Goal: Task Accomplishment & Management: Manage account settings

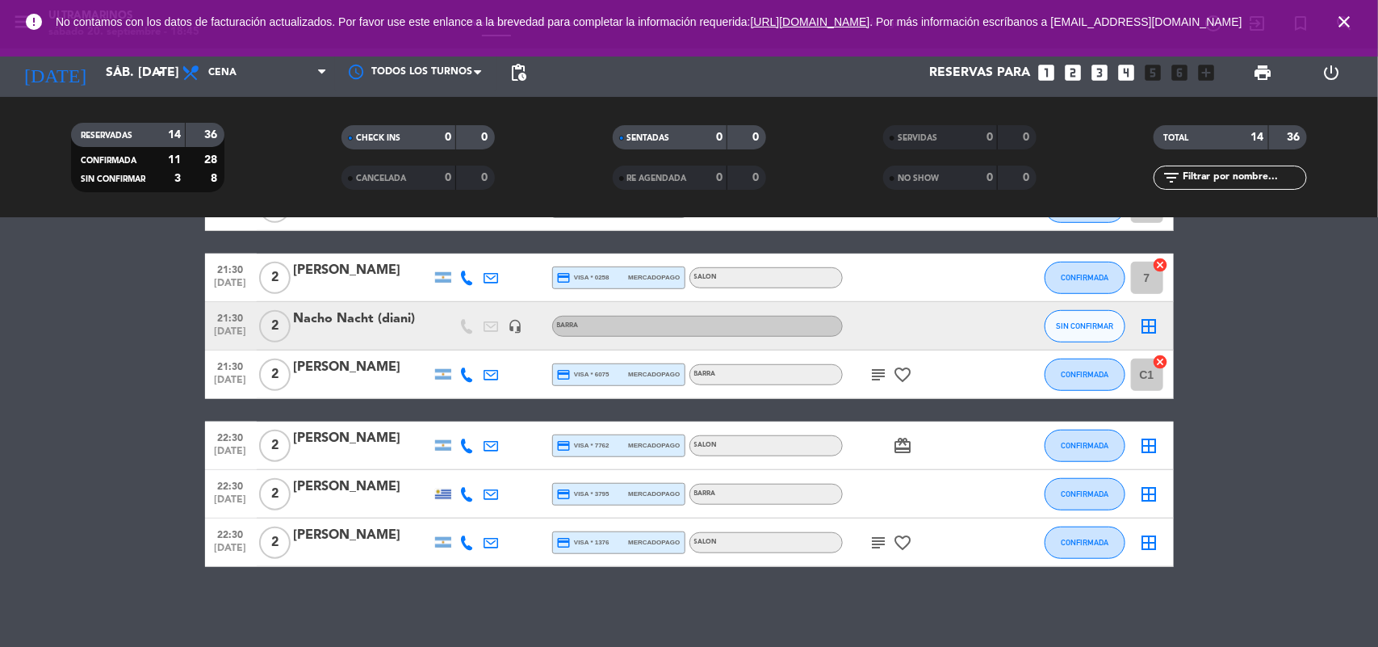
scroll to position [393, 0]
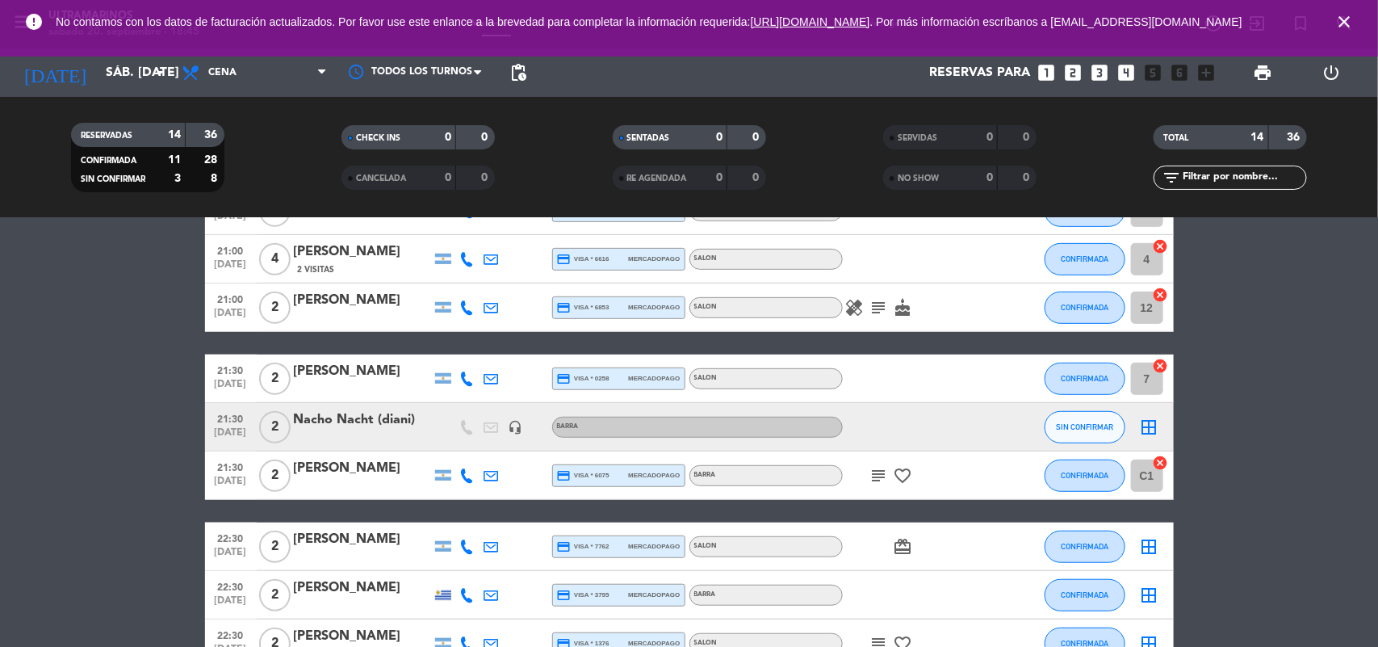
click at [1147, 424] on icon "border_all" at bounding box center [1149, 426] width 19 height 19
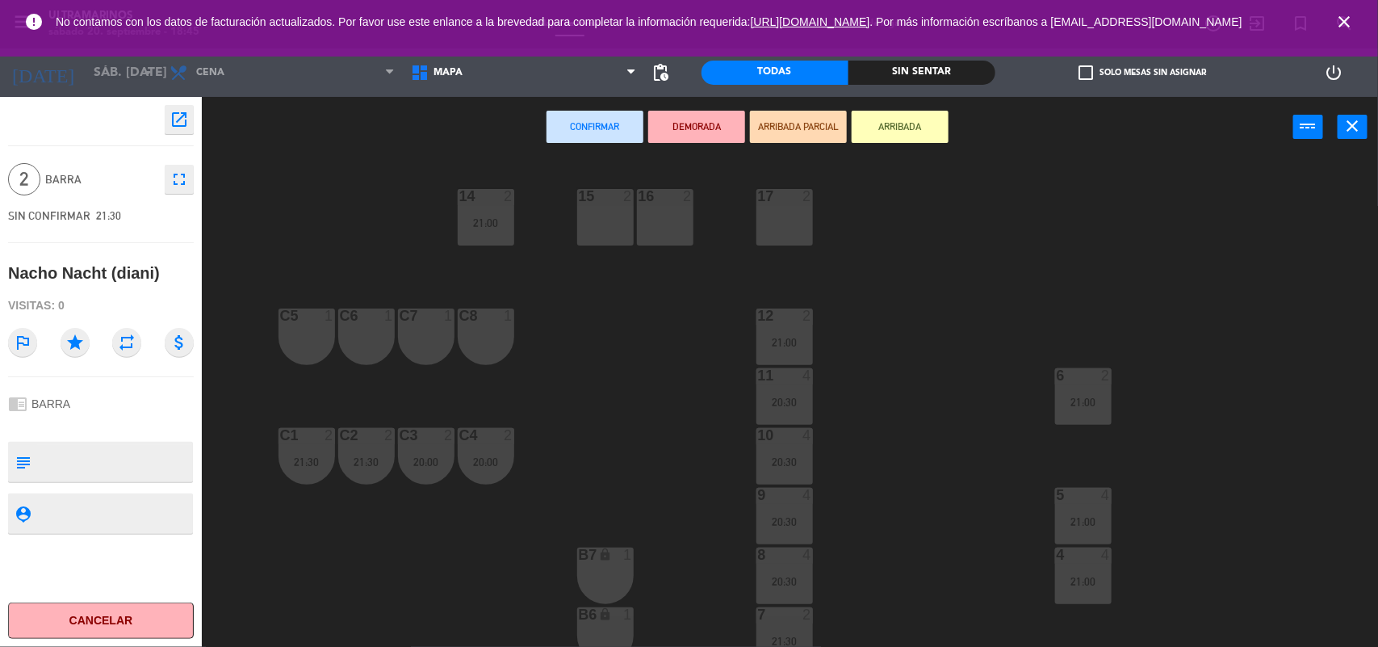
click at [447, 344] on div "C7 1" at bounding box center [426, 336] width 57 height 57
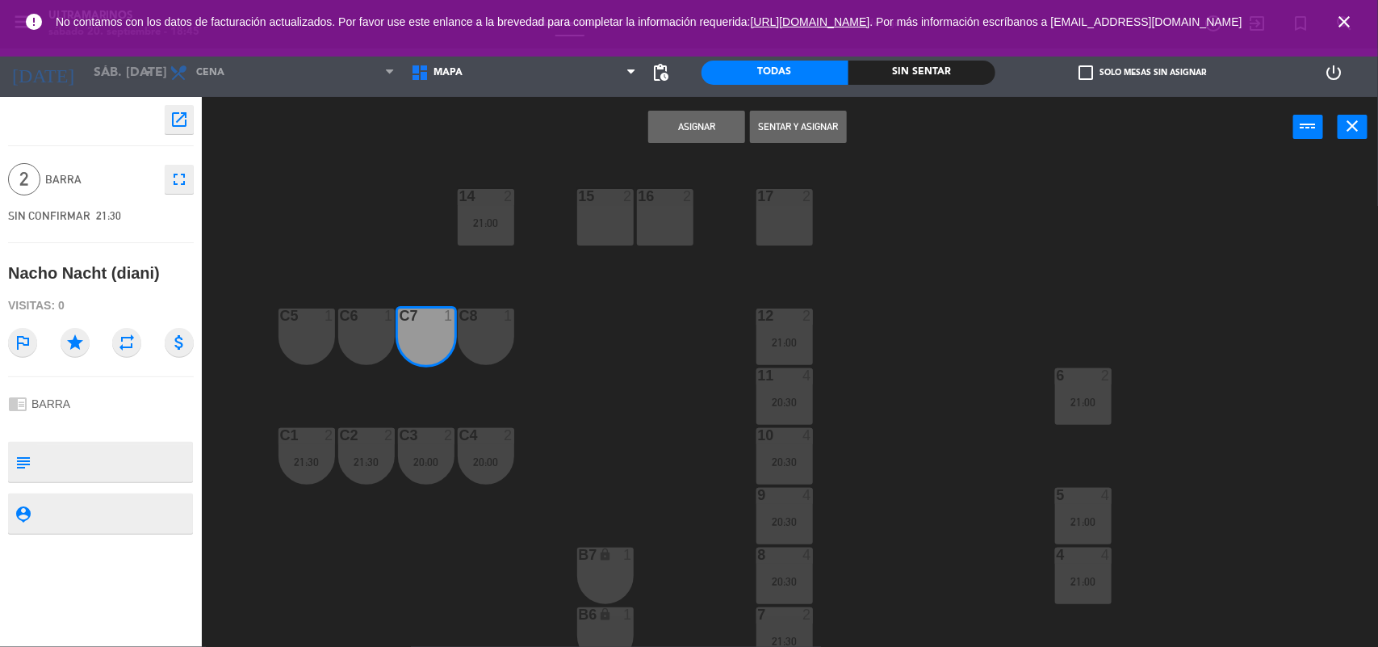
click at [490, 349] on div "C8 1" at bounding box center [486, 336] width 57 height 57
click at [692, 139] on button "Asignar" at bounding box center [696, 127] width 97 height 32
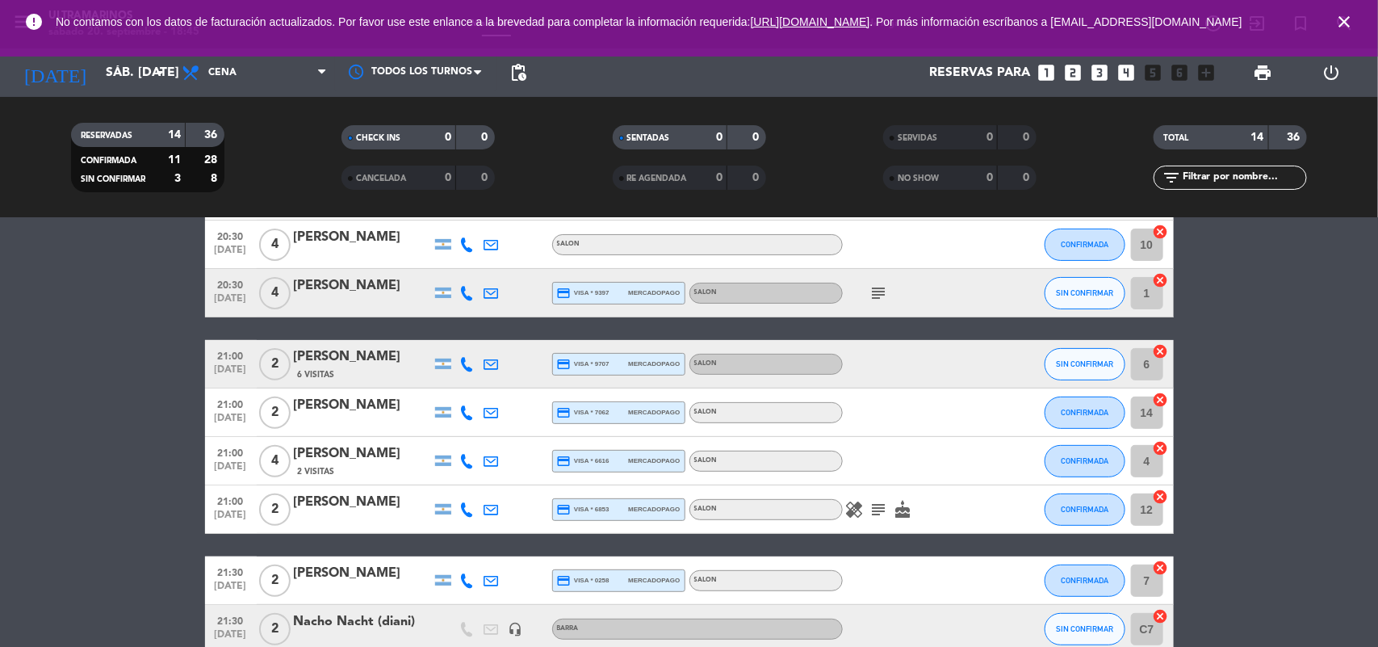
scroll to position [90, 0]
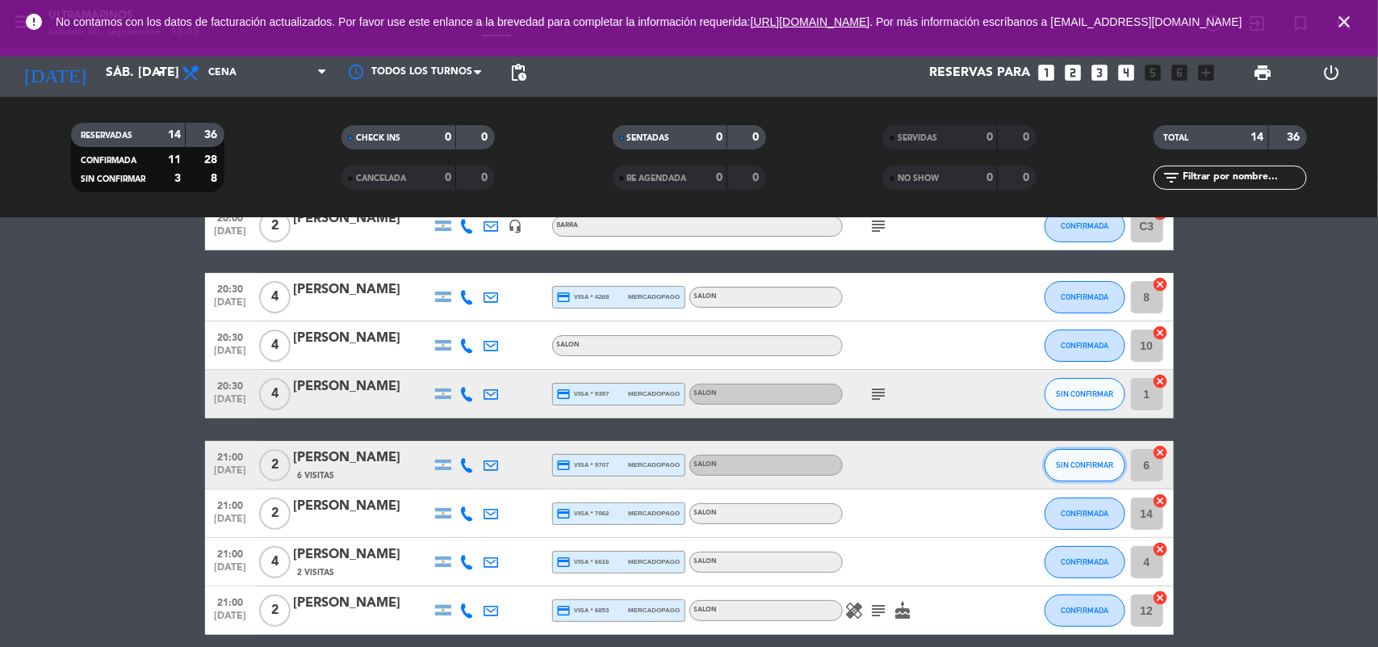
click at [1082, 463] on span "SIN CONFIRMAR" at bounding box center [1084, 464] width 57 height 9
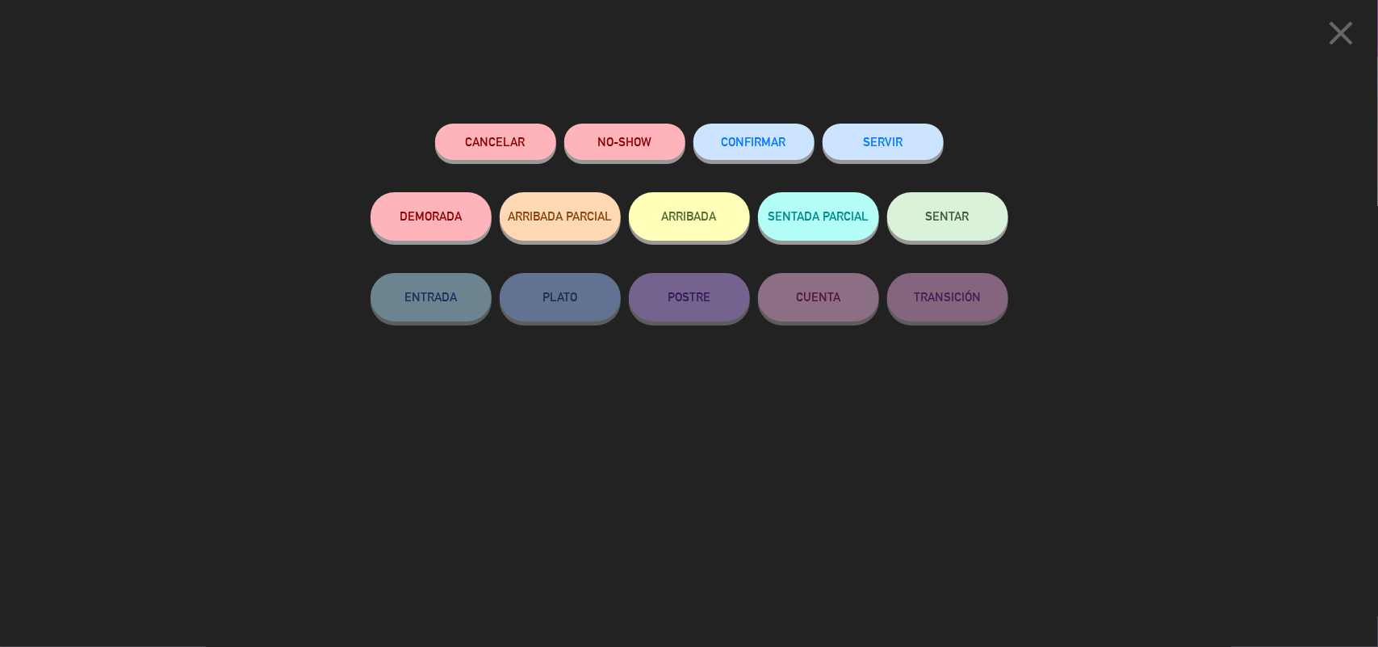
click at [756, 139] on span "CONFIRMAR" at bounding box center [754, 142] width 65 height 14
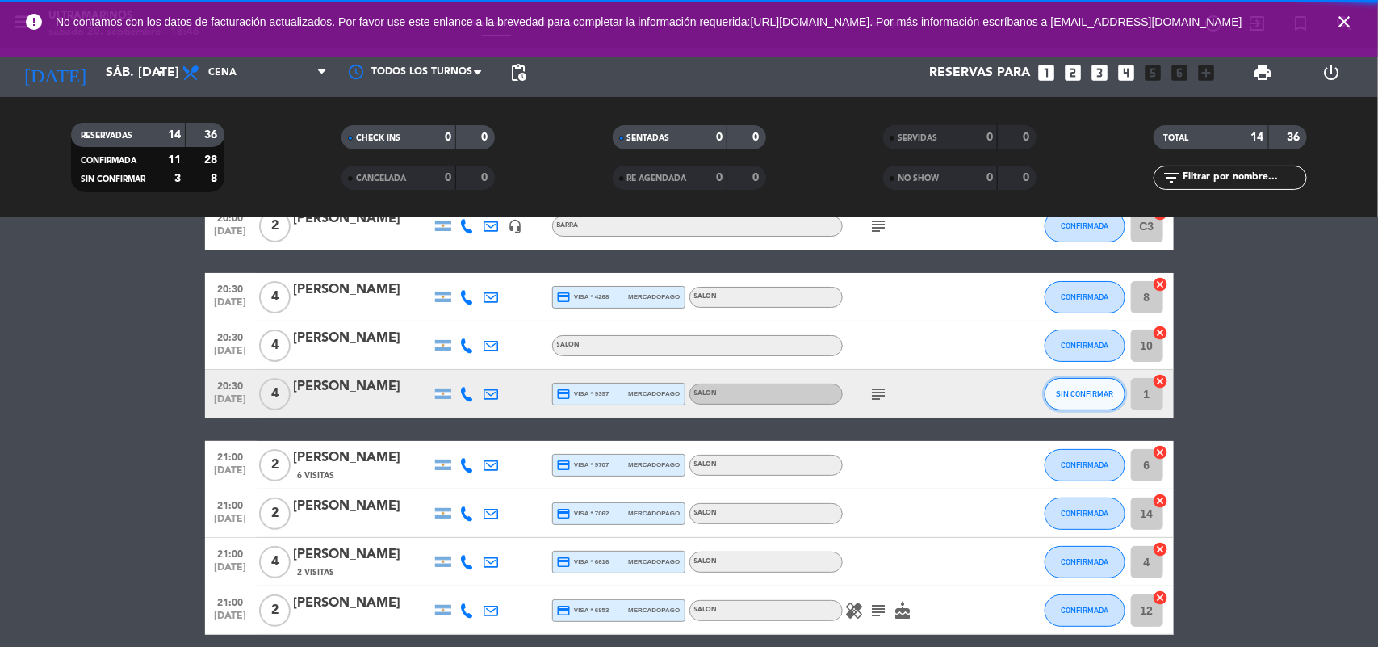
click at [1067, 386] on button "SIN CONFIRMAR" at bounding box center [1085, 394] width 81 height 32
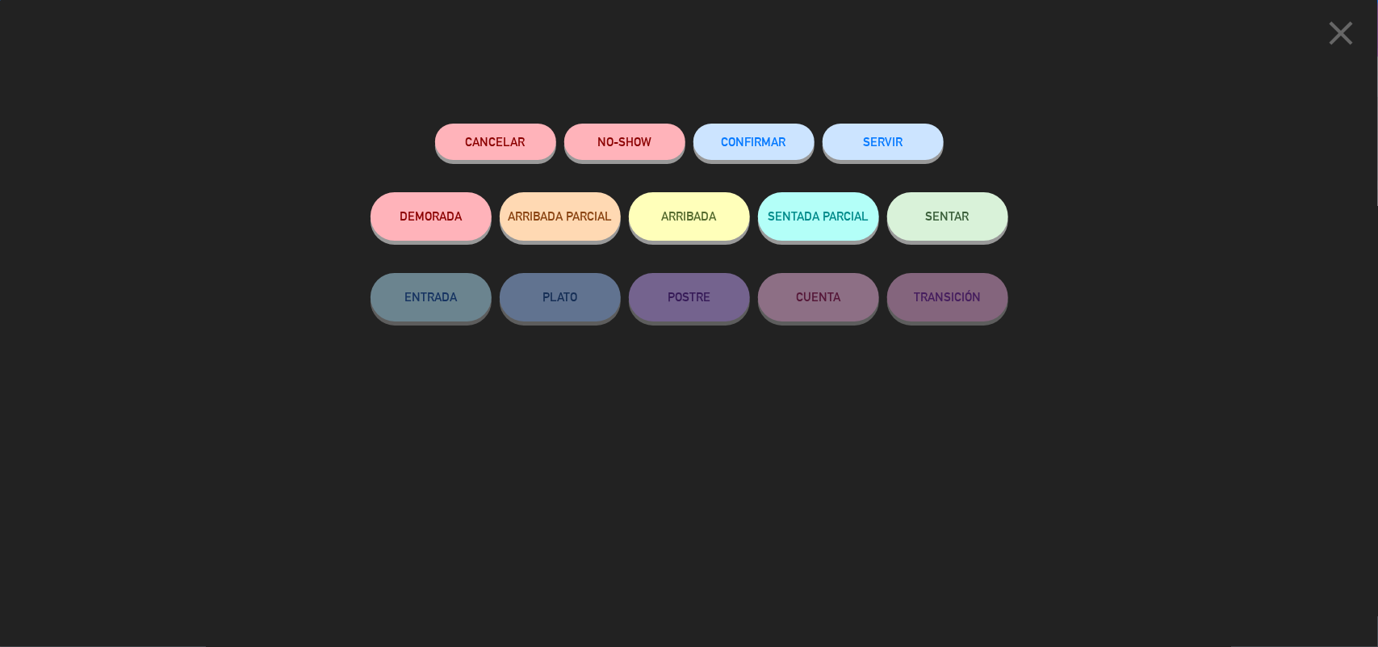
scroll to position [494, 0]
click at [767, 124] on div "CONFIRMAR" at bounding box center [754, 158] width 121 height 69
click at [793, 155] on button "CONFIRMAR" at bounding box center [754, 142] width 121 height 36
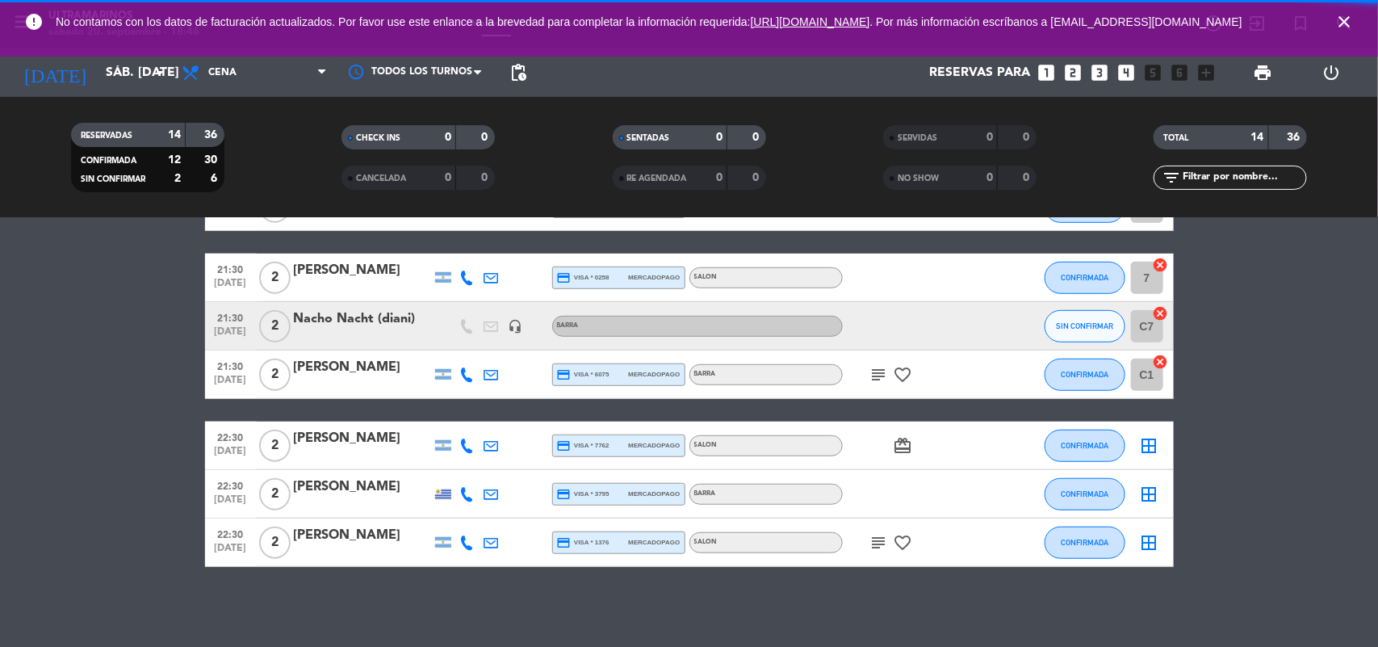
scroll to position [292, 0]
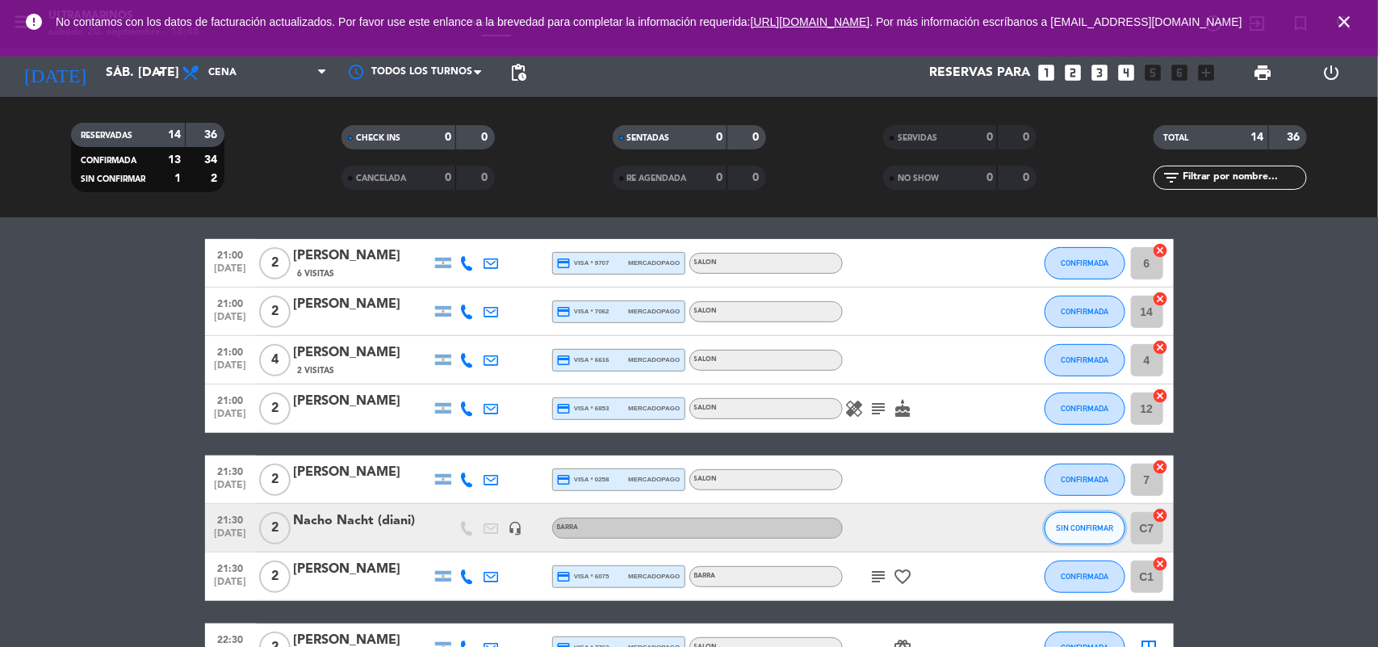
click at [1064, 531] on span "SIN CONFIRMAR" at bounding box center [1084, 527] width 57 height 9
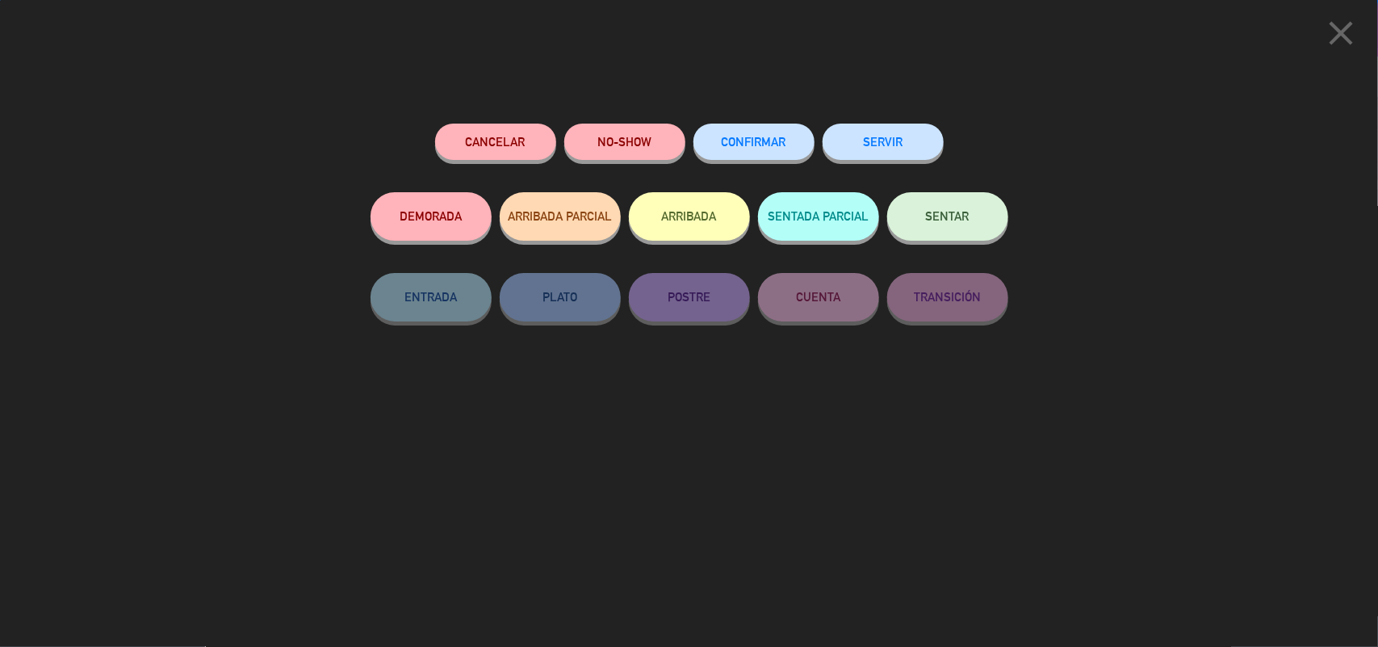
click at [771, 135] on button "CONFIRMAR" at bounding box center [754, 142] width 121 height 36
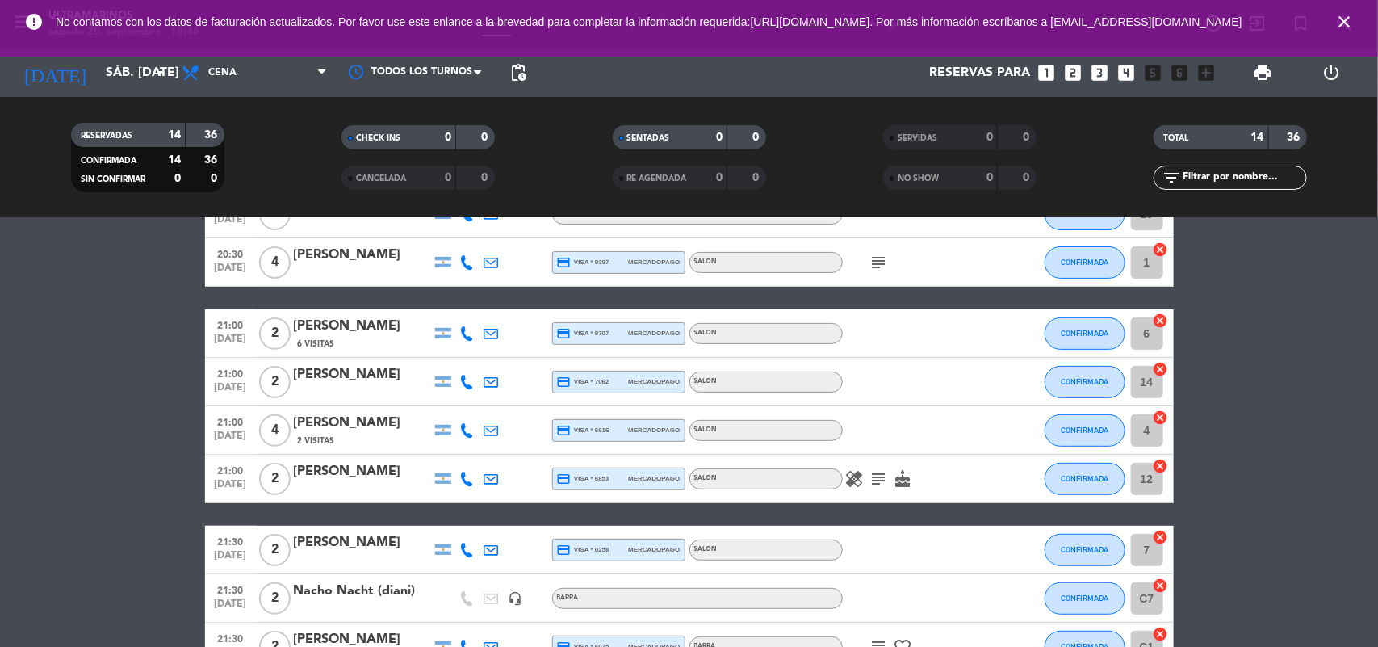
scroll to position [0, 0]
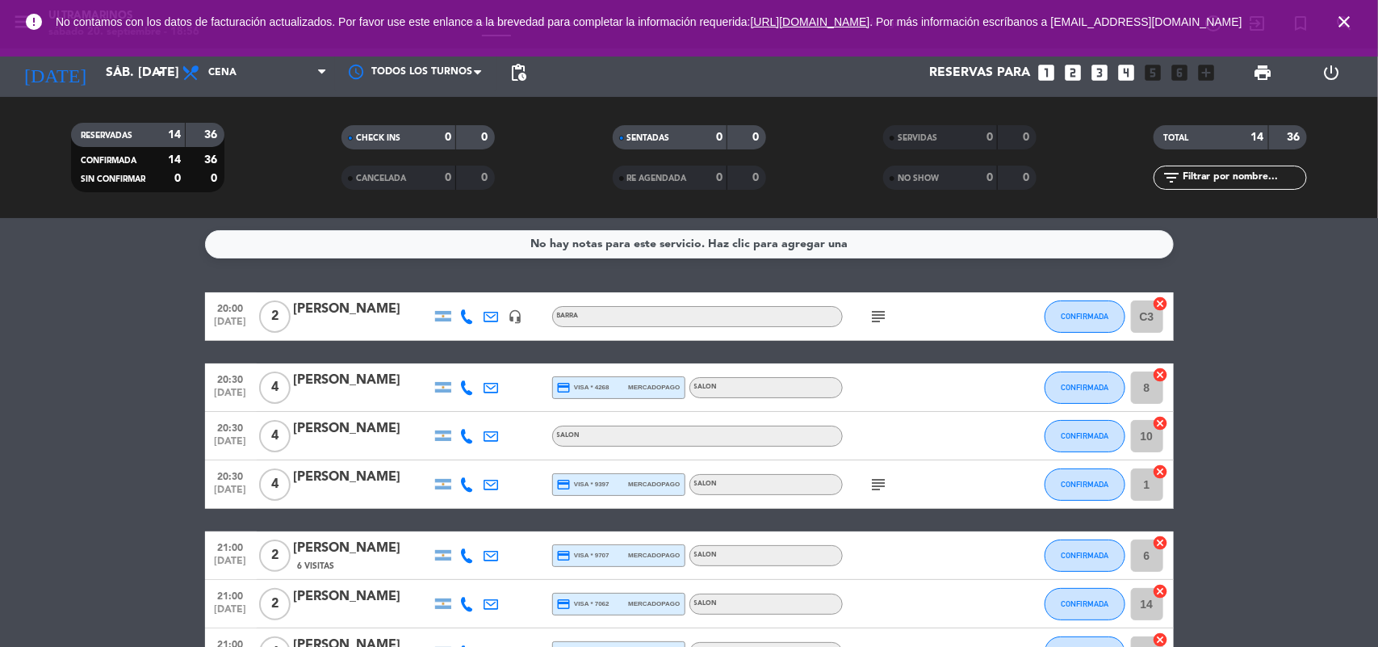
click at [1351, 18] on icon "close" at bounding box center [1344, 21] width 19 height 19
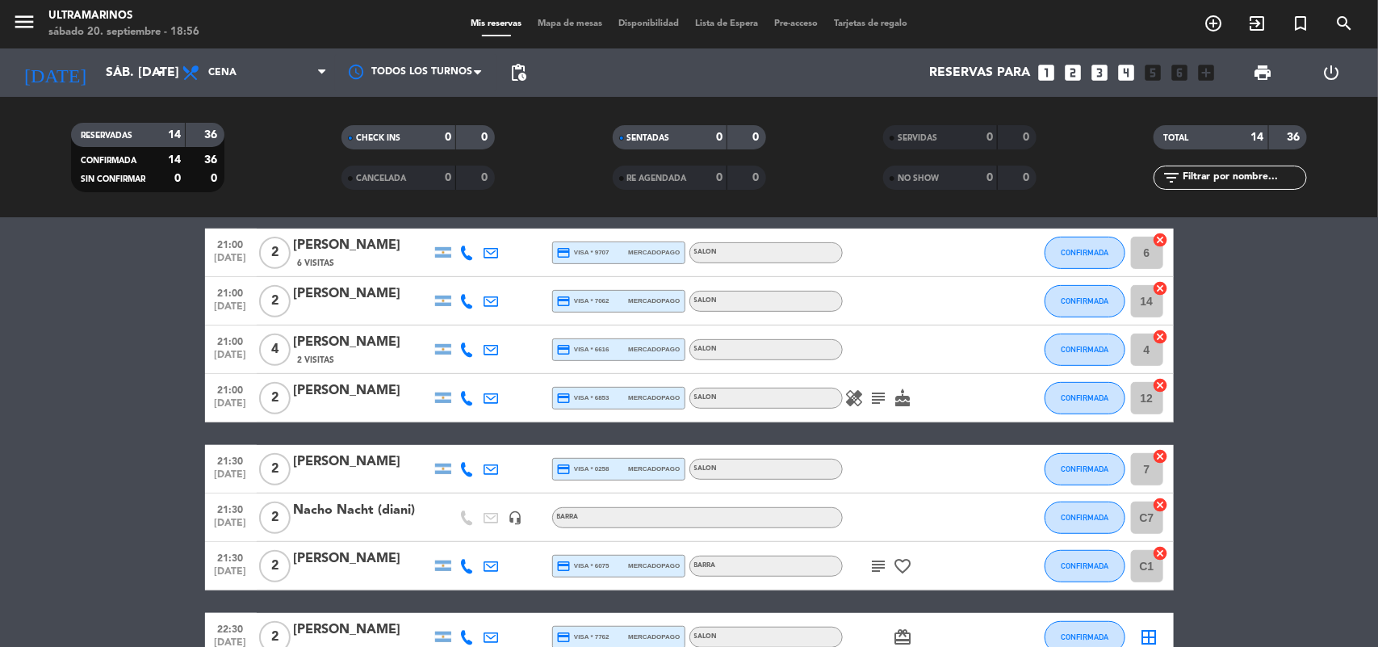
scroll to position [494, 0]
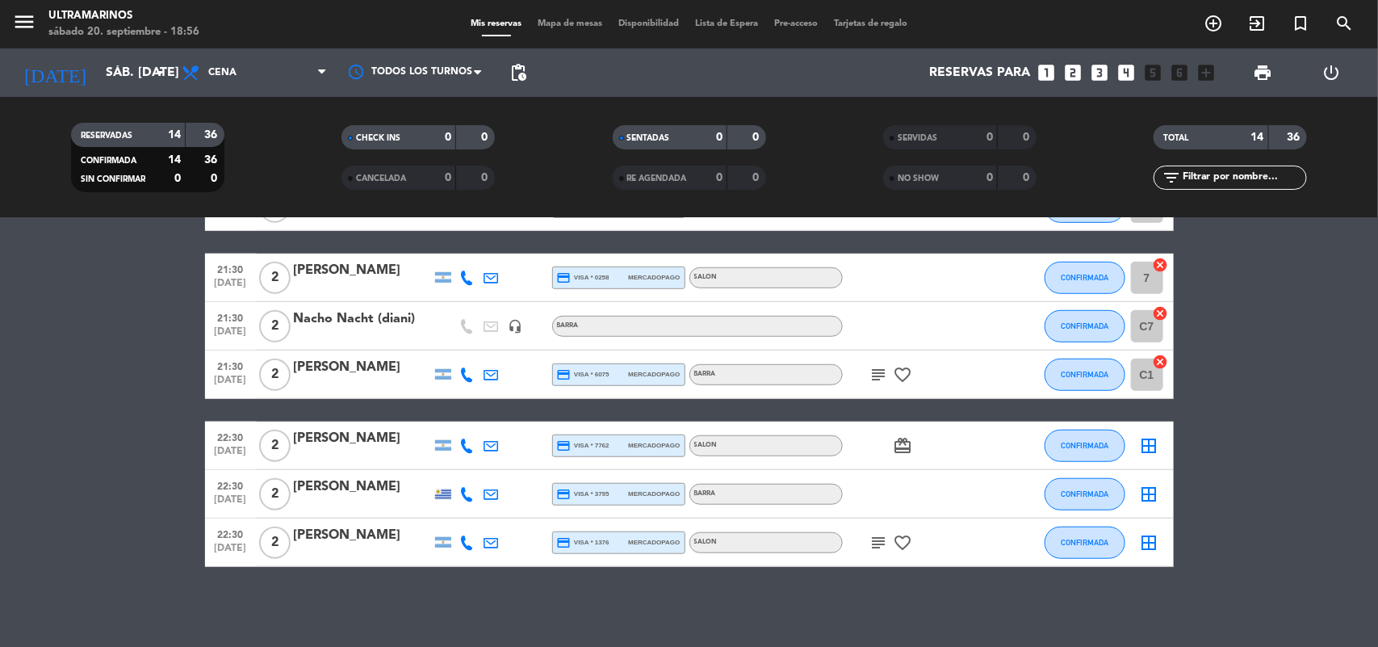
click at [870, 380] on icon "subject" at bounding box center [879, 374] width 19 height 19
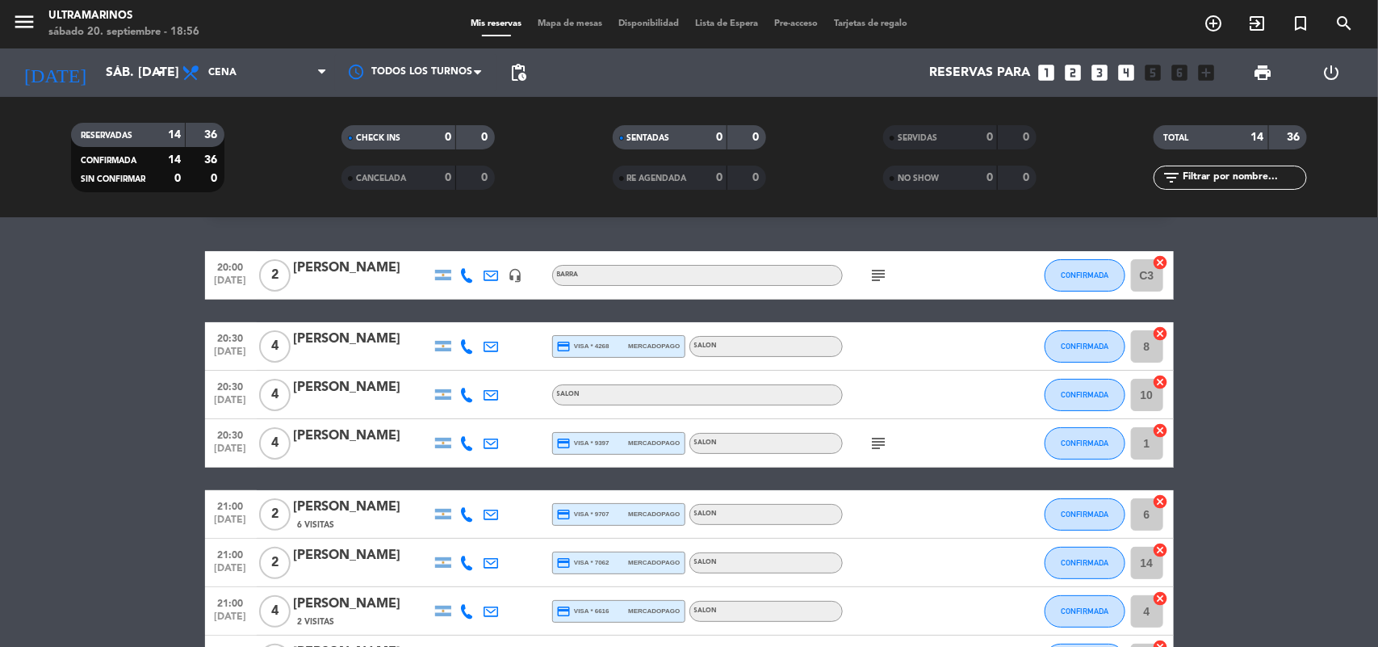
scroll to position [0, 0]
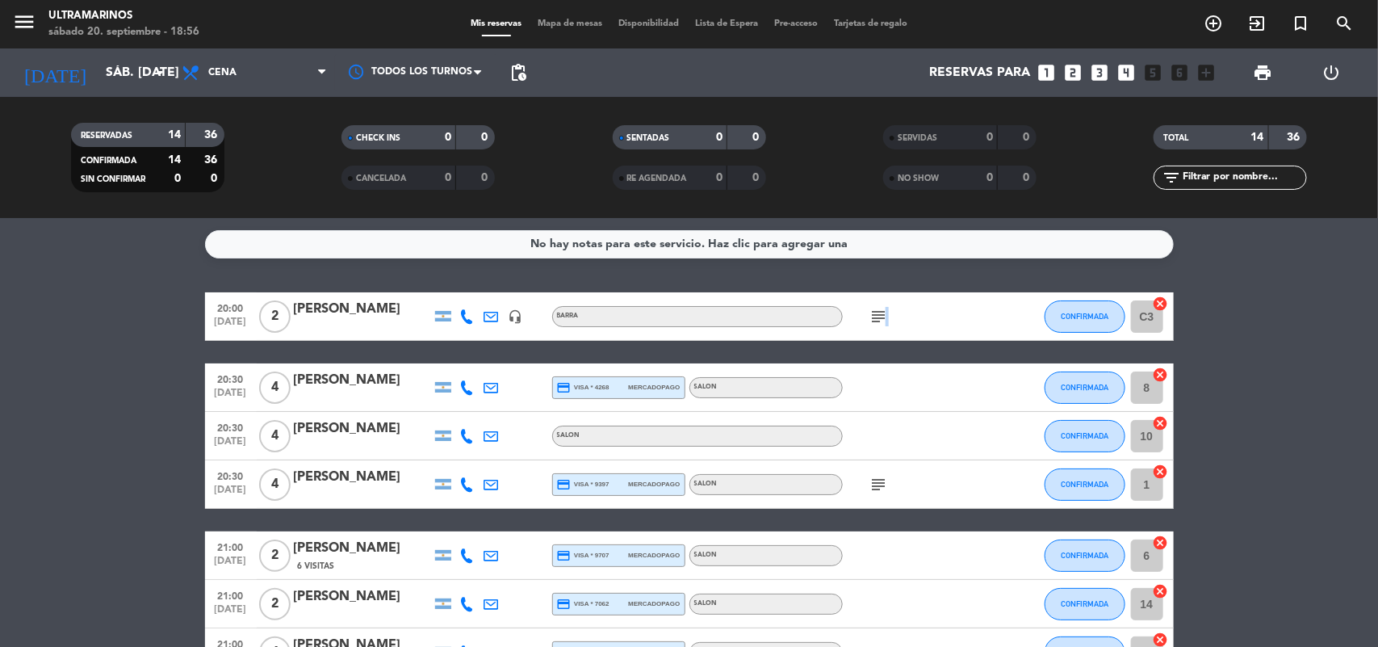
click at [888, 320] on icon "subject" at bounding box center [879, 316] width 19 height 19
click at [915, 426] on div at bounding box center [915, 436] width 145 height 48
click at [884, 491] on icon "subject" at bounding box center [879, 484] width 19 height 19
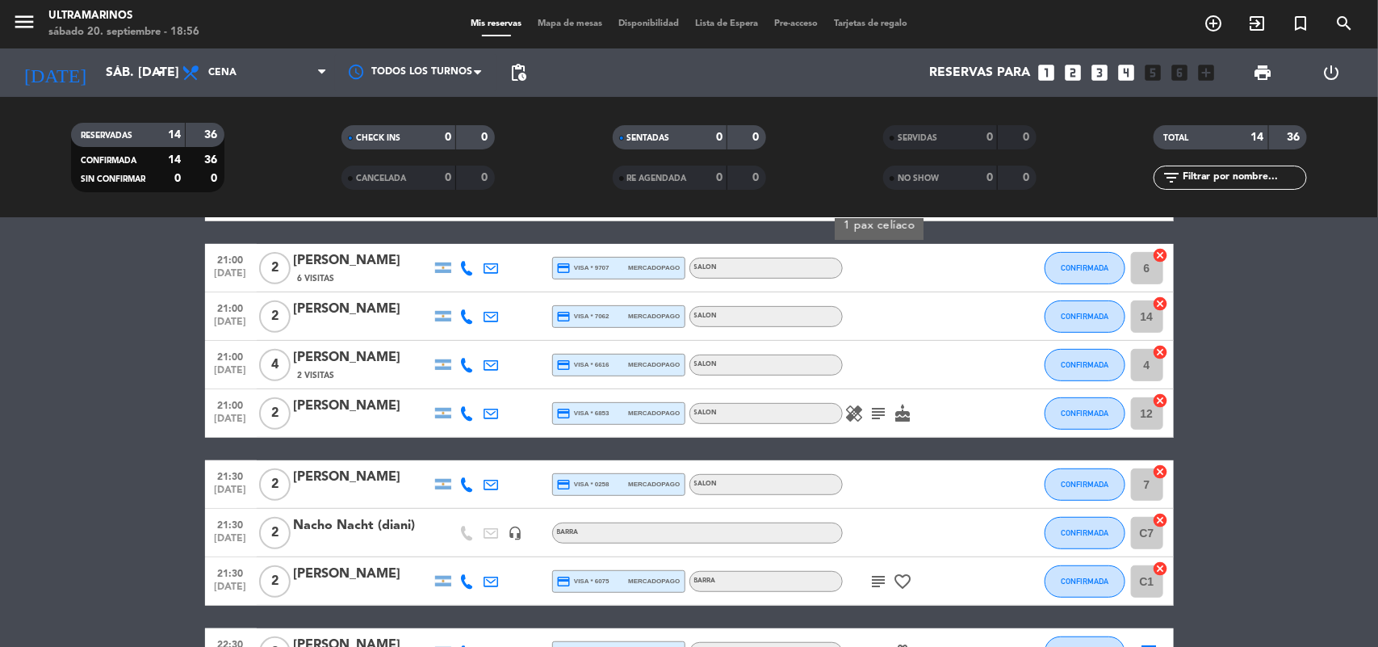
scroll to position [494, 0]
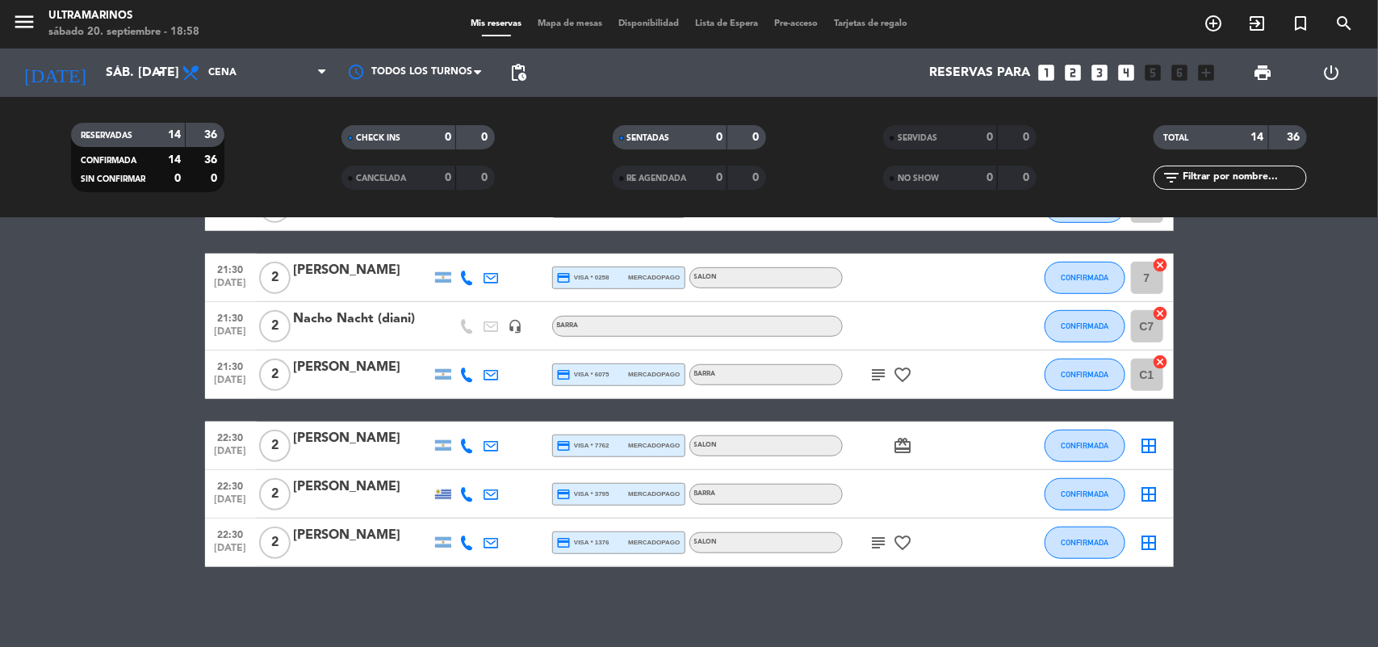
click at [1359, 287] on bookings-row "20:00 [DATE] 2 [PERSON_NAME] headset_mic BARRA subject CONFIRMADA C3 cancel 20:…" at bounding box center [689, 182] width 1378 height 769
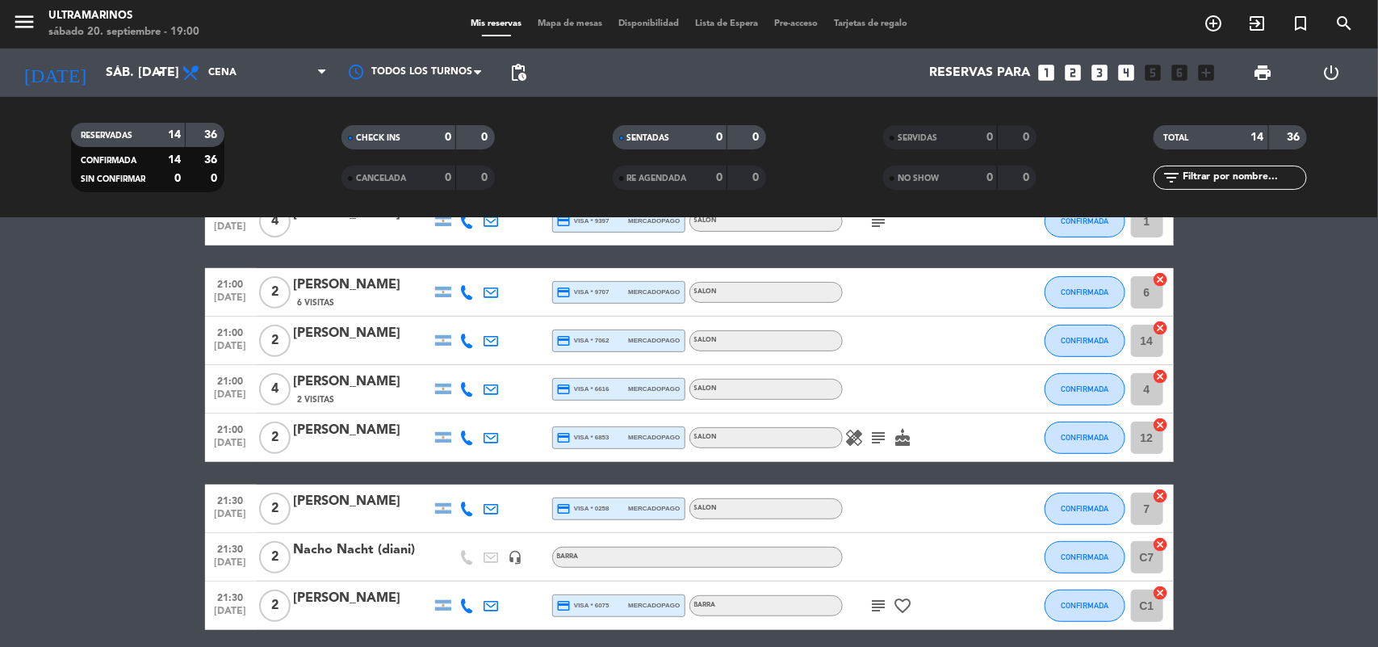
scroll to position [0, 0]
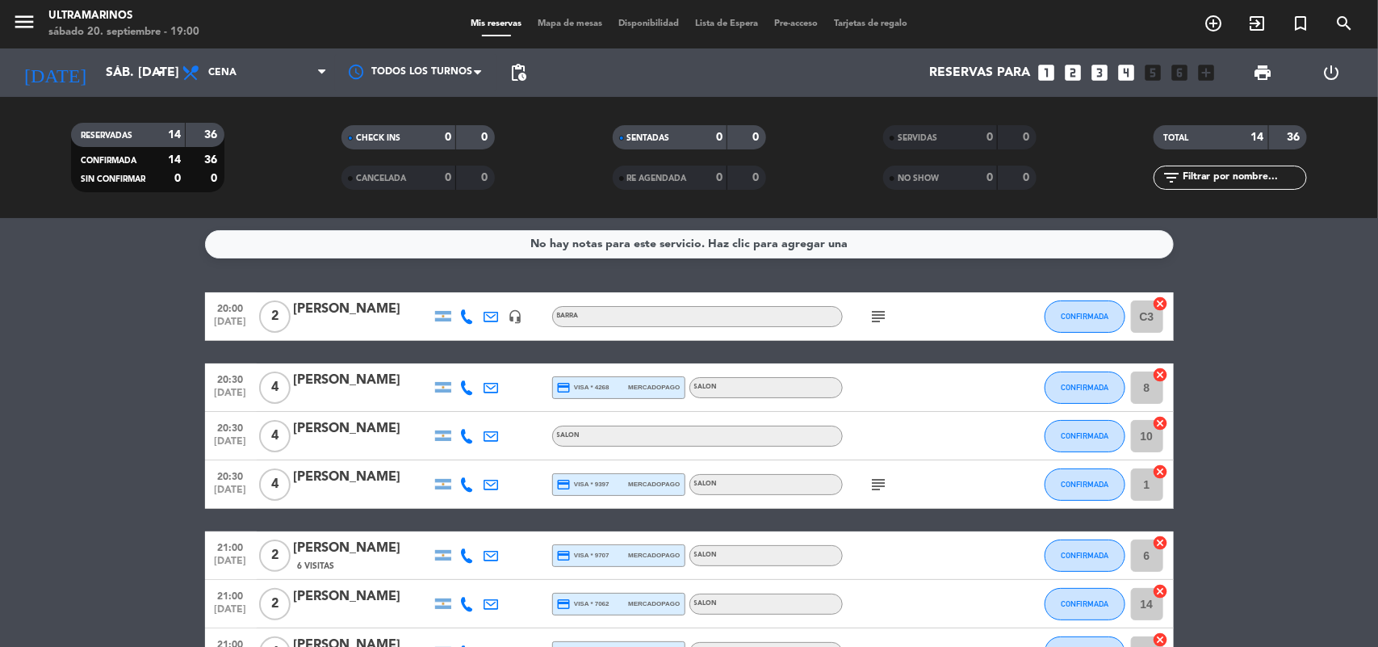
click at [876, 484] on icon "subject" at bounding box center [879, 484] width 19 height 19
click at [872, 312] on icon "subject" at bounding box center [879, 316] width 19 height 19
click at [382, 471] on div "[PERSON_NAME]" at bounding box center [362, 477] width 137 height 21
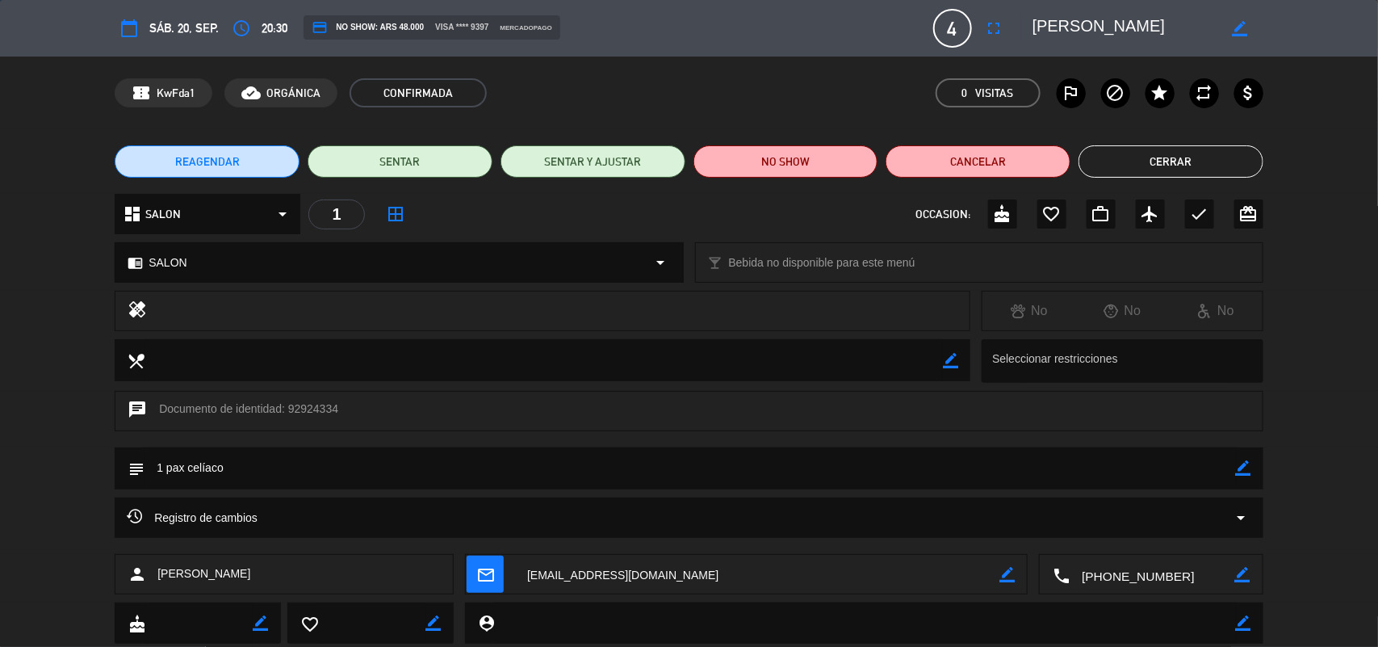
click at [1169, 156] on button "Cerrar" at bounding box center [1171, 161] width 185 height 32
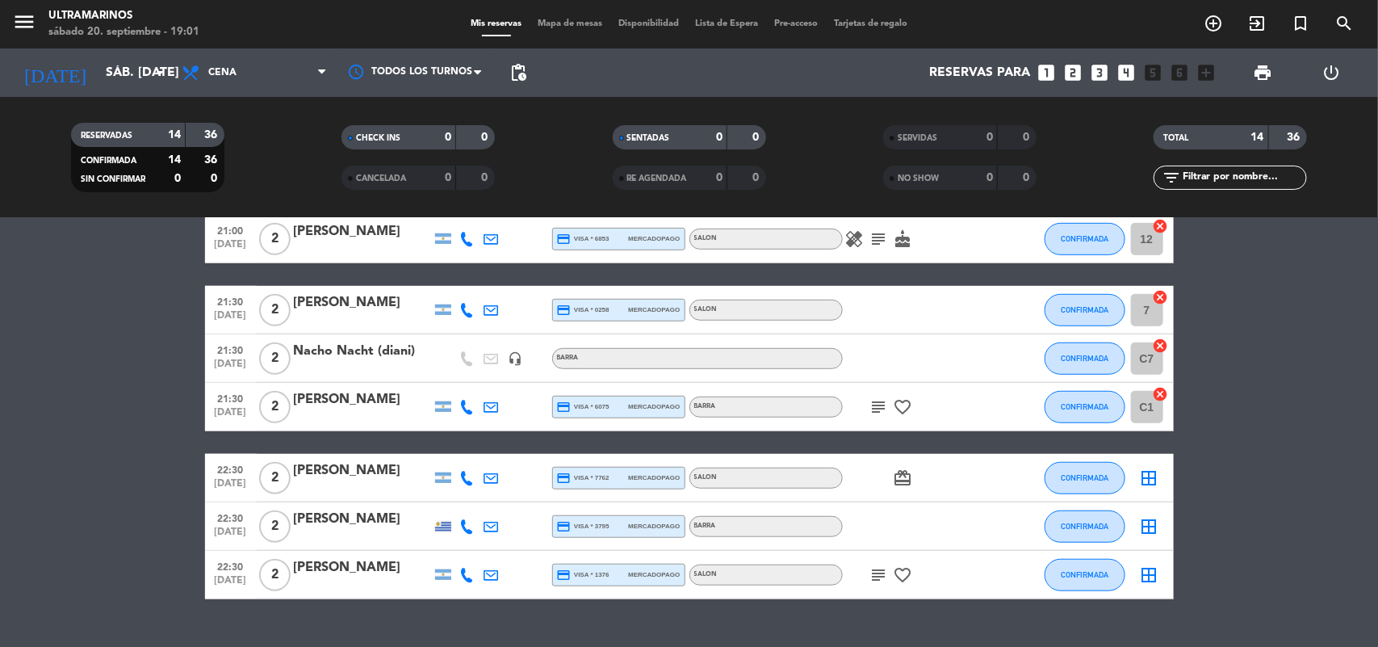
scroll to position [494, 0]
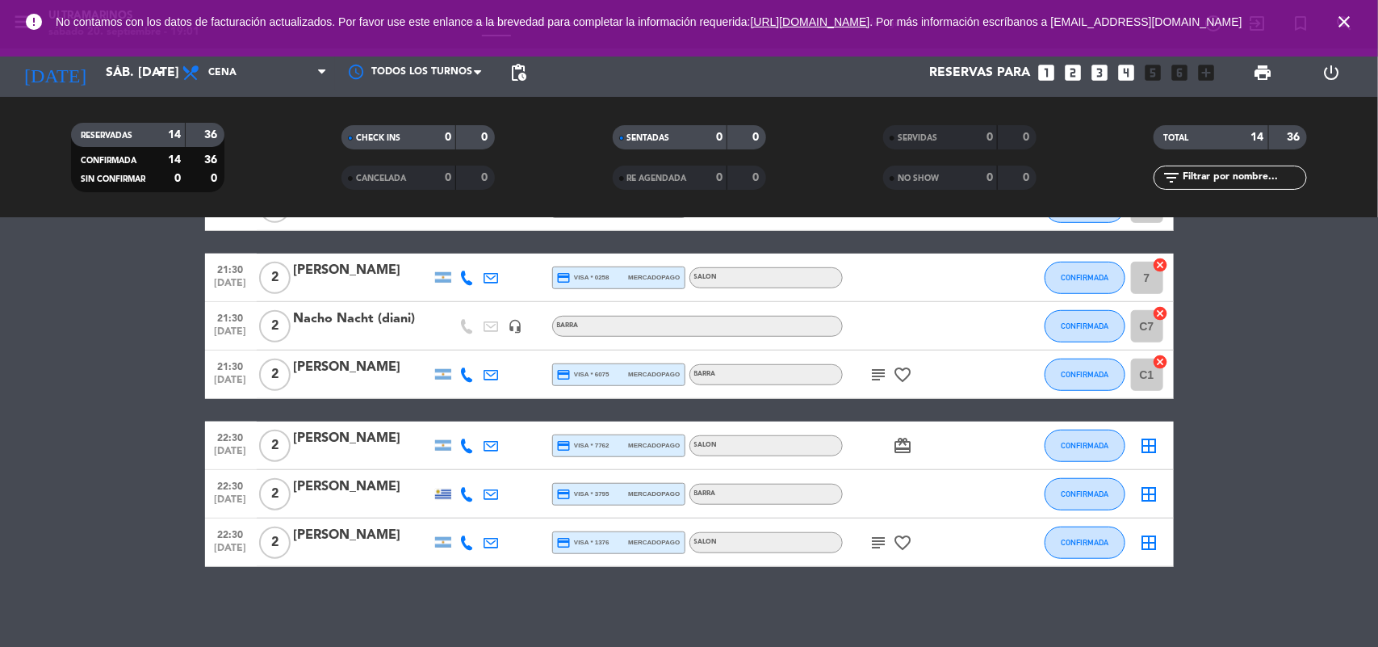
click at [150, 483] on bookings-row "20:00 [DATE] 2 [PERSON_NAME] headset_mic BARRA subject CONFIRMADA C3 cancel 20:…" at bounding box center [689, 182] width 1378 height 769
click at [1165, 309] on icon "cancel" at bounding box center [1161, 313] width 16 height 16
click at [1160, 363] on icon "cancel" at bounding box center [1161, 362] width 16 height 16
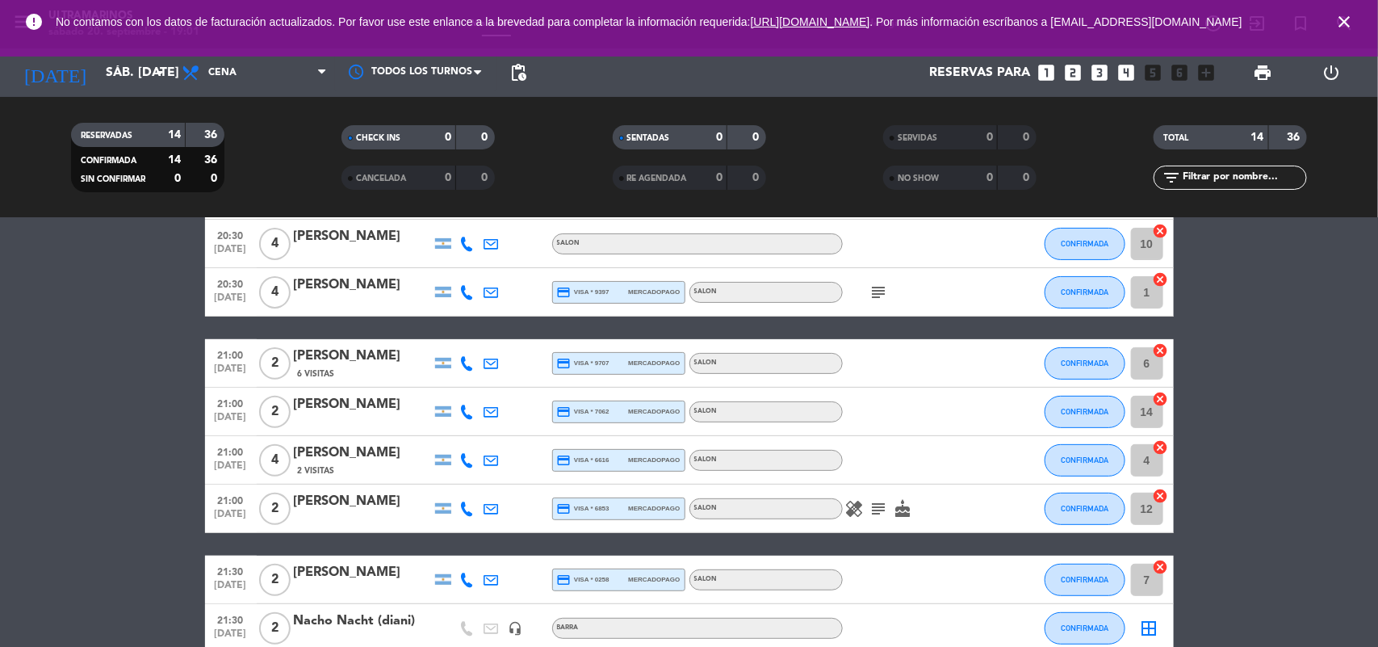
scroll to position [191, 0]
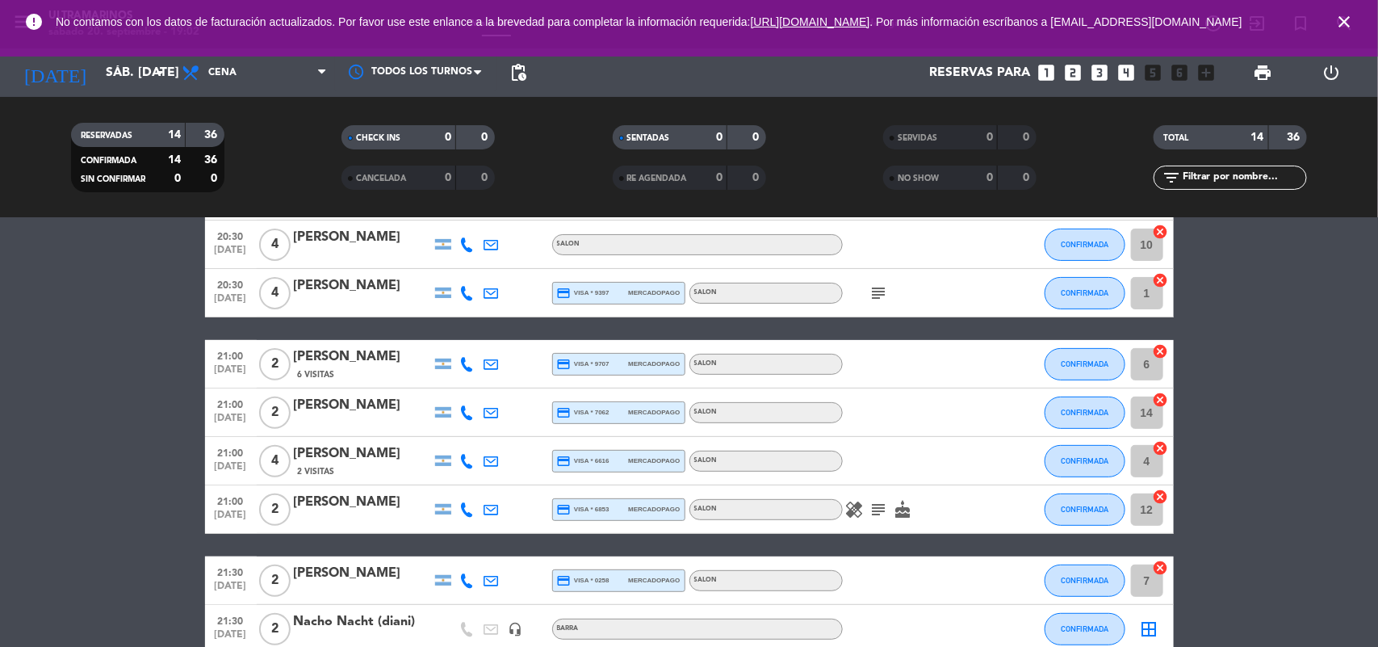
click at [1159, 353] on icon "cancel" at bounding box center [1161, 351] width 16 height 16
click at [1151, 364] on icon "border_all" at bounding box center [1149, 363] width 19 height 19
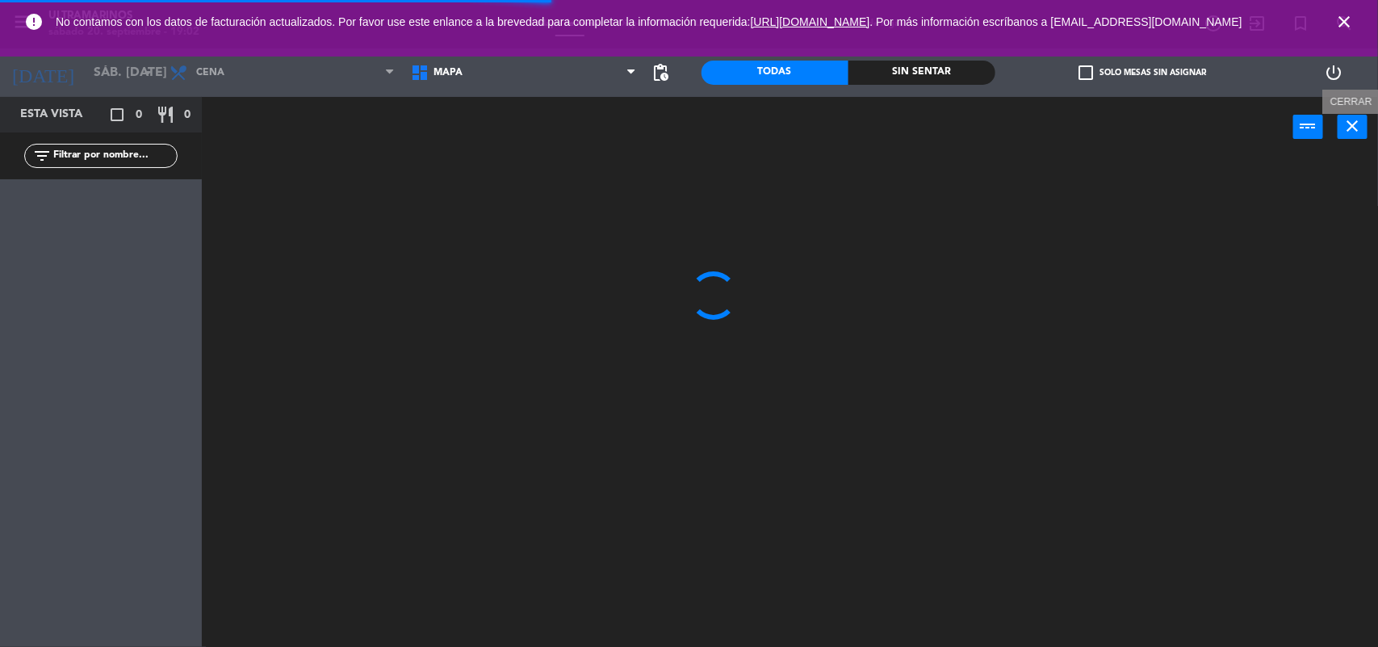
click at [1353, 124] on icon "close" at bounding box center [1353, 125] width 19 height 19
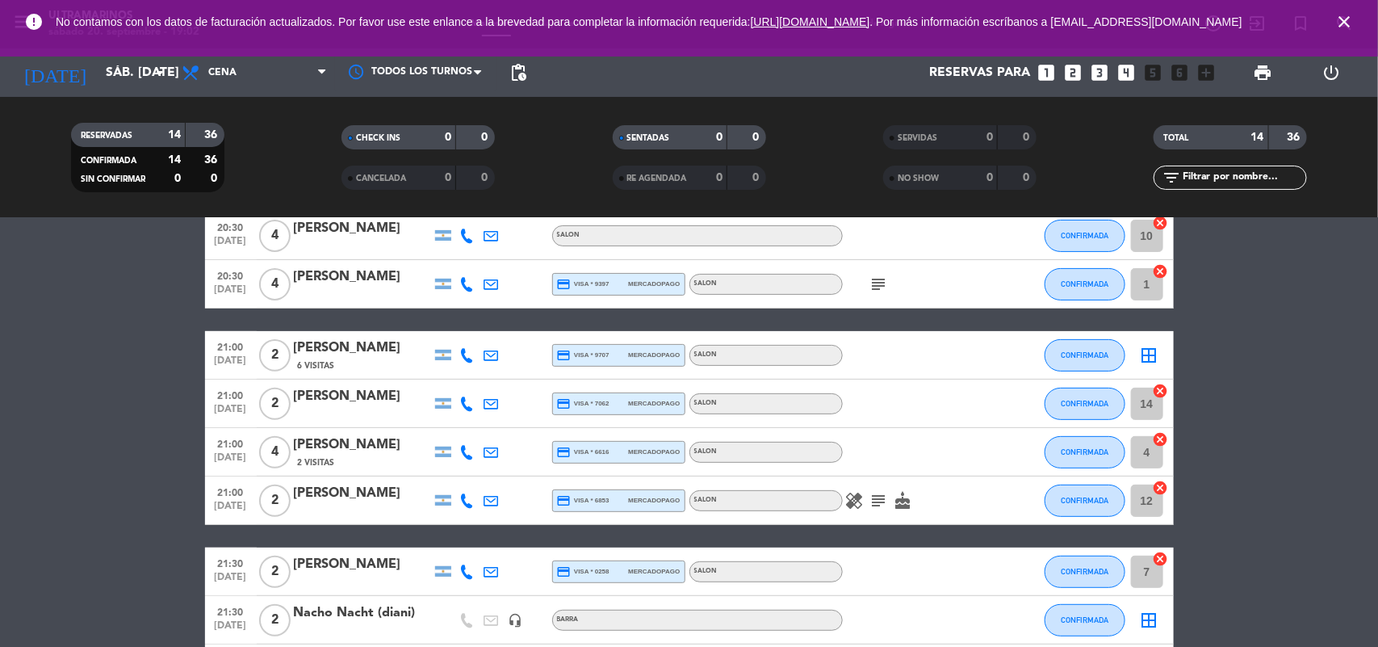
scroll to position [202, 0]
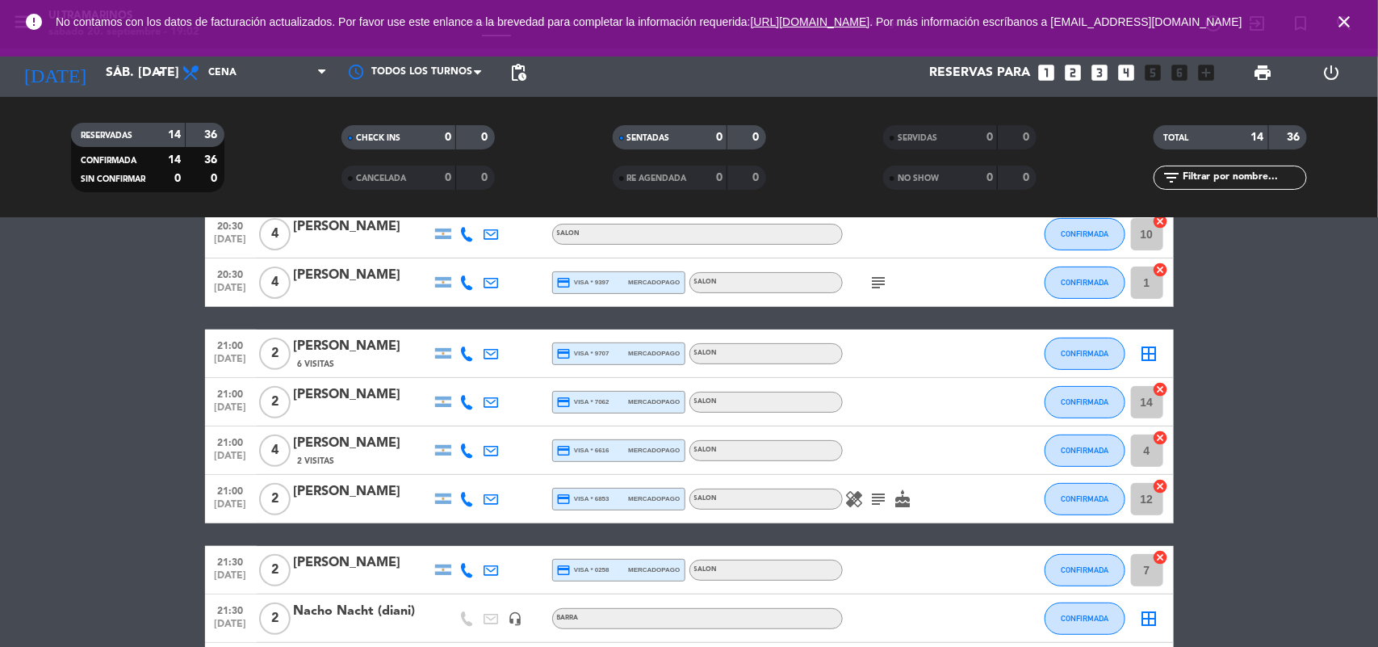
click at [1155, 554] on icon "cancel" at bounding box center [1161, 557] width 16 height 16
click at [1143, 360] on icon "border_all" at bounding box center [1149, 353] width 19 height 19
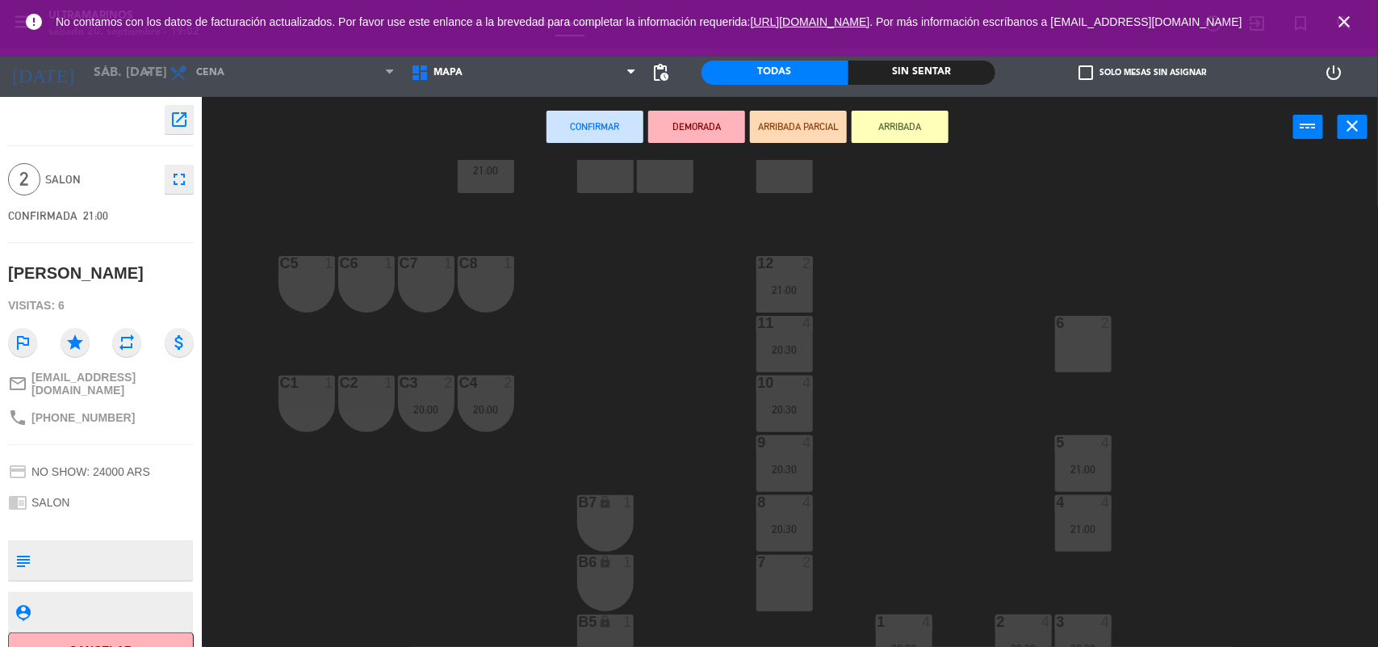
scroll to position [101, 0]
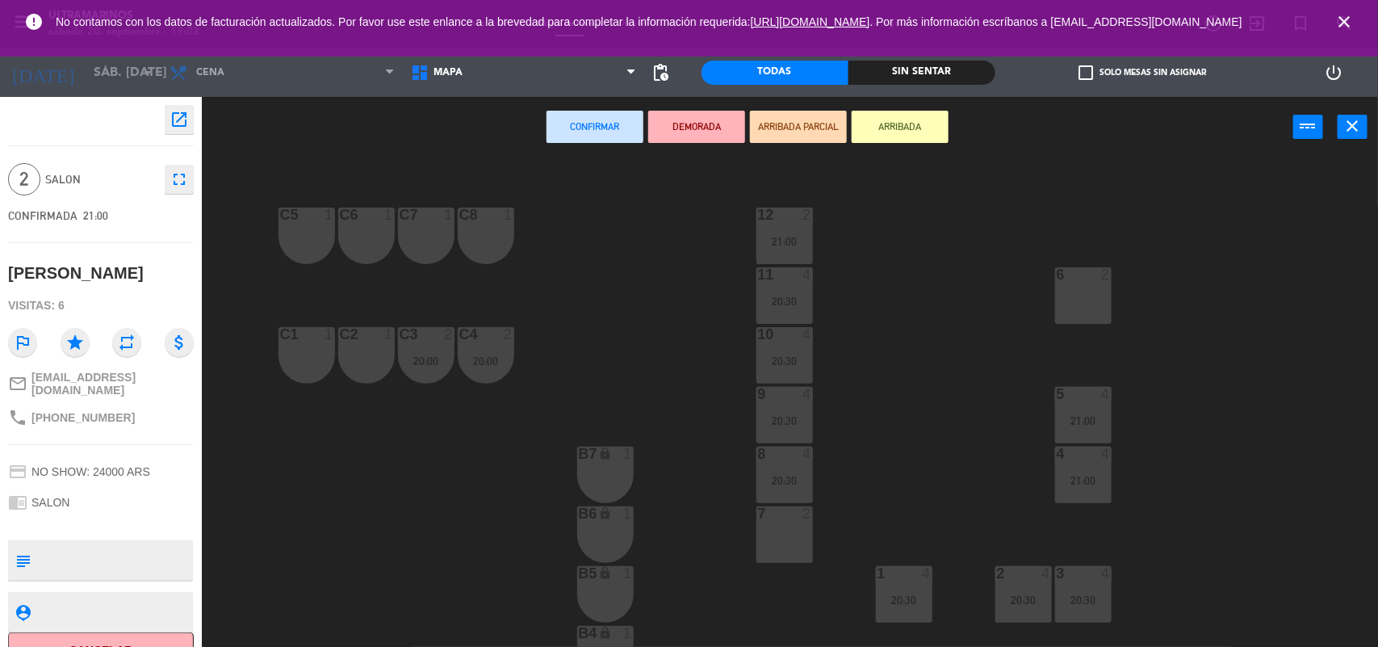
click at [775, 547] on div "7 2" at bounding box center [785, 534] width 57 height 57
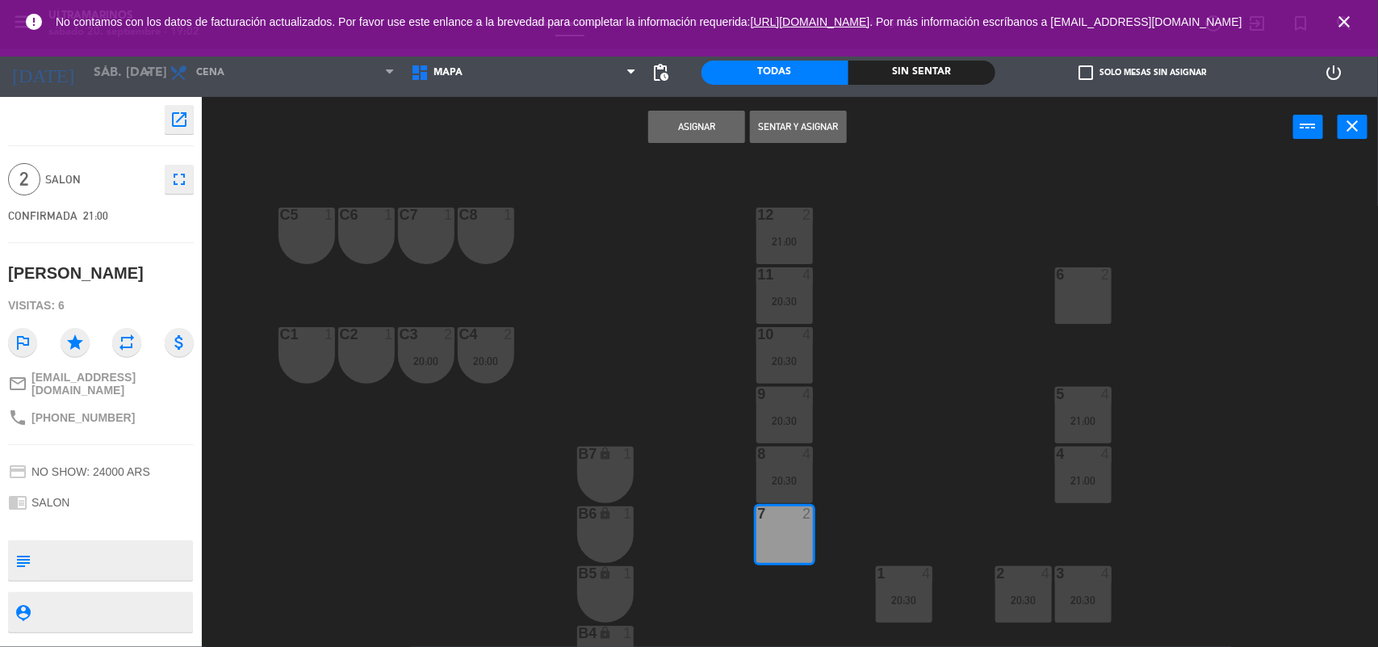
click at [688, 111] on div "Asignar Sentar y Asignar power_input close" at bounding box center [748, 127] width 1092 height 61
click at [700, 135] on button "Asignar" at bounding box center [696, 127] width 97 height 32
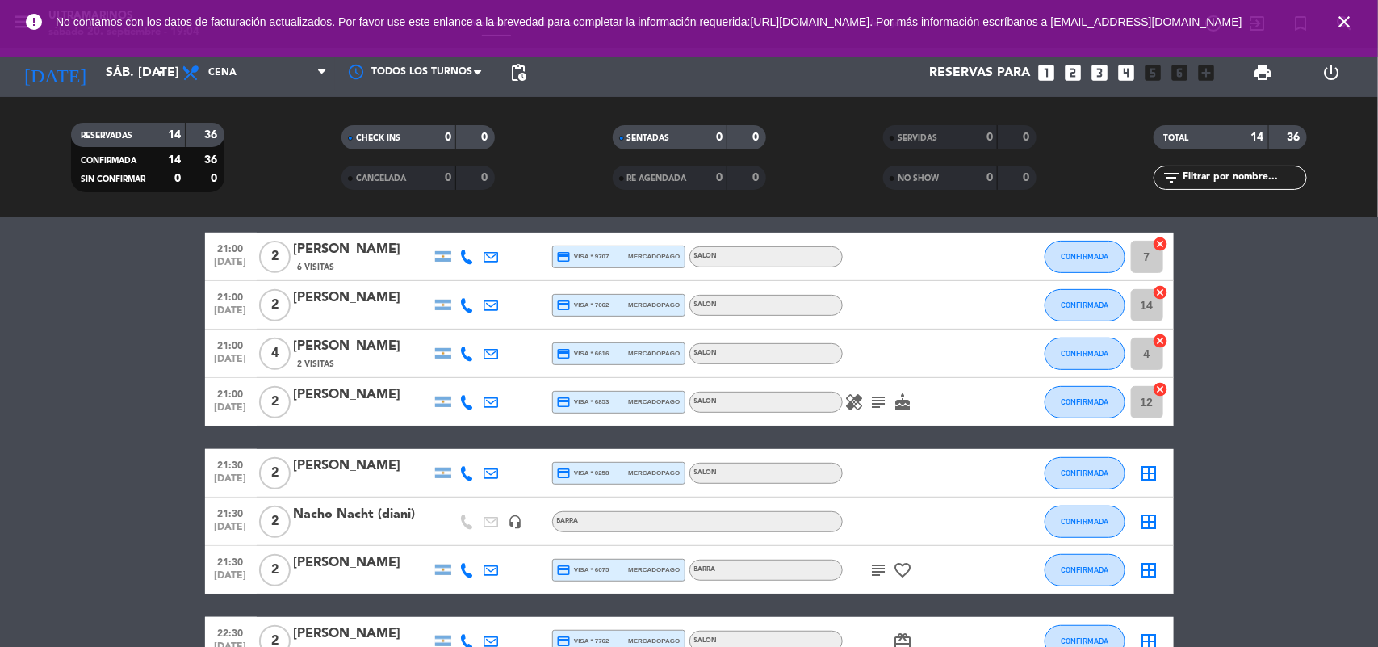
scroll to position [292, 0]
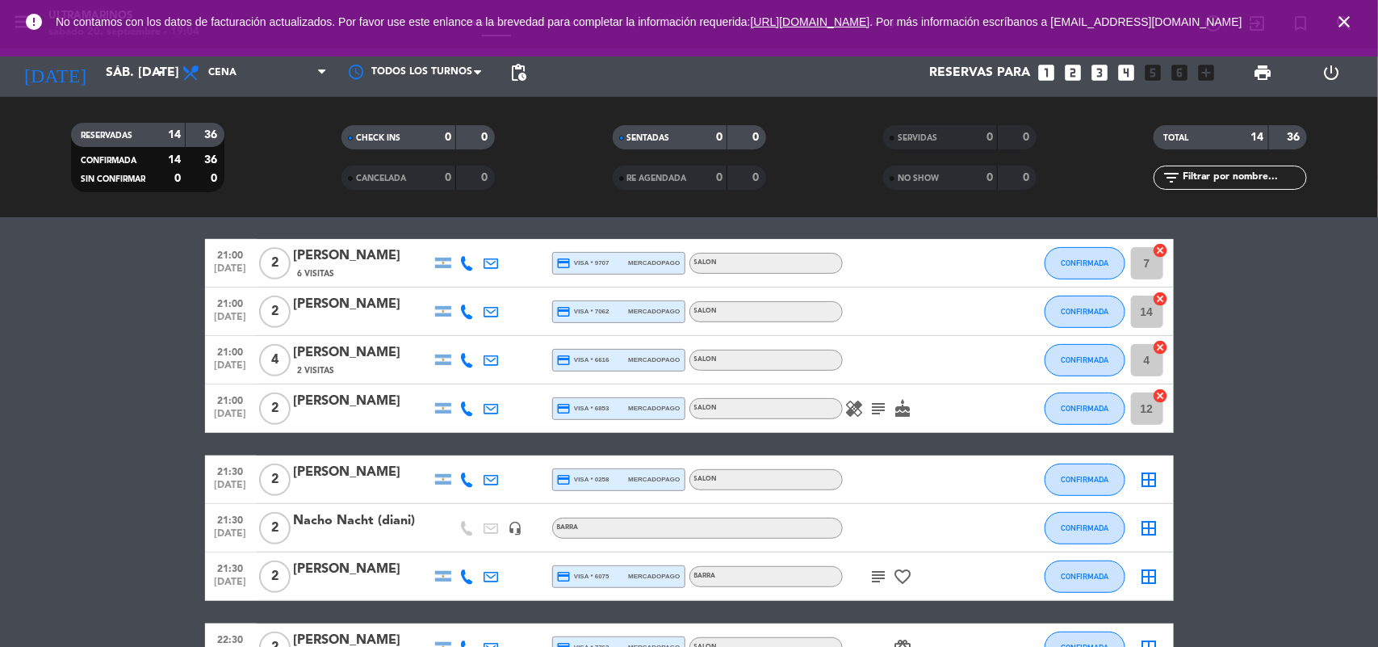
click at [867, 405] on span "subject" at bounding box center [879, 408] width 24 height 19
click at [878, 418] on div "healing subject cake" at bounding box center [915, 408] width 145 height 48
click at [873, 409] on icon "subject" at bounding box center [879, 408] width 19 height 19
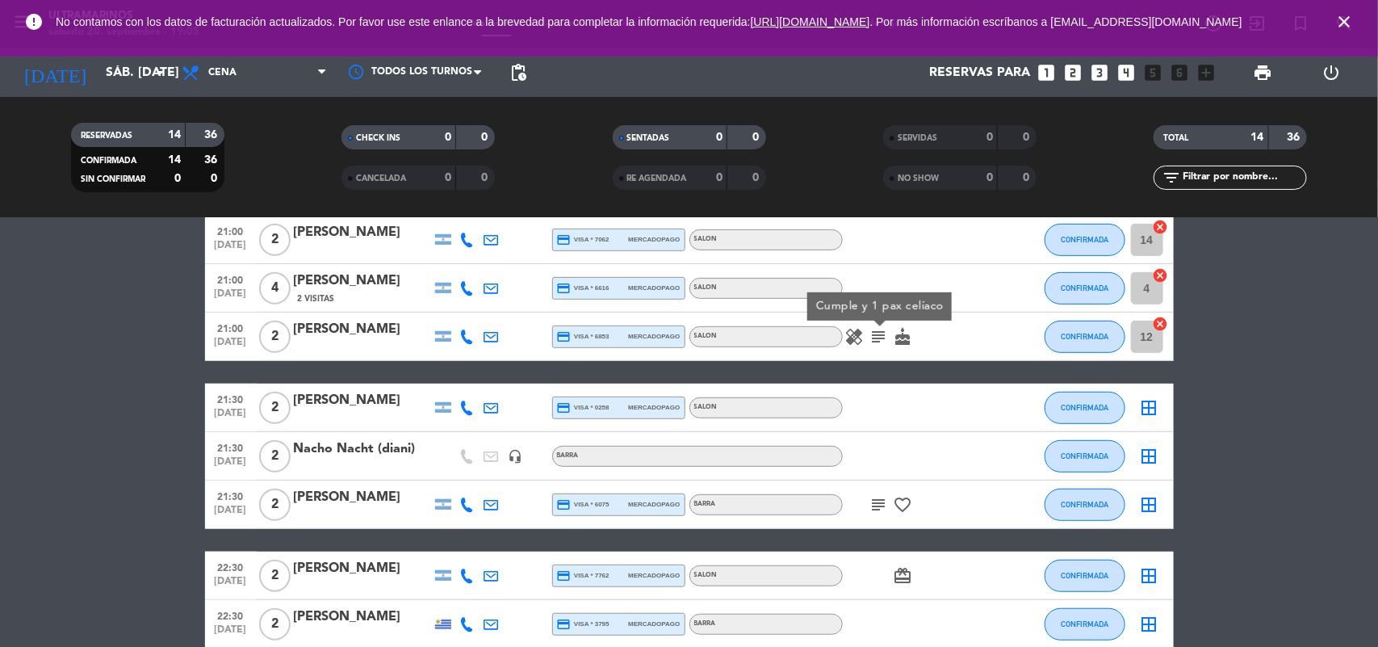
scroll to position [393, 0]
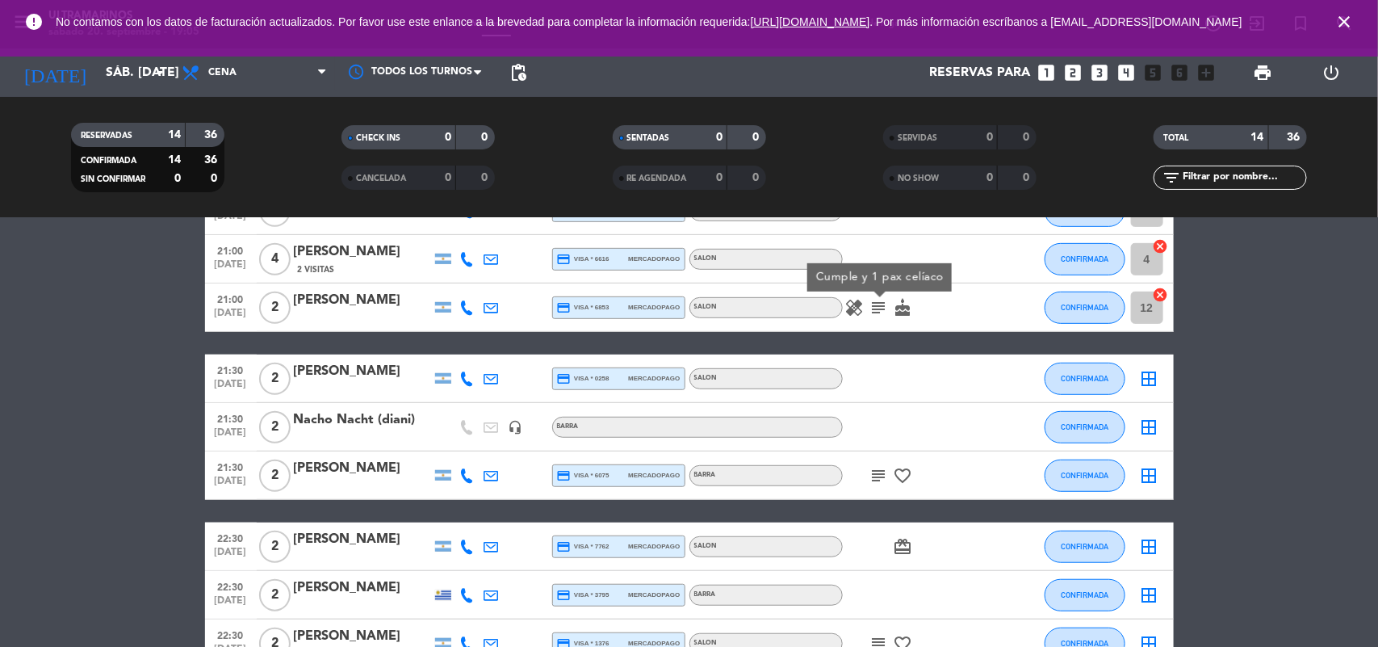
click at [882, 466] on icon "subject" at bounding box center [879, 475] width 19 height 19
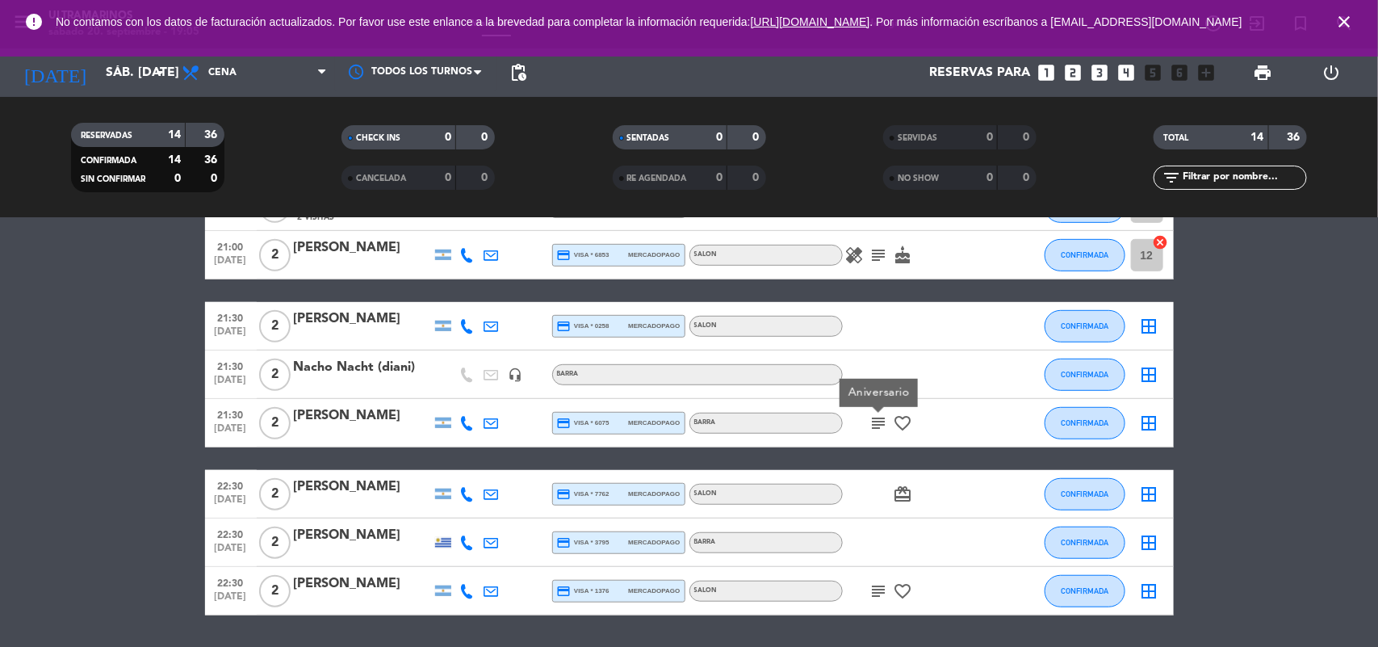
scroll to position [494, 0]
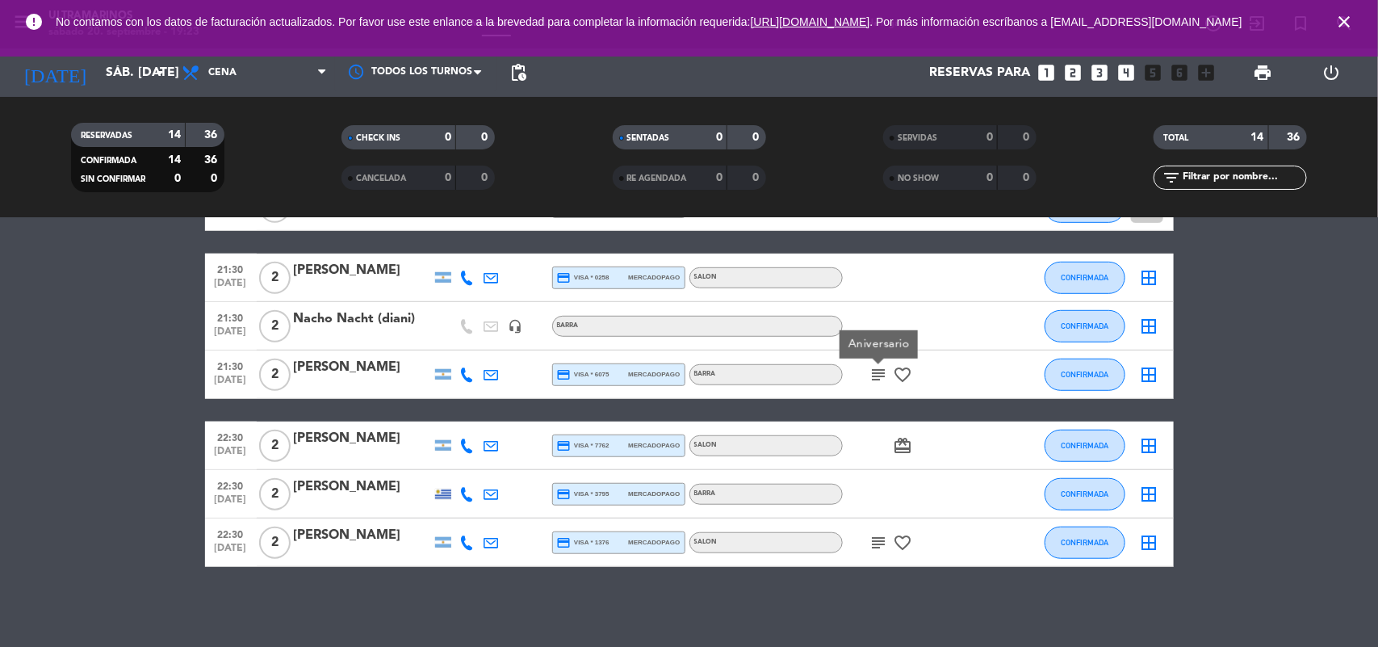
click at [1353, 18] on icon "close" at bounding box center [1344, 21] width 19 height 19
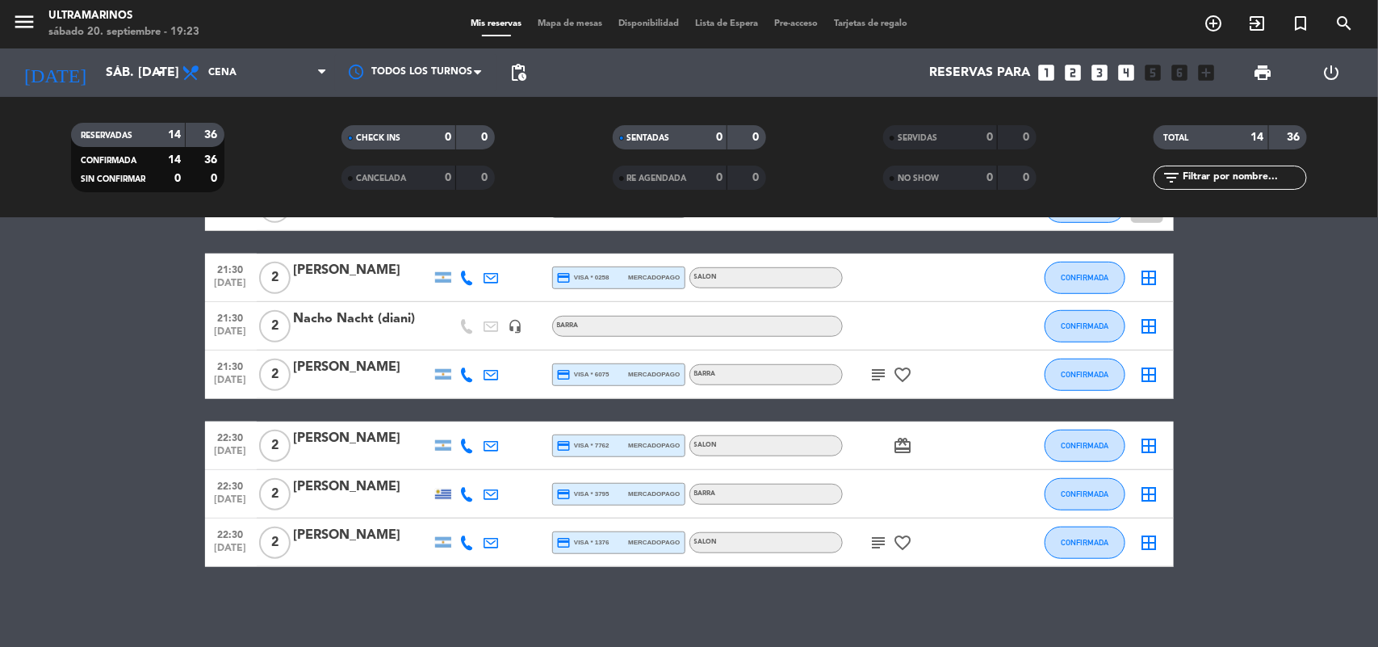
click at [543, 24] on span "Mapa de mesas" at bounding box center [570, 23] width 81 height 9
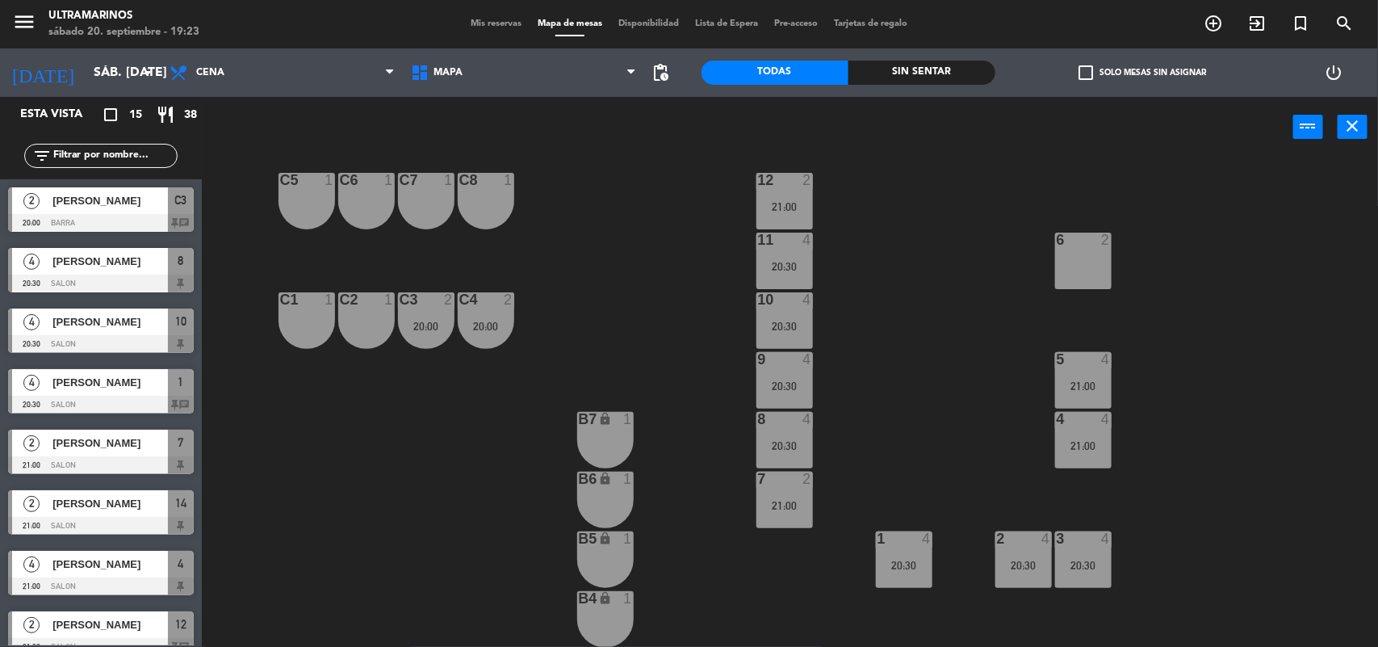
scroll to position [303, 0]
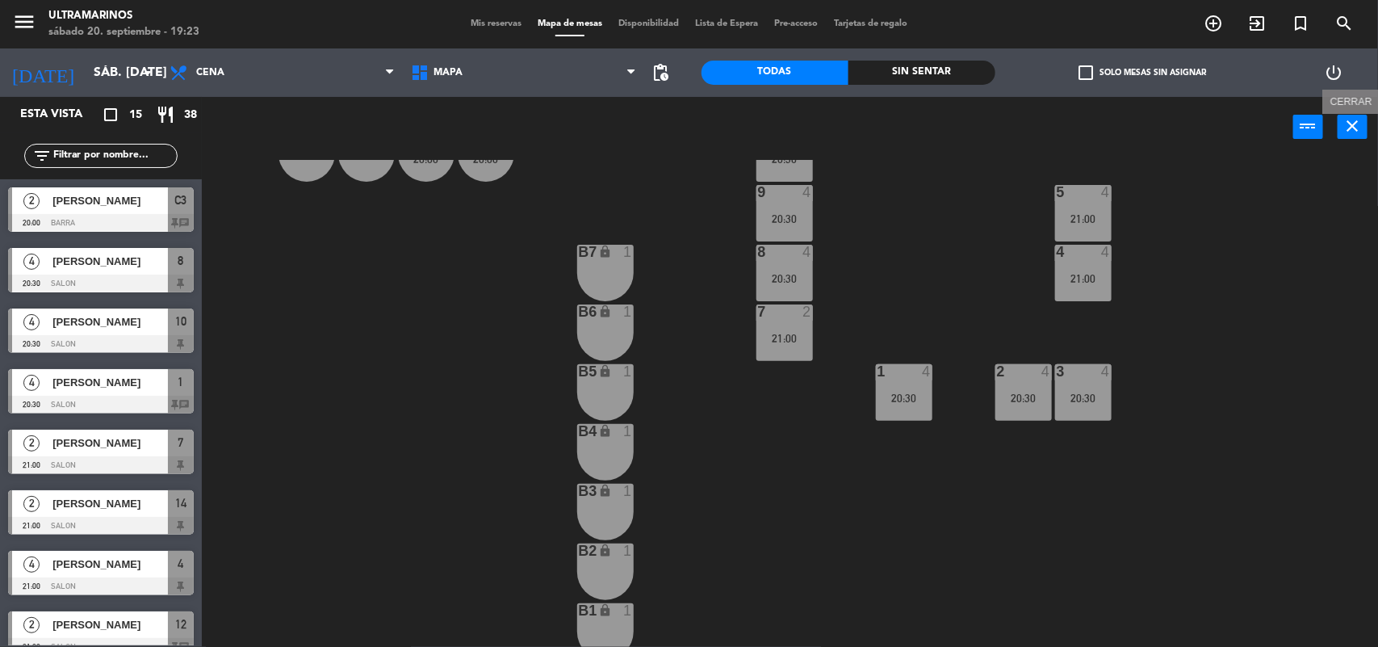
click at [1361, 121] on icon "close" at bounding box center [1353, 125] width 19 height 19
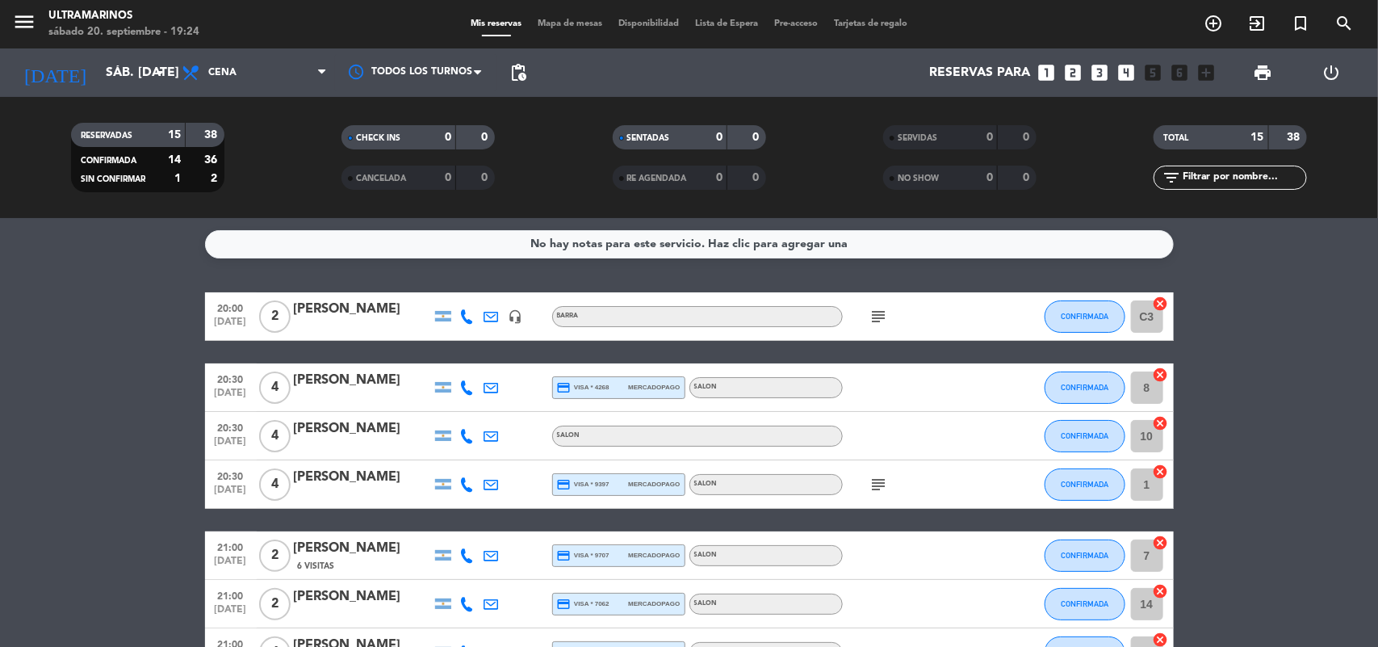
click at [550, 31] on div "Mis reservas Mapa de mesas Disponibilidad Lista de Espera Pre-acceso Tarjetas d…" at bounding box center [689, 24] width 453 height 15
click at [569, 22] on span "Mapa de mesas" at bounding box center [570, 23] width 81 height 9
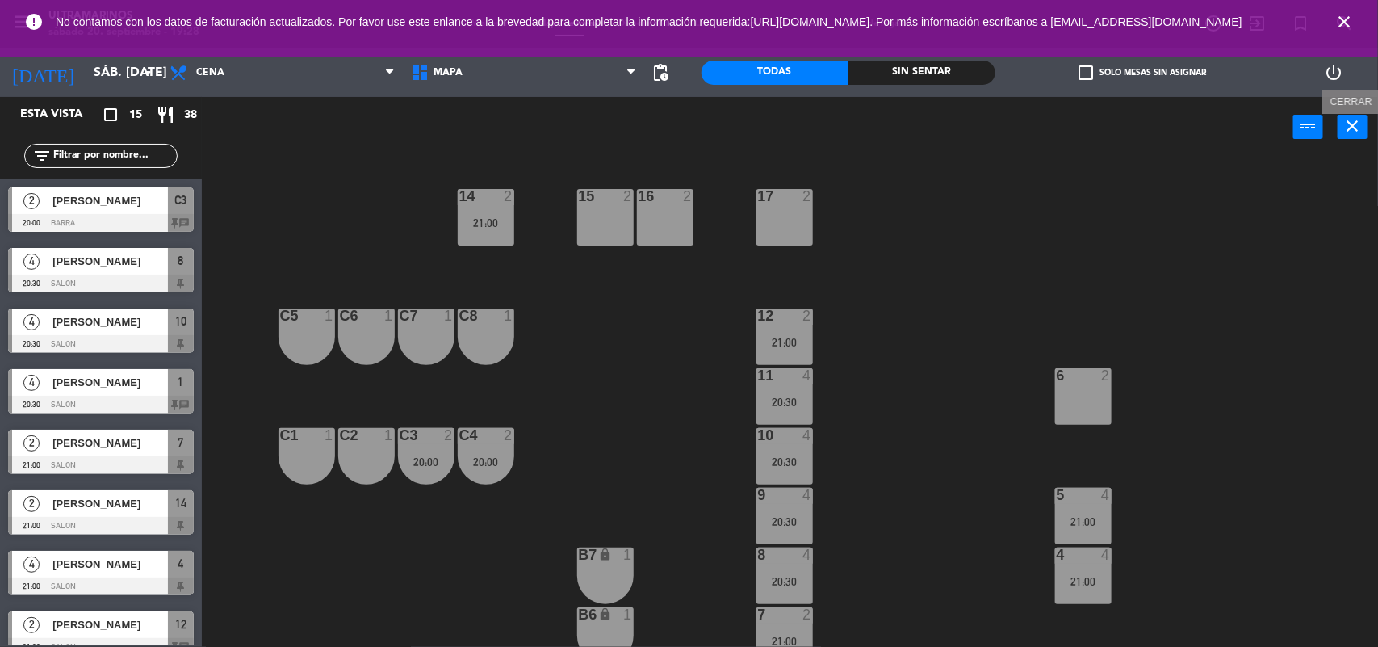
click at [1361, 121] on icon "close" at bounding box center [1353, 125] width 19 height 19
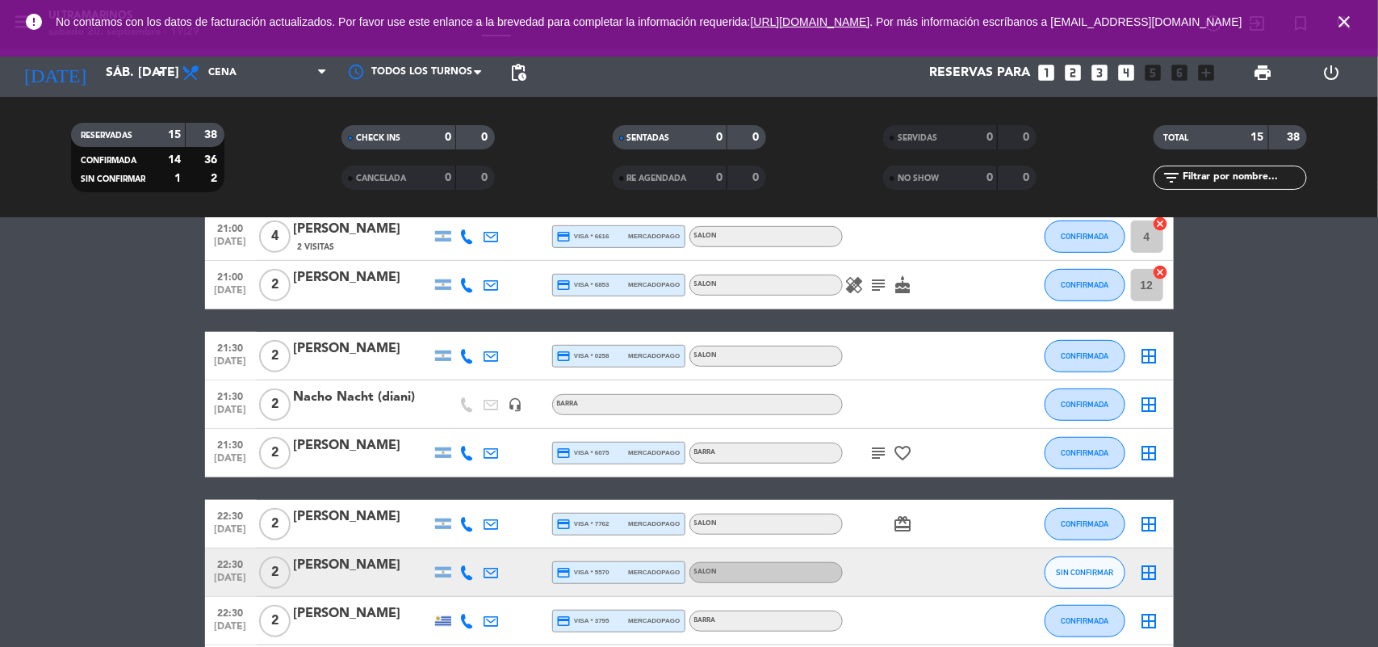
scroll to position [505, 0]
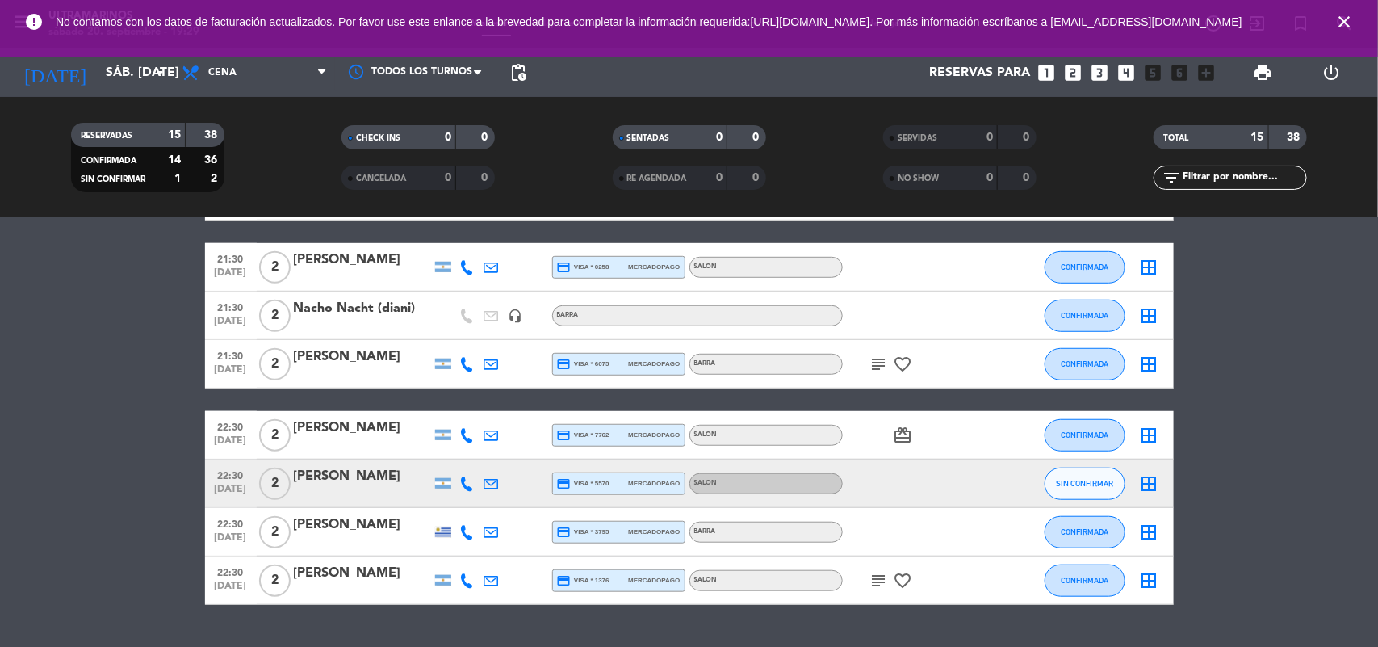
click at [466, 485] on icon at bounding box center [467, 483] width 15 height 15
click at [474, 450] on span "content_paste" at bounding box center [478, 456] width 12 height 12
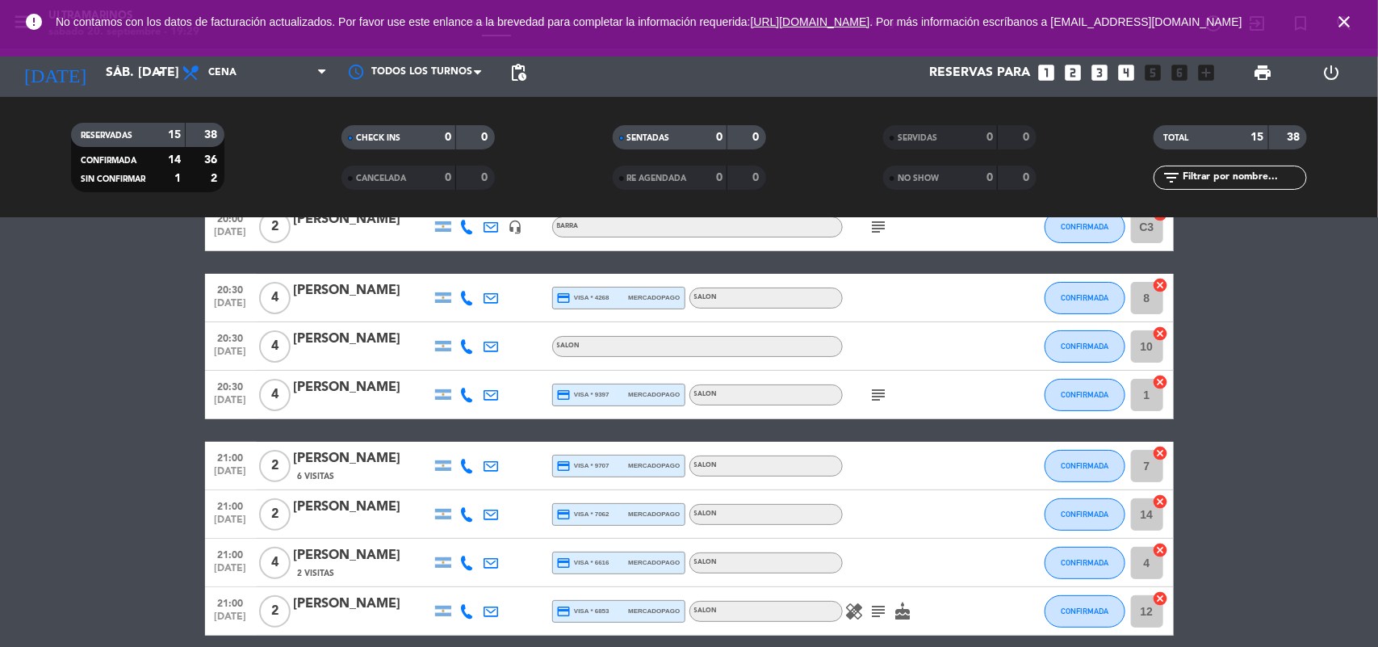
scroll to position [0, 0]
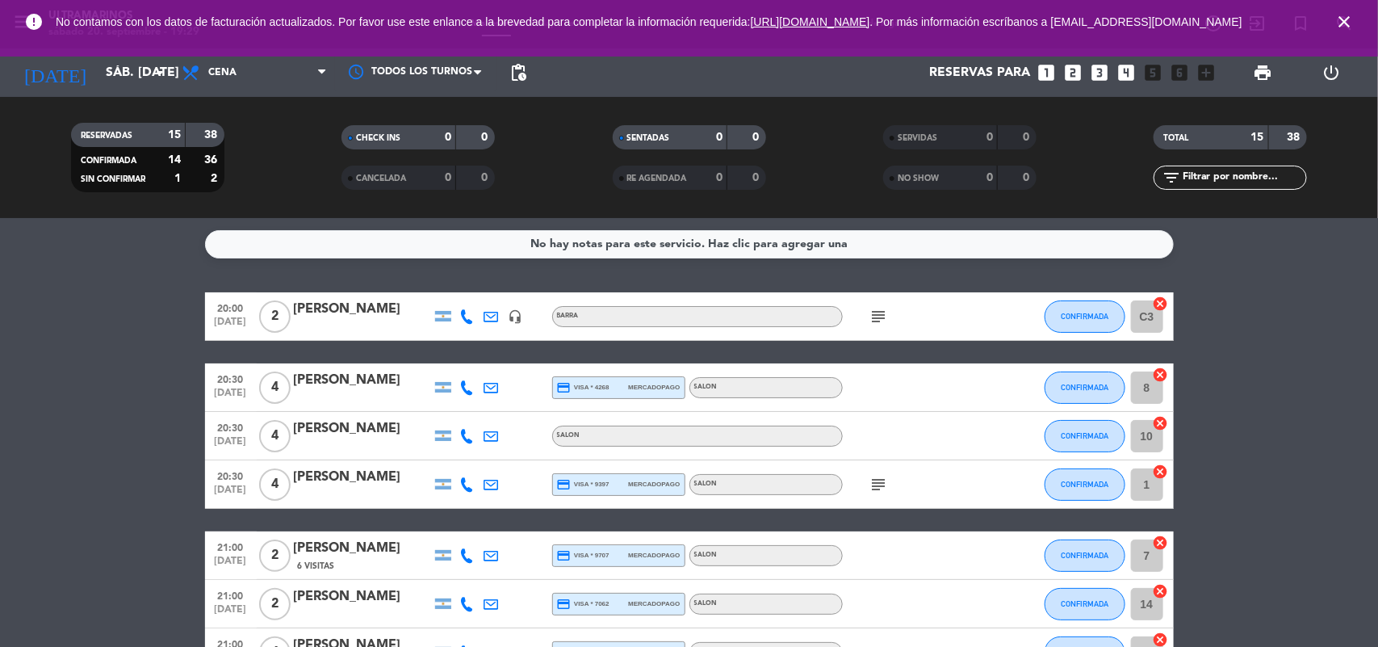
click at [1076, 66] on icon "looks_two" at bounding box center [1073, 72] width 21 height 21
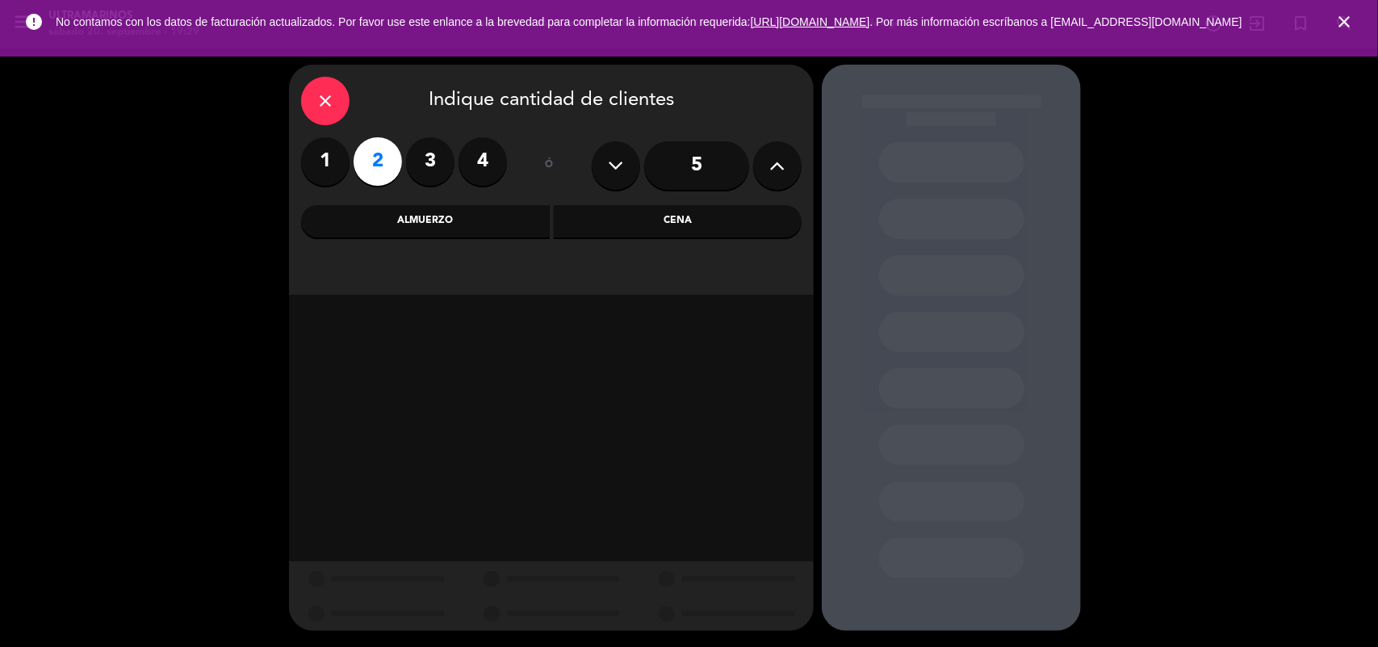
click at [593, 229] on div "Cena" at bounding box center [678, 221] width 249 height 32
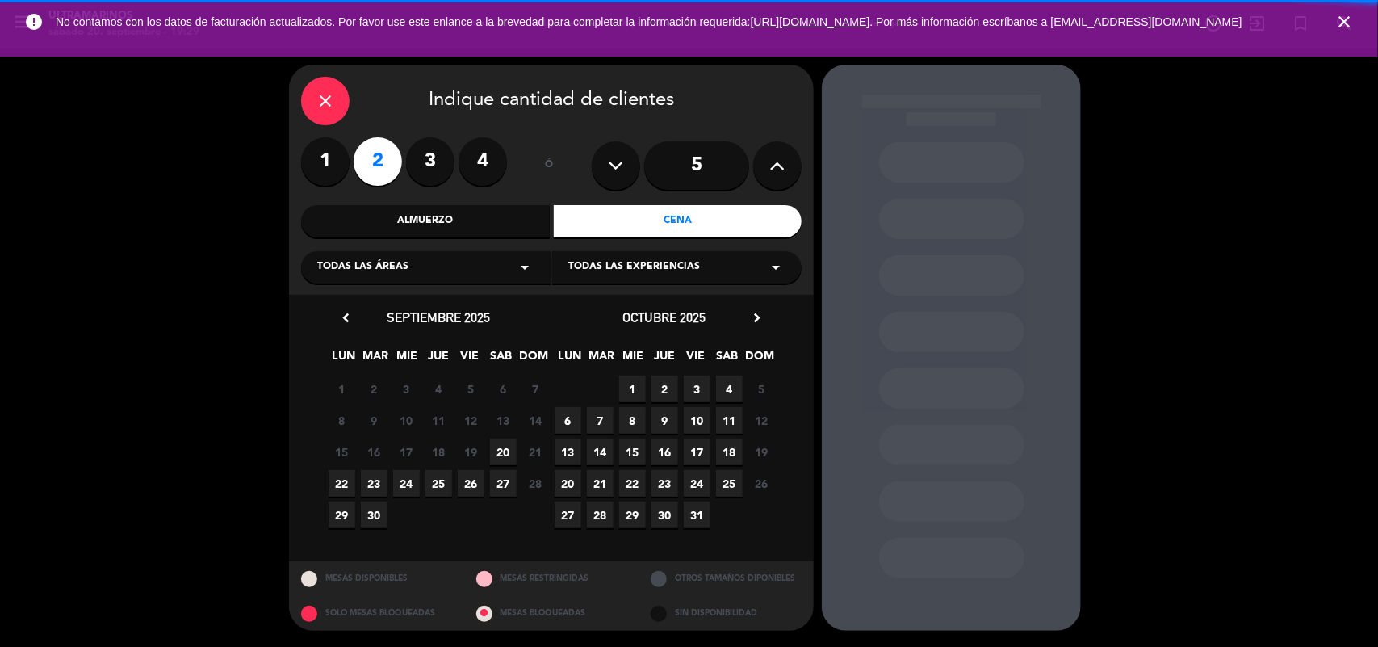
click at [523, 271] on icon "arrow_drop_down" at bounding box center [524, 267] width 19 height 19
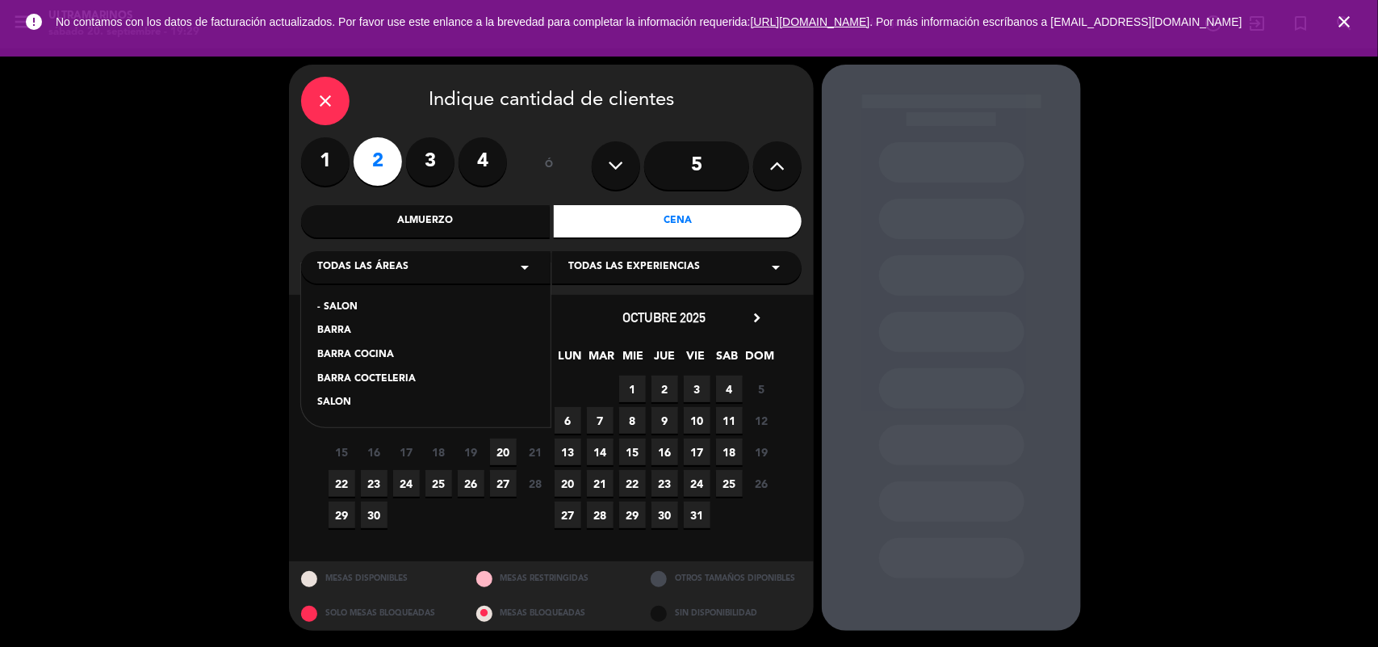
click at [352, 309] on div "- SALON" at bounding box center [425, 308] width 217 height 16
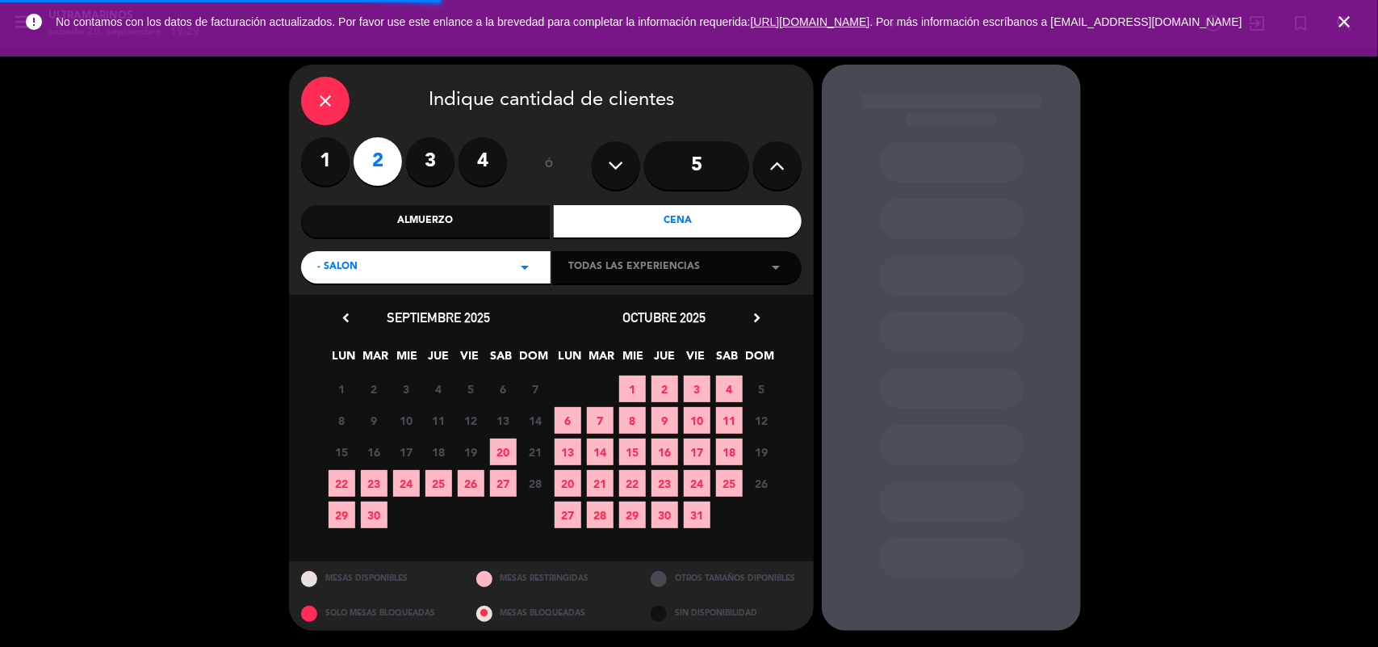
click at [715, 267] on div "Todas las experiencias arrow_drop_down" at bounding box center [677, 267] width 250 height 32
click at [498, 455] on span "20" at bounding box center [503, 451] width 27 height 27
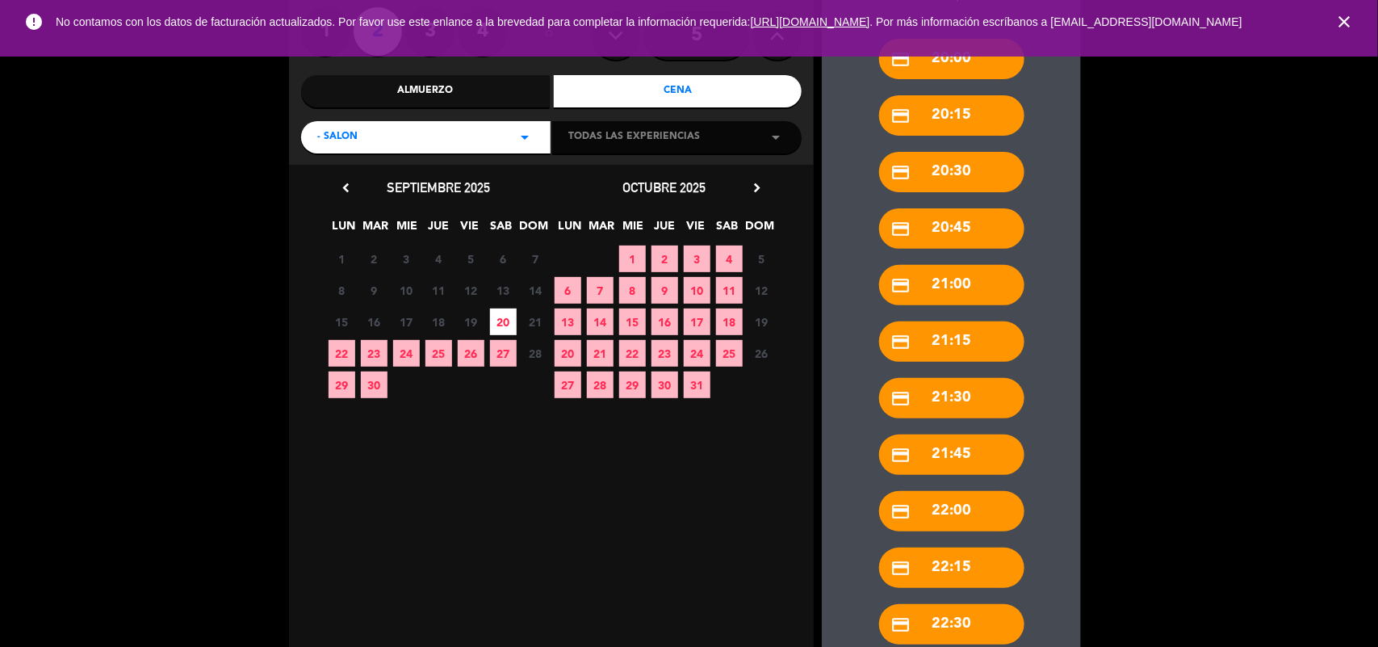
scroll to position [229, 0]
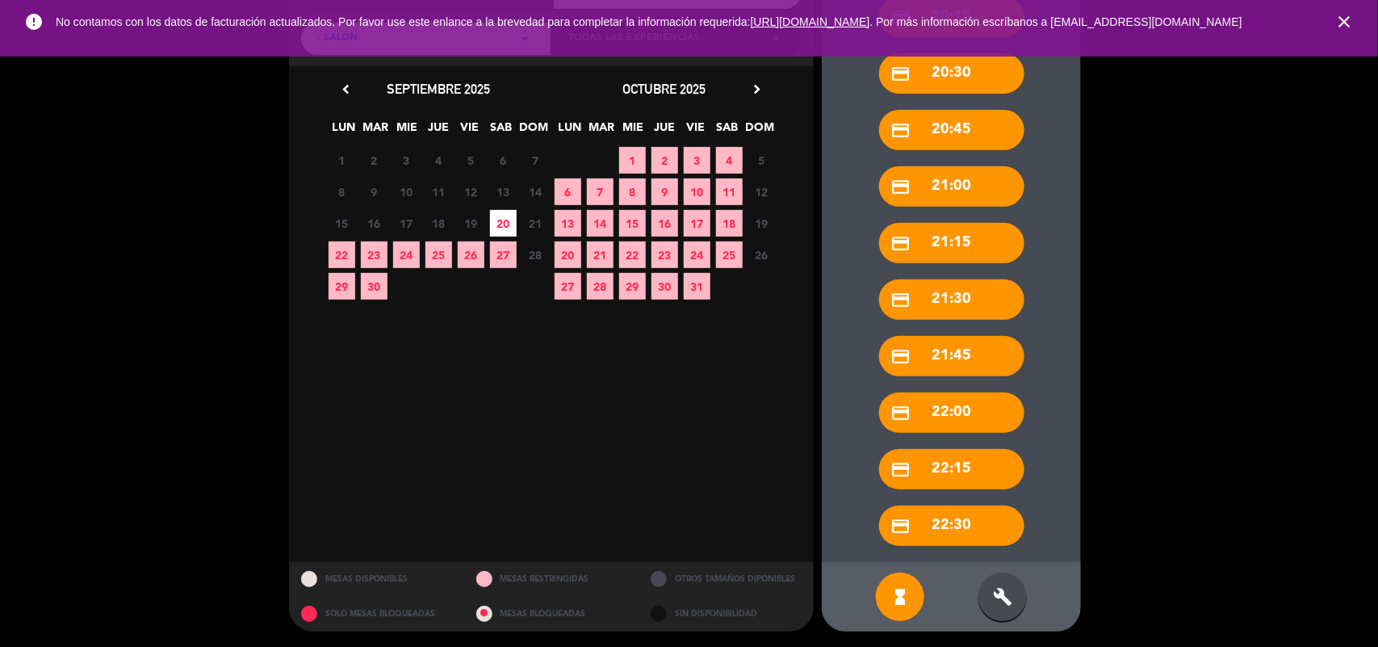
click at [1001, 614] on div "build" at bounding box center [1003, 596] width 48 height 48
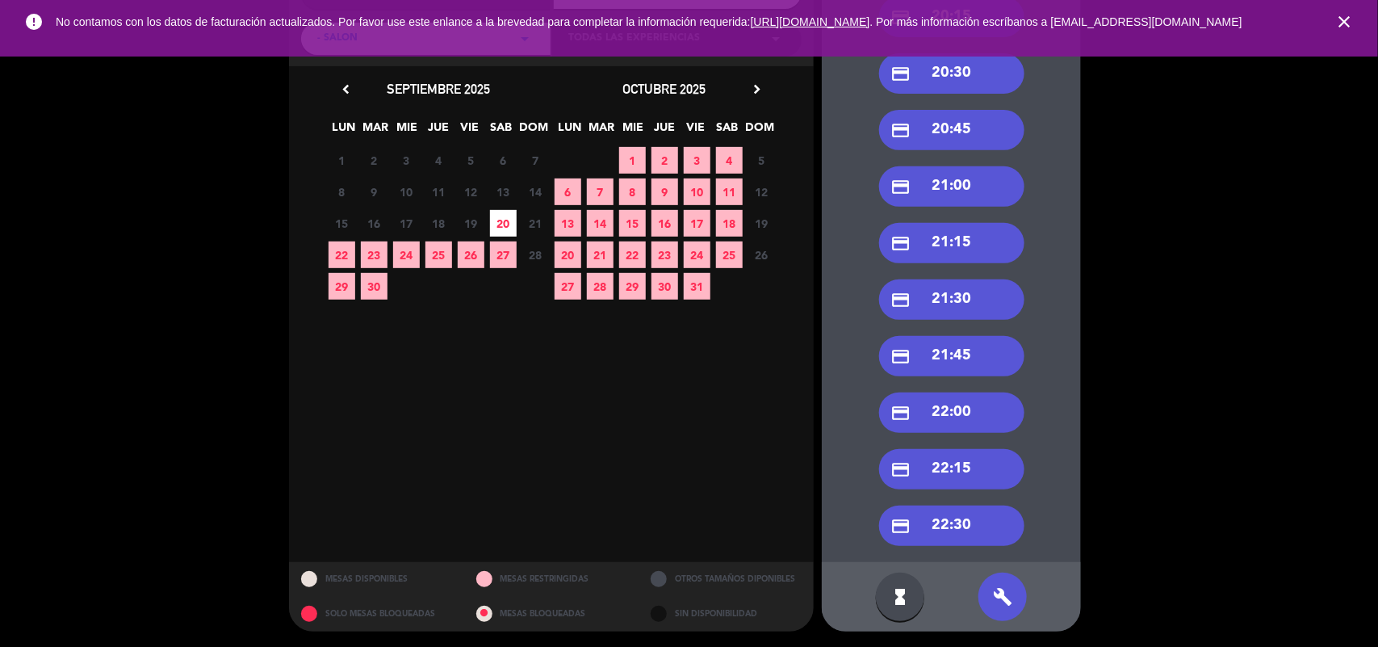
click at [954, 311] on div "credit_card 21:30" at bounding box center [951, 299] width 145 height 40
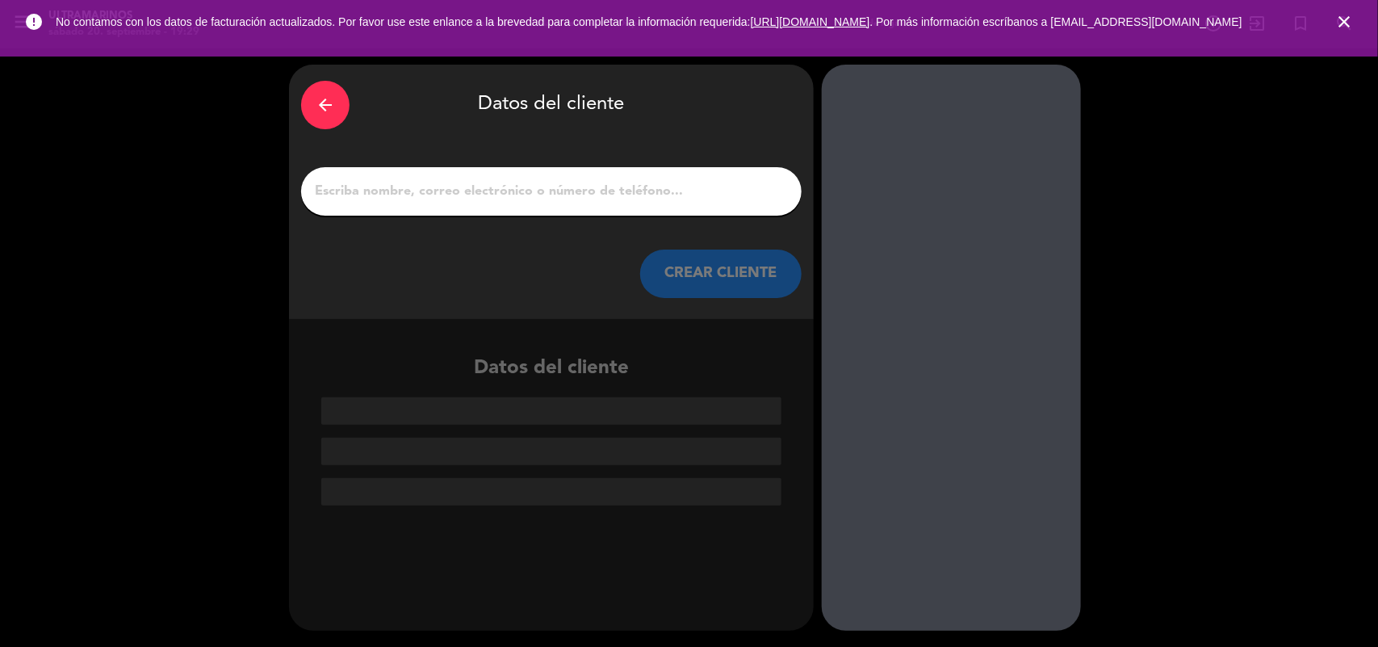
click at [479, 195] on input "1" at bounding box center [551, 191] width 476 height 23
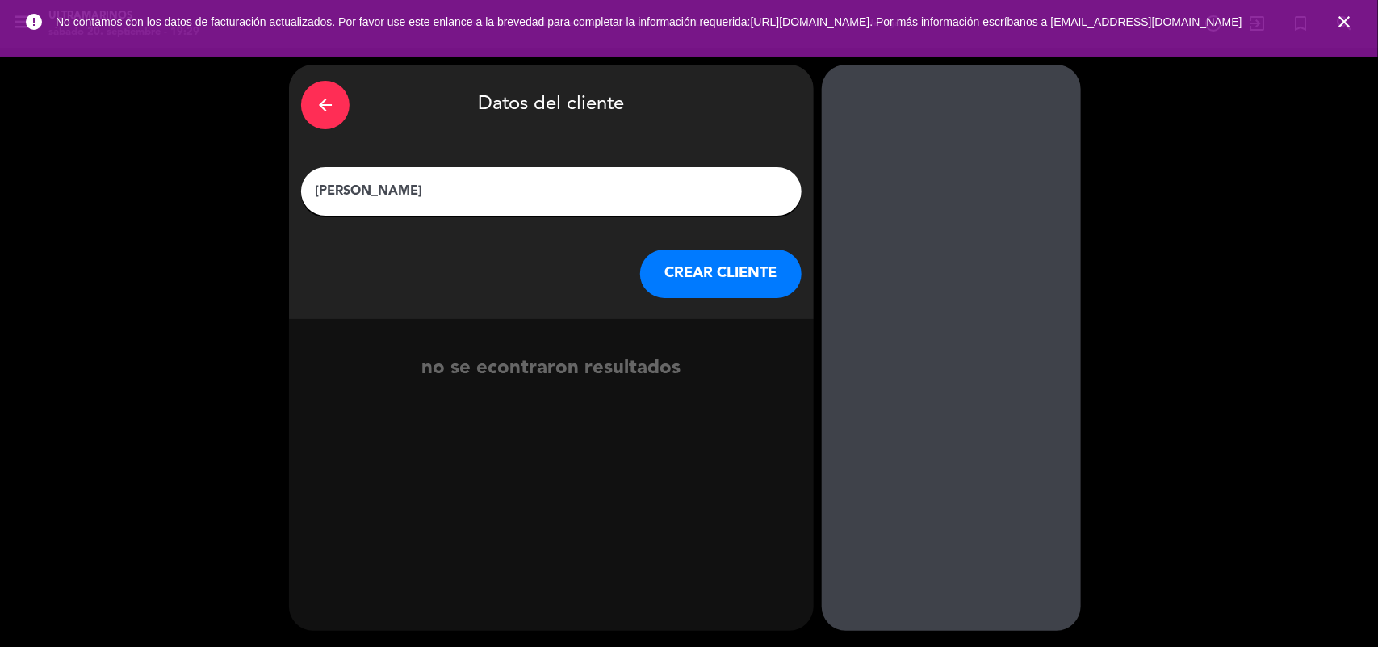
type input "[PERSON_NAME]"
click at [712, 269] on button "CREAR CLIENTE" at bounding box center [720, 274] width 161 height 48
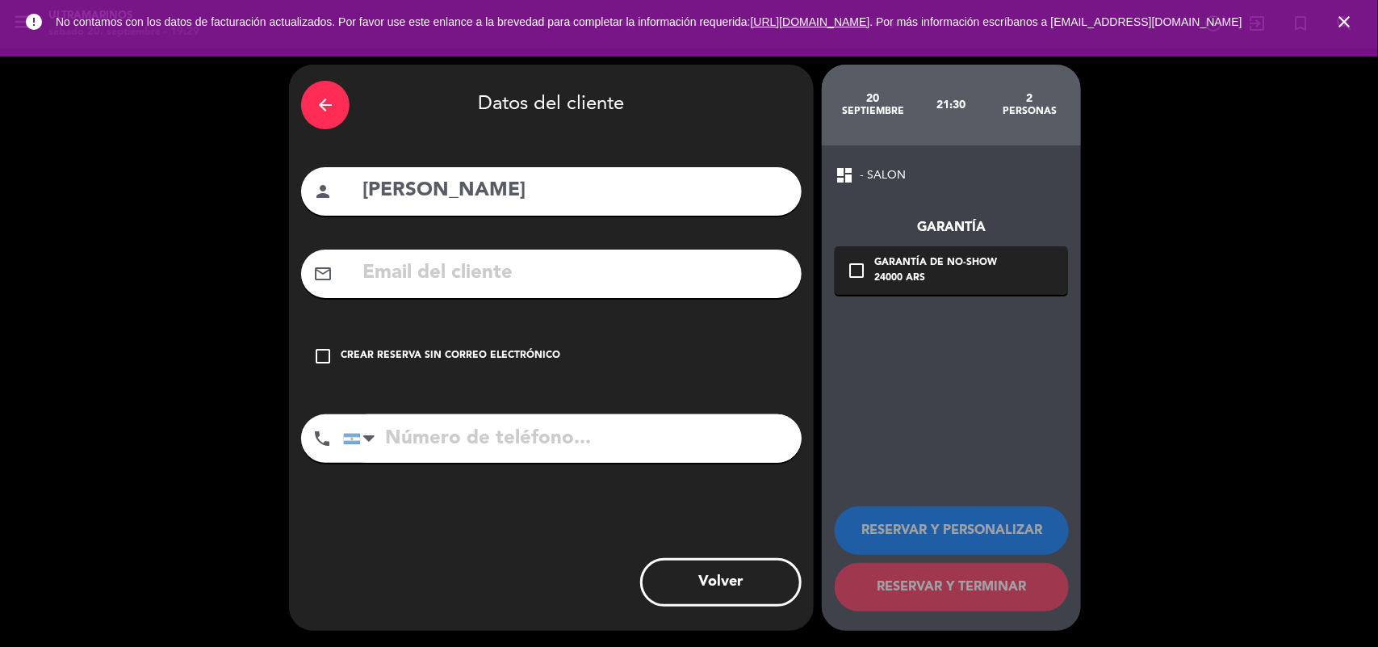
click at [426, 363] on div "Crear reserva sin correo electrónico" at bounding box center [451, 356] width 220 height 16
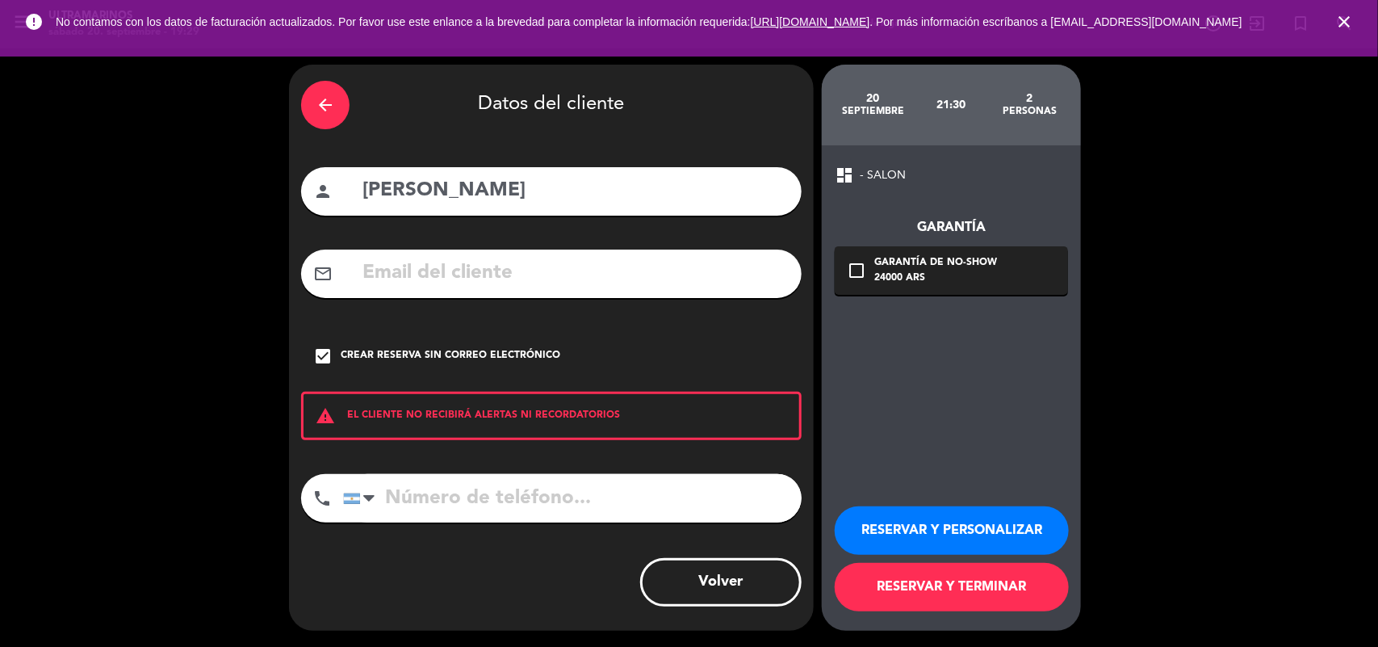
click at [991, 588] on button "RESERVAR Y TERMINAR" at bounding box center [952, 587] width 234 height 48
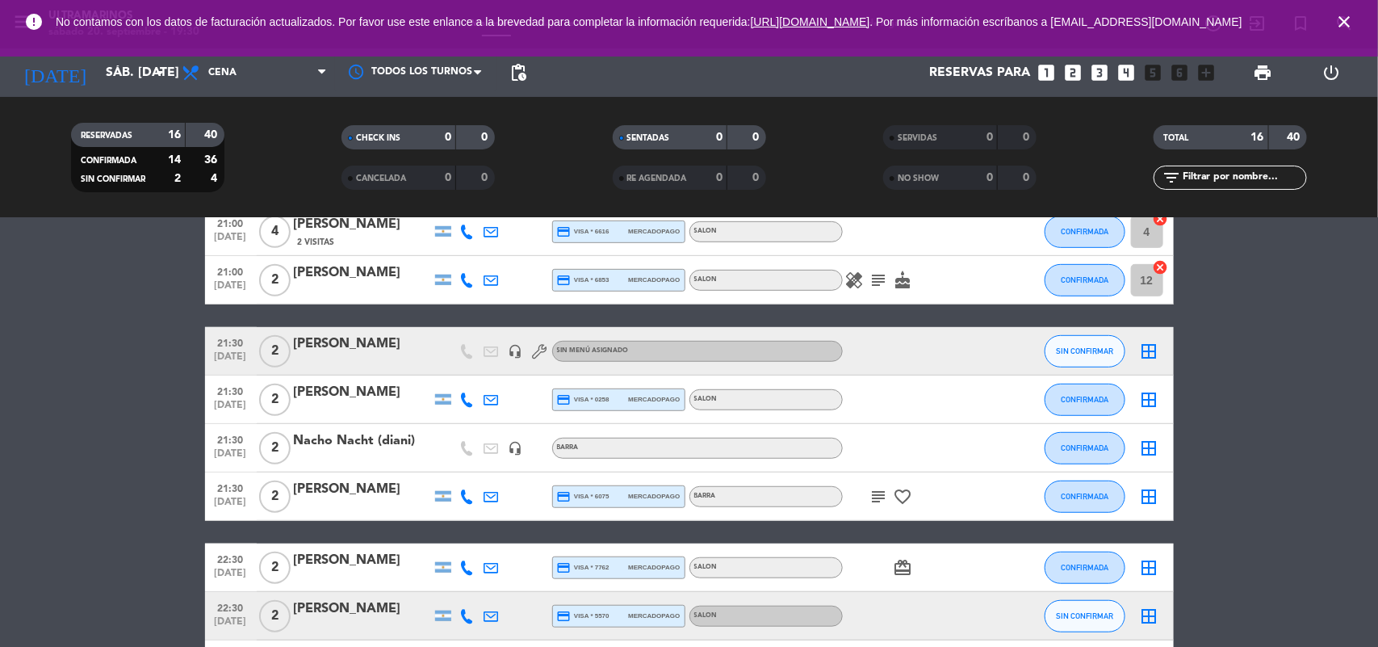
scroll to position [389, 0]
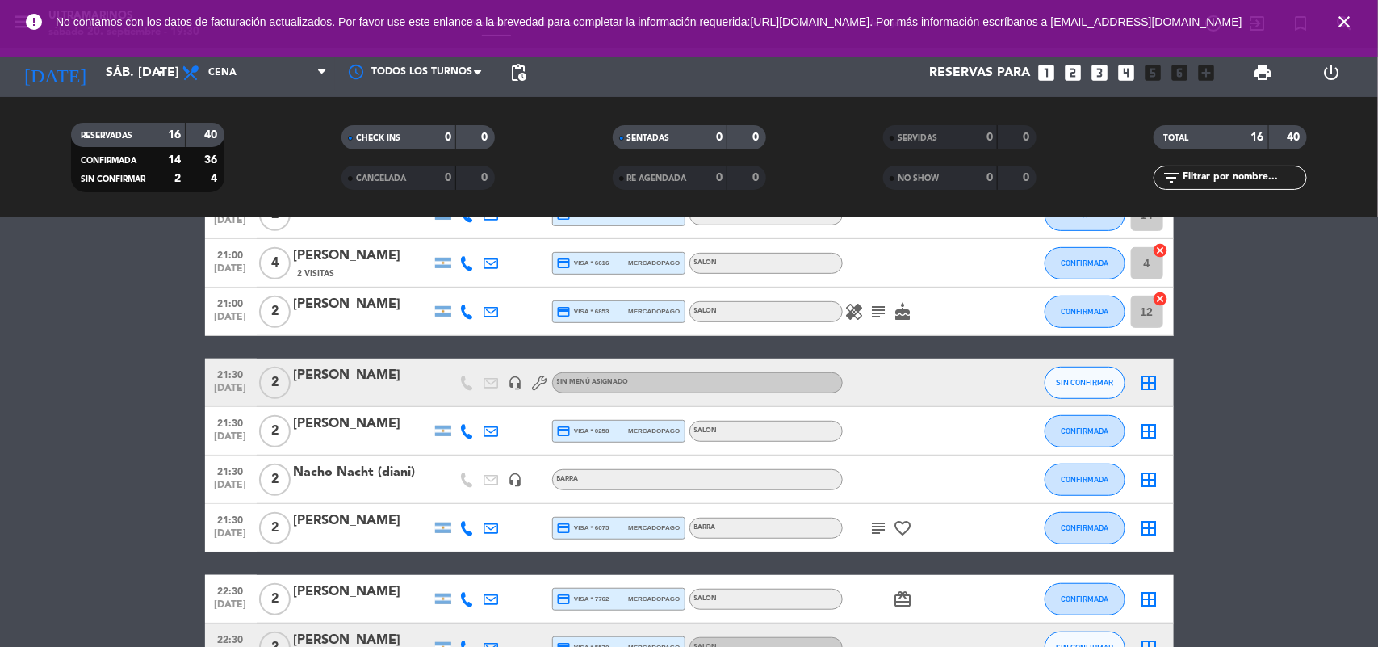
click at [1156, 380] on icon "border_all" at bounding box center [1149, 382] width 19 height 19
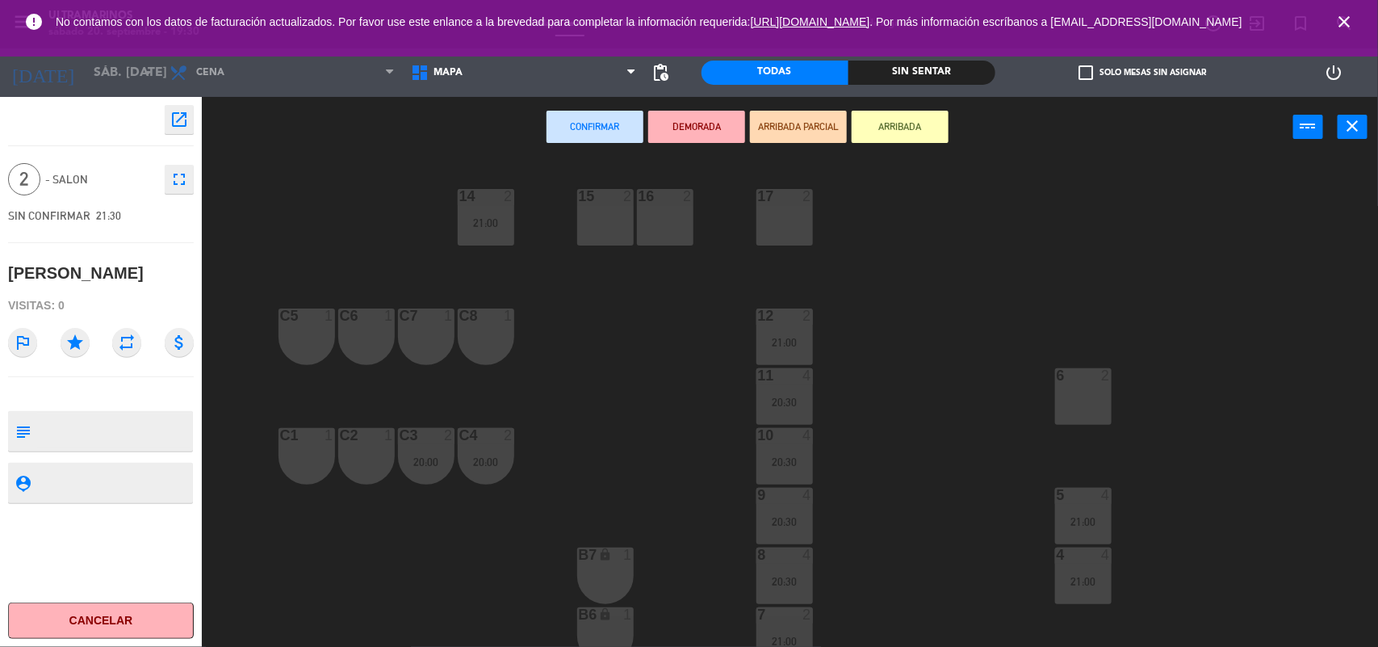
drag, startPoint x: 296, startPoint y: 331, endPoint x: 352, endPoint y: 343, distance: 57.0
click at [297, 329] on div "C5 1" at bounding box center [307, 336] width 57 height 57
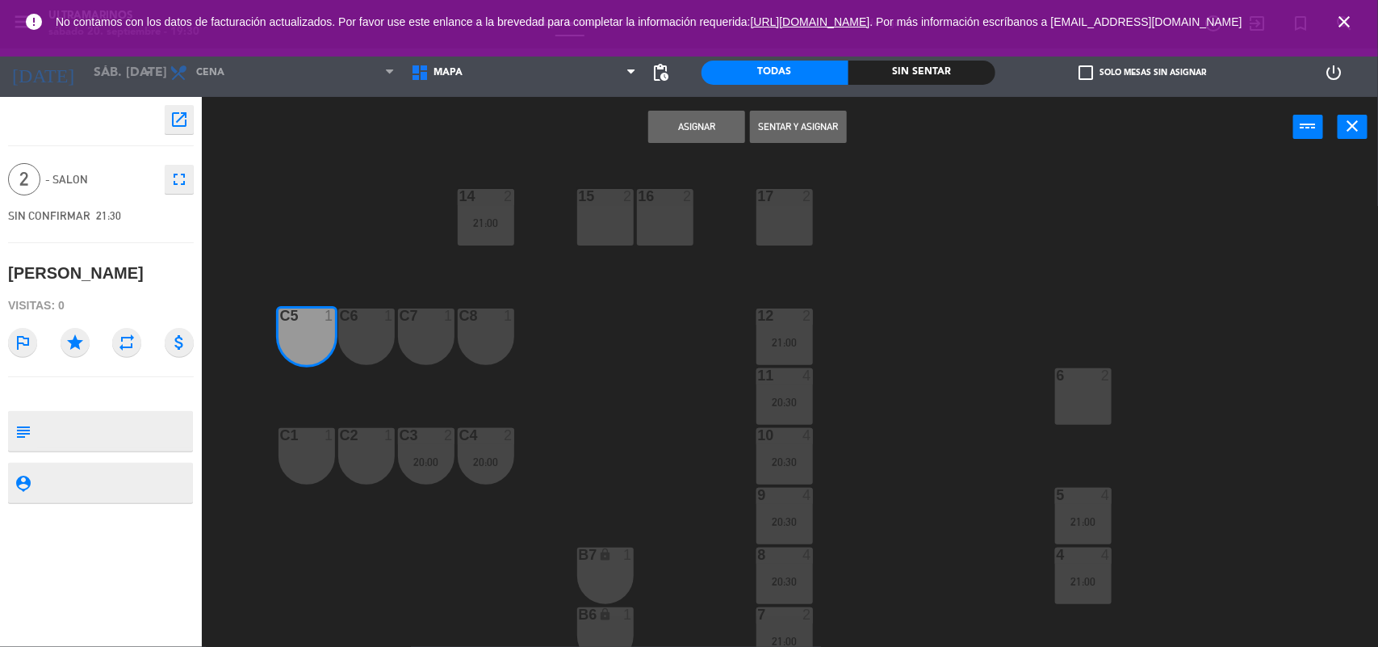
click at [356, 343] on div "C6 1" at bounding box center [366, 336] width 57 height 57
click at [672, 124] on button "Asignar" at bounding box center [696, 127] width 97 height 32
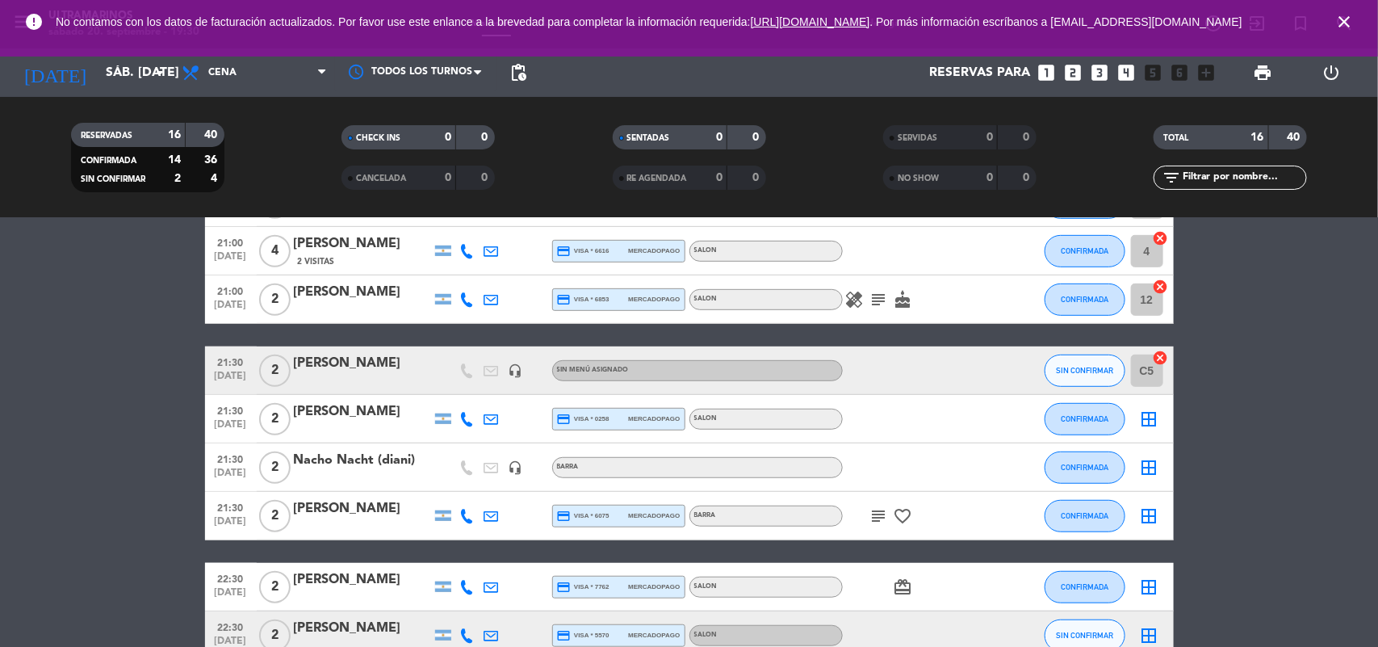
scroll to position [404, 0]
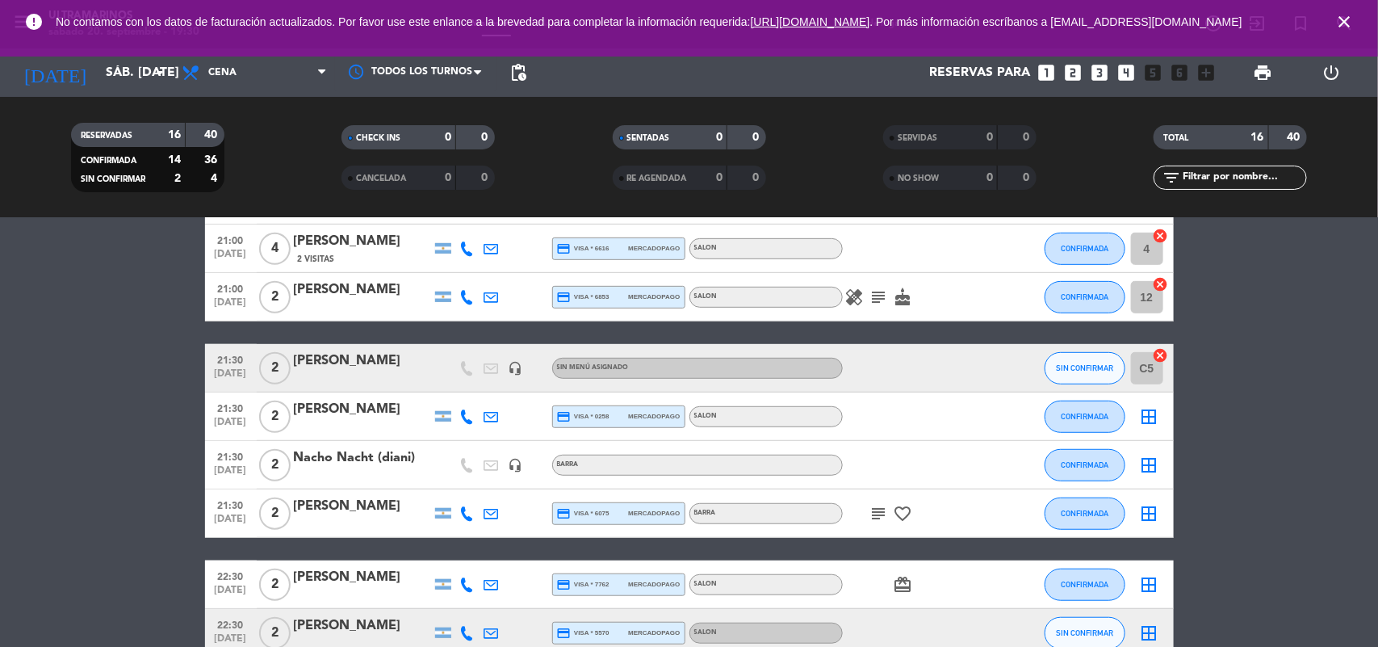
click at [406, 363] on div "[PERSON_NAME]" at bounding box center [362, 360] width 137 height 21
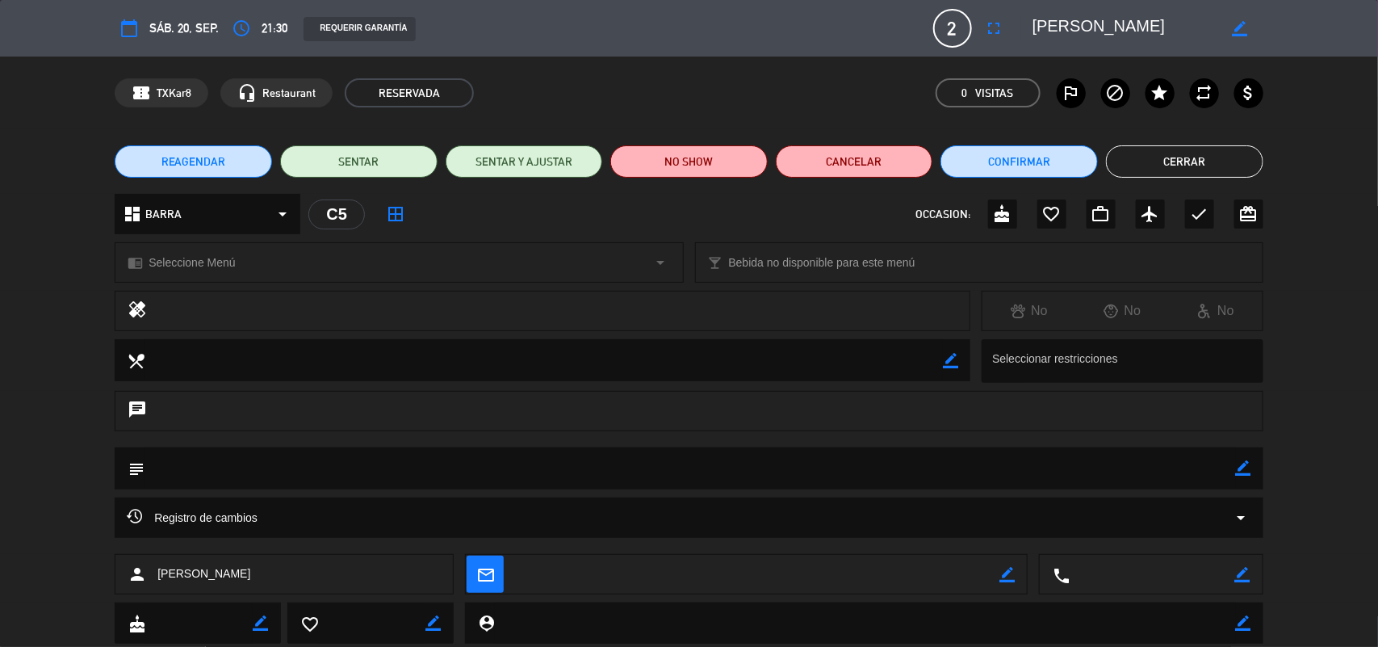
click at [232, 212] on div "dashboard BARRA arrow_drop_down" at bounding box center [208, 214] width 186 height 40
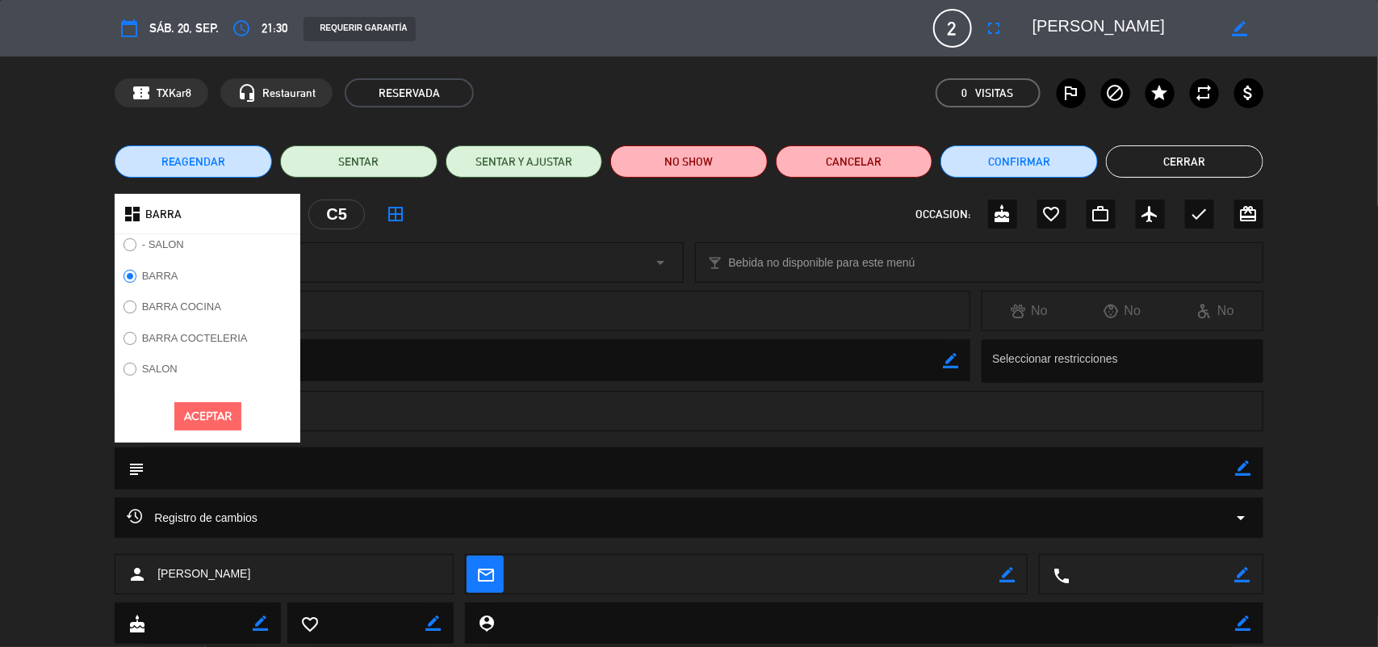
click at [219, 430] on button "Aceptar" at bounding box center [207, 416] width 67 height 28
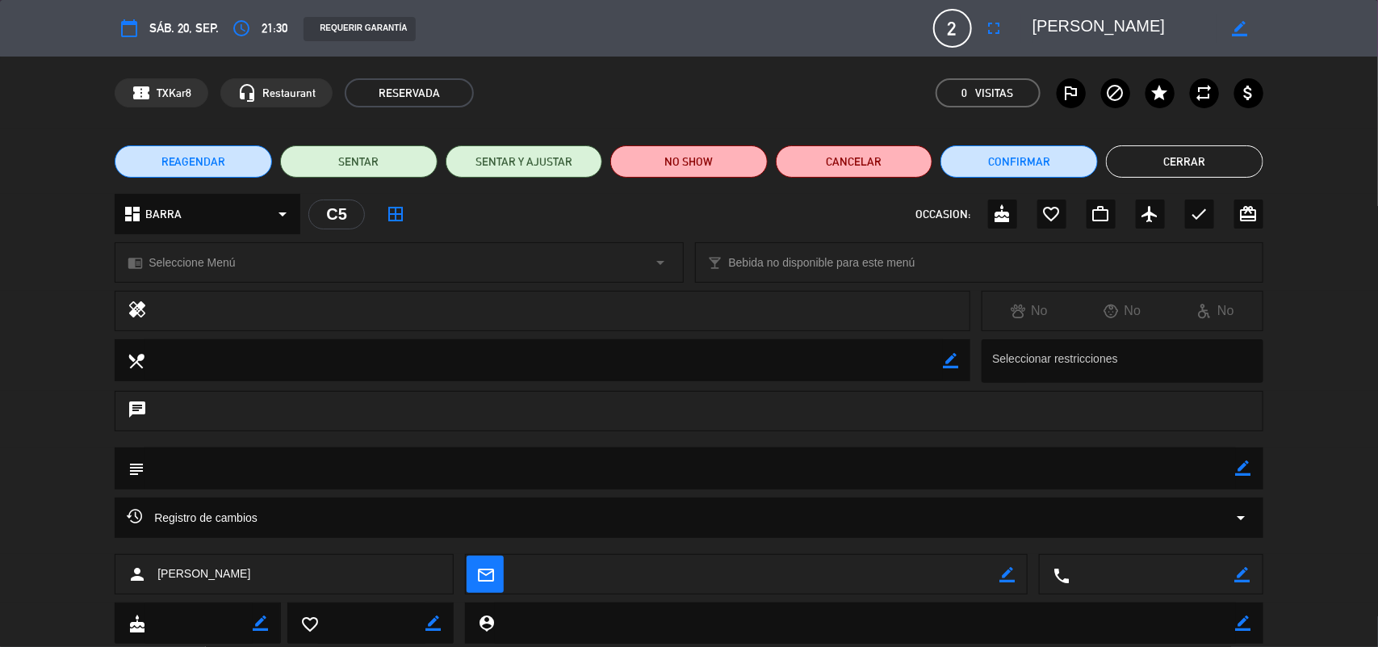
click at [634, 265] on div "chrome_reader_mode Seleccione Menú arrow_drop_down" at bounding box center [398, 262] width 567 height 39
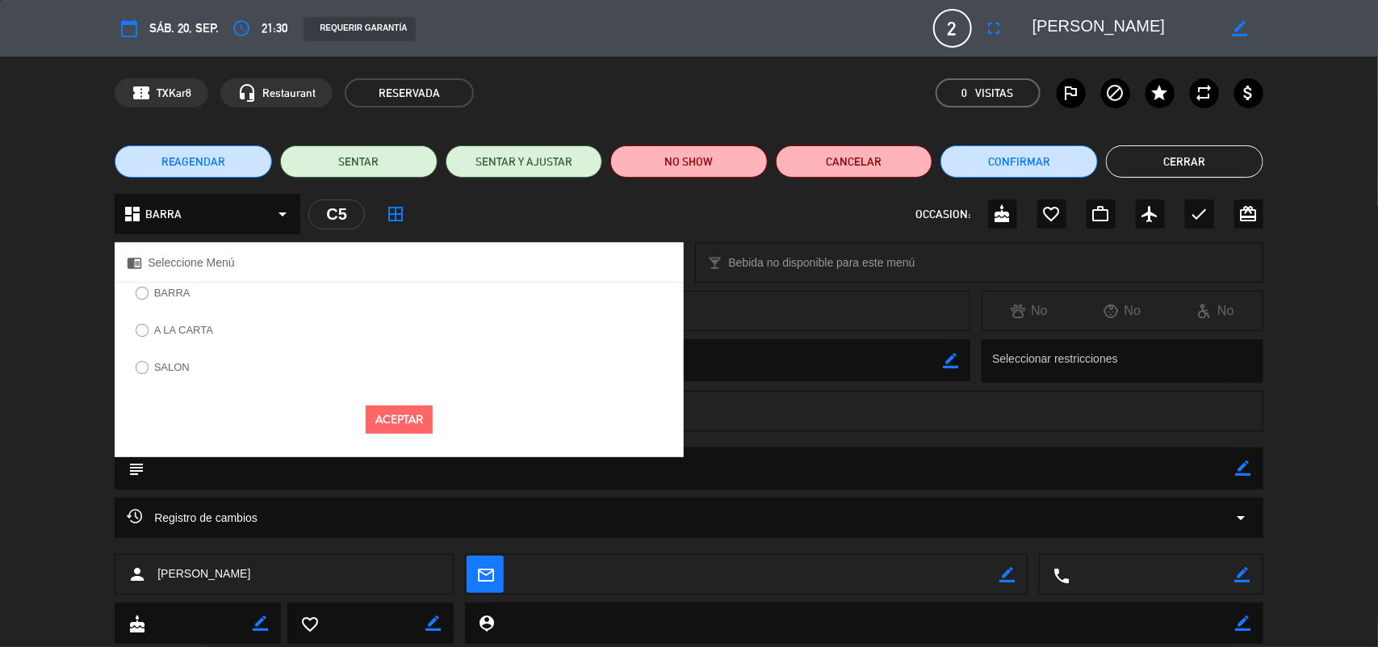
click at [166, 296] on label "BARRA" at bounding box center [172, 292] width 36 height 10
click at [392, 426] on button "Aceptar" at bounding box center [399, 419] width 67 height 28
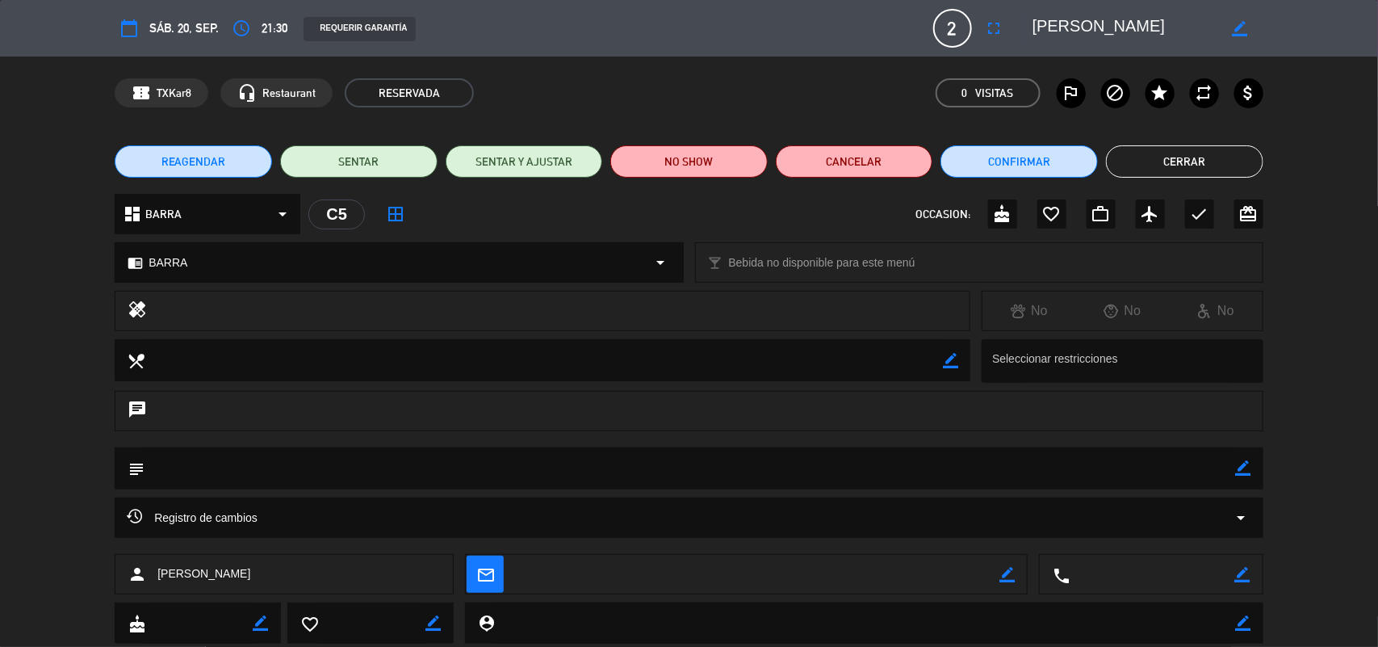
click at [1171, 162] on button "Cerrar" at bounding box center [1184, 161] width 157 height 32
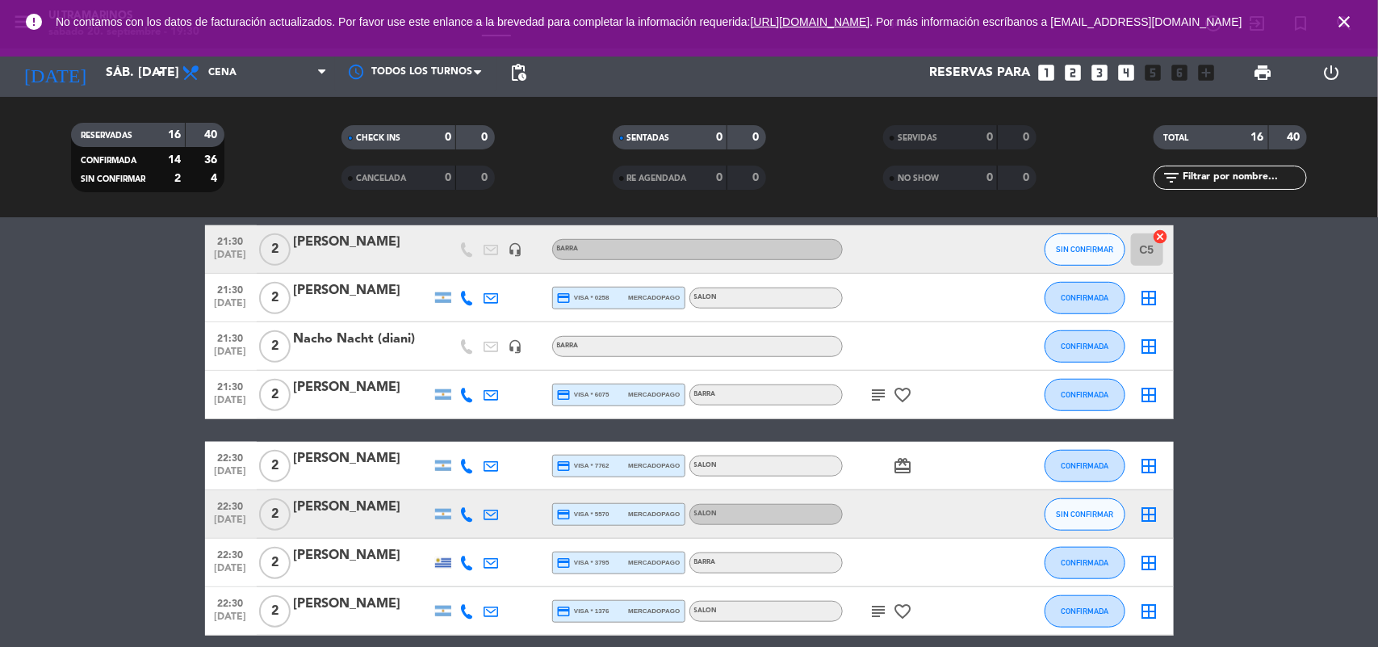
scroll to position [389, 0]
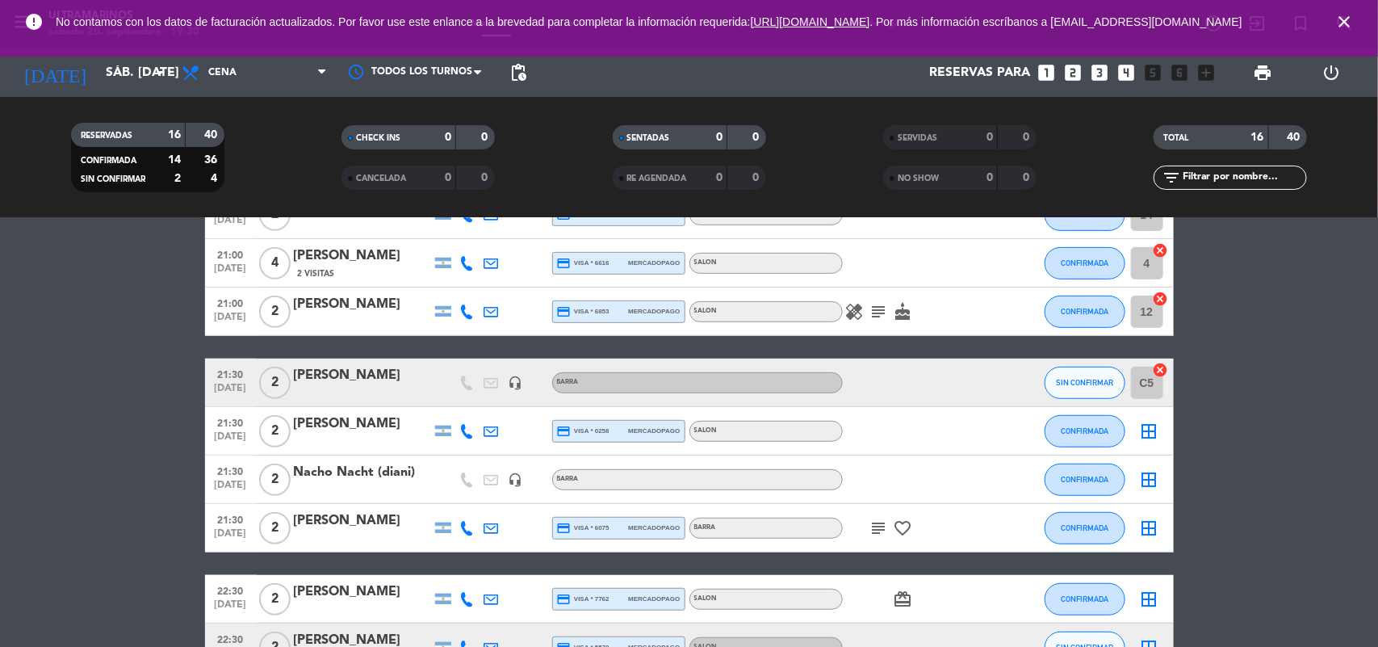
click at [1143, 483] on icon "border_all" at bounding box center [1149, 479] width 19 height 19
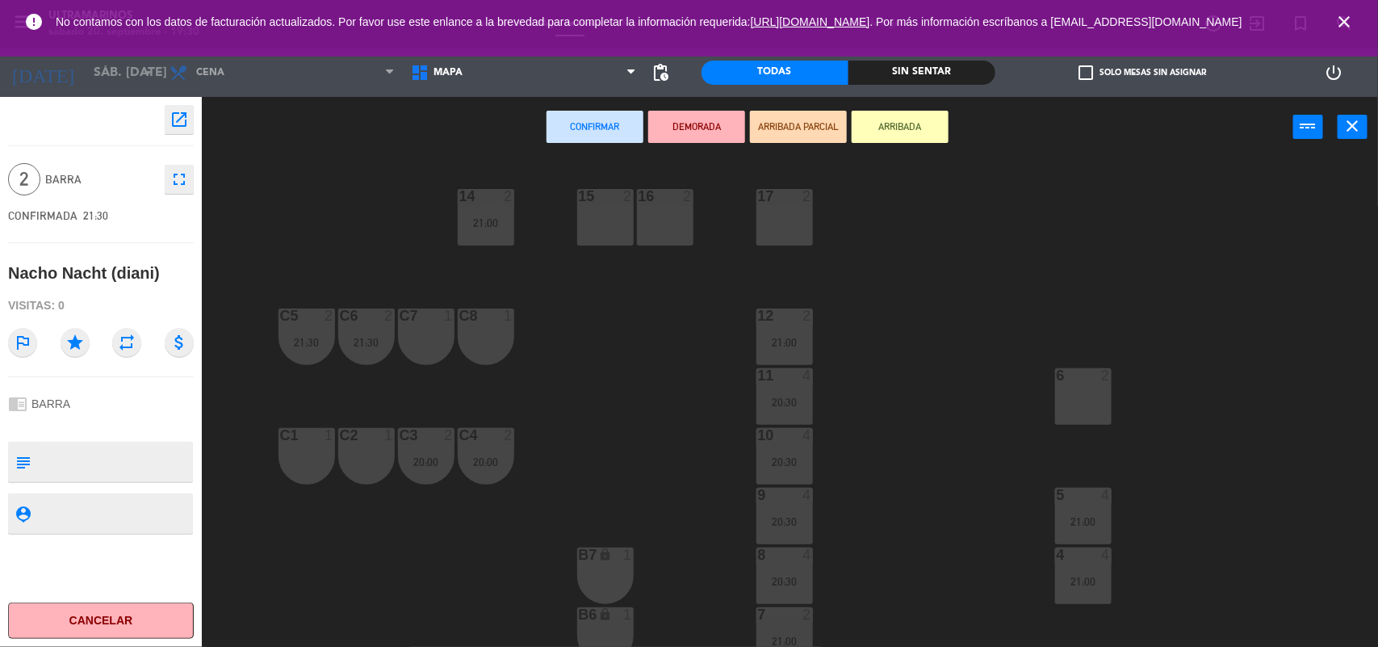
click at [311, 465] on div "C1 1" at bounding box center [307, 456] width 57 height 57
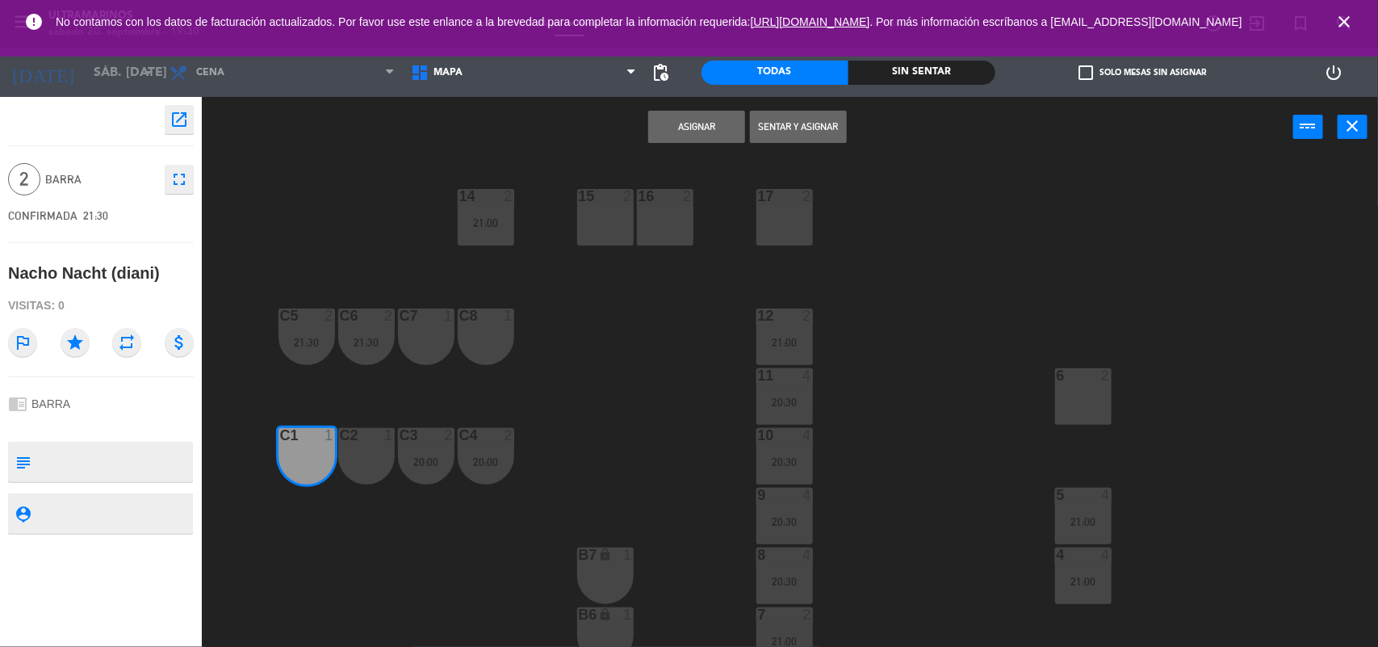
click at [356, 480] on div "C2 1" at bounding box center [366, 456] width 57 height 57
click at [681, 118] on button "Asignar" at bounding box center [696, 127] width 97 height 32
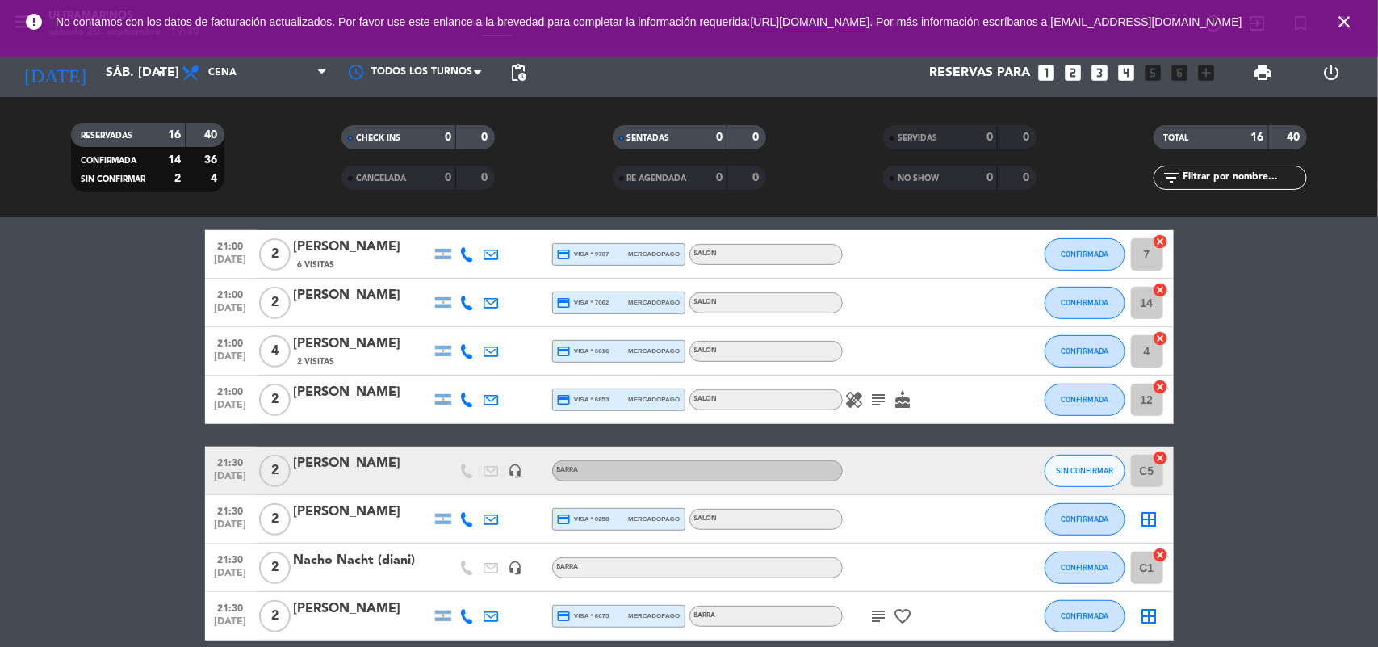
scroll to position [303, 0]
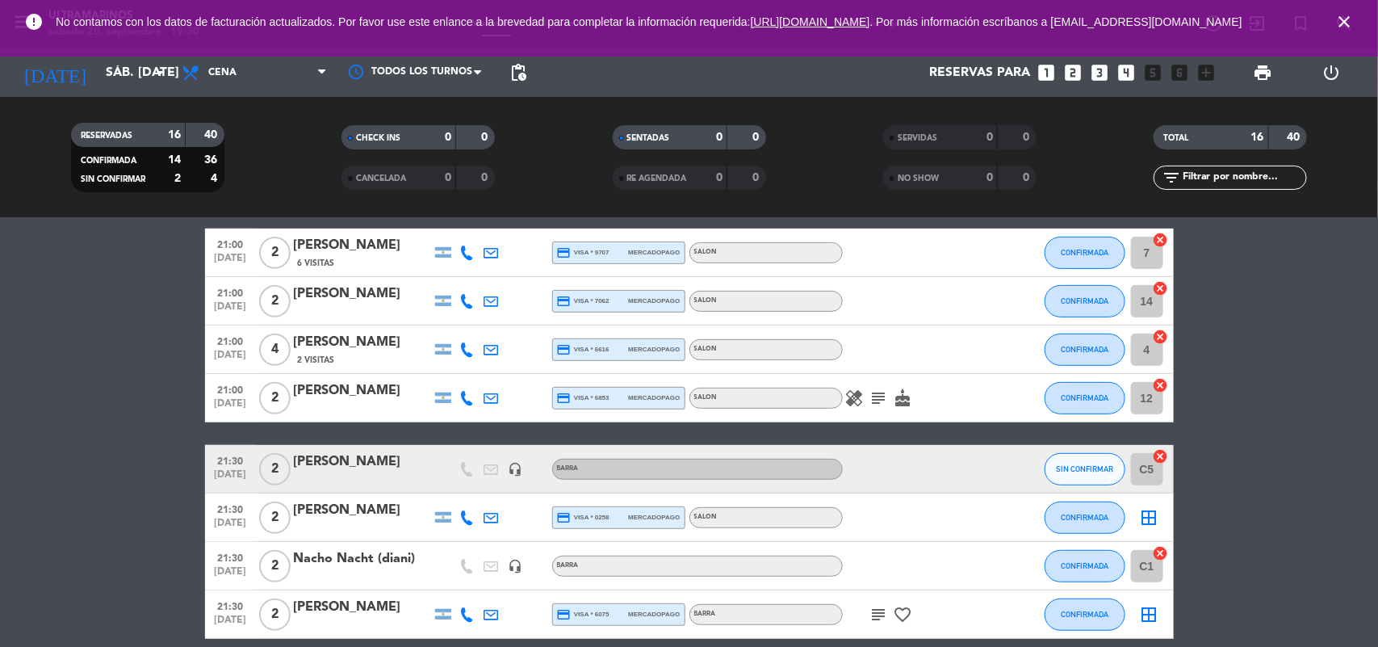
click at [1144, 518] on icon "border_all" at bounding box center [1149, 517] width 19 height 19
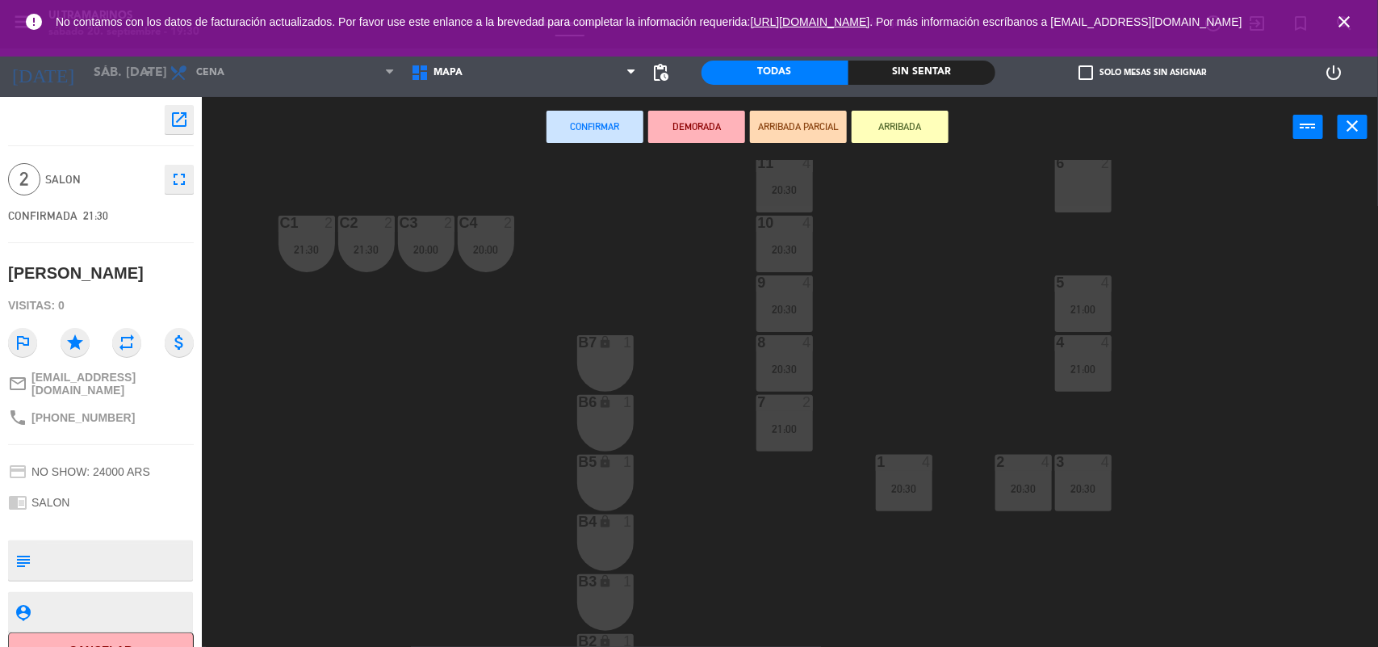
scroll to position [101, 0]
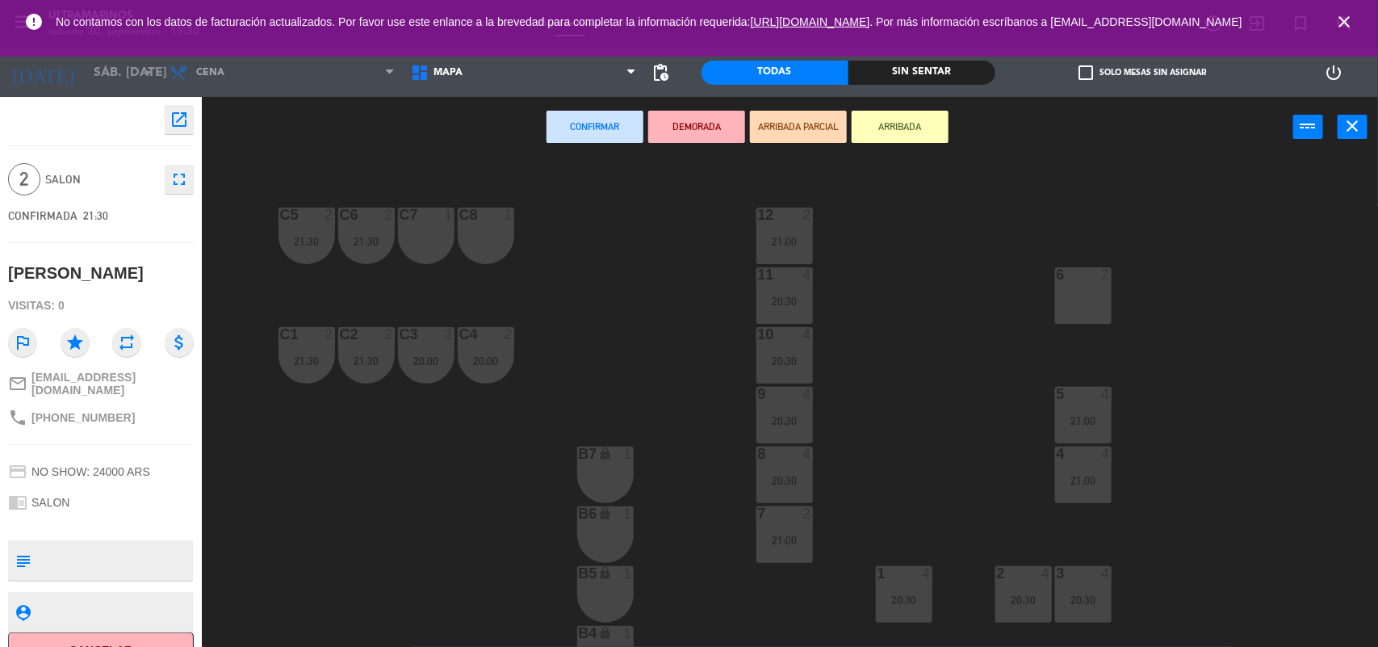
click at [1092, 308] on div "6 2" at bounding box center [1083, 295] width 57 height 57
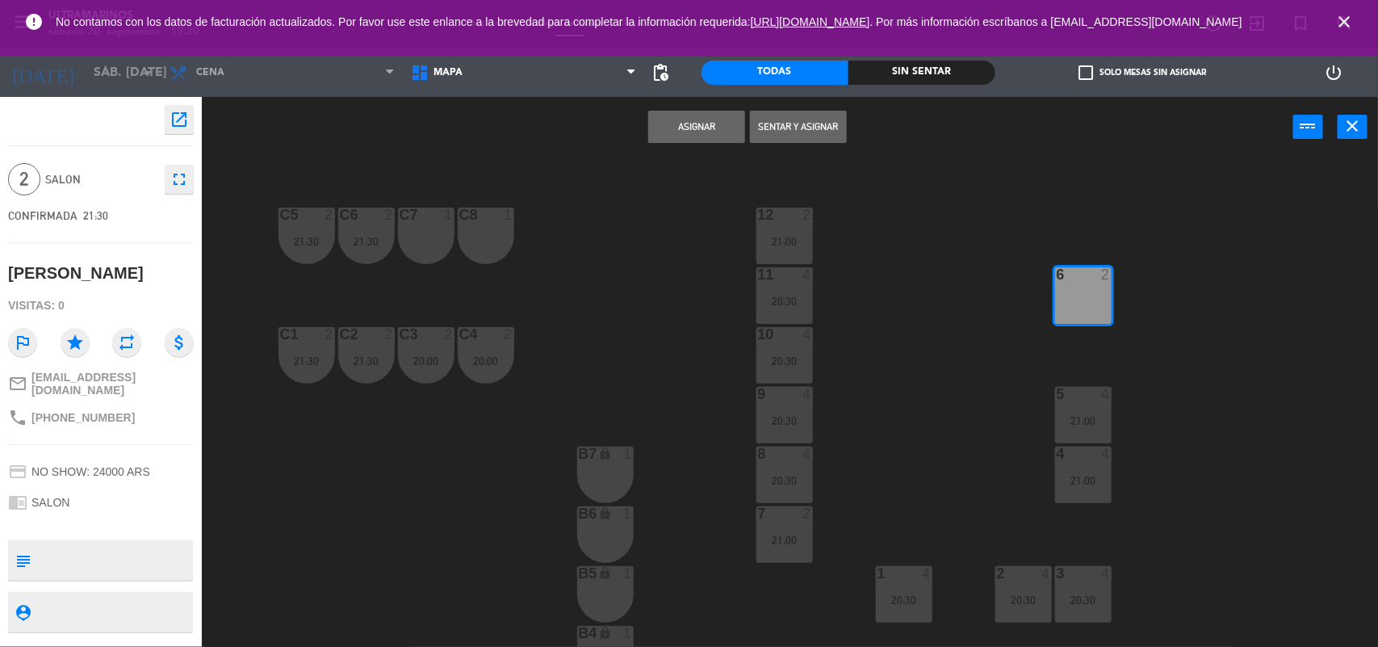
click at [700, 131] on button "Asignar" at bounding box center [696, 127] width 97 height 32
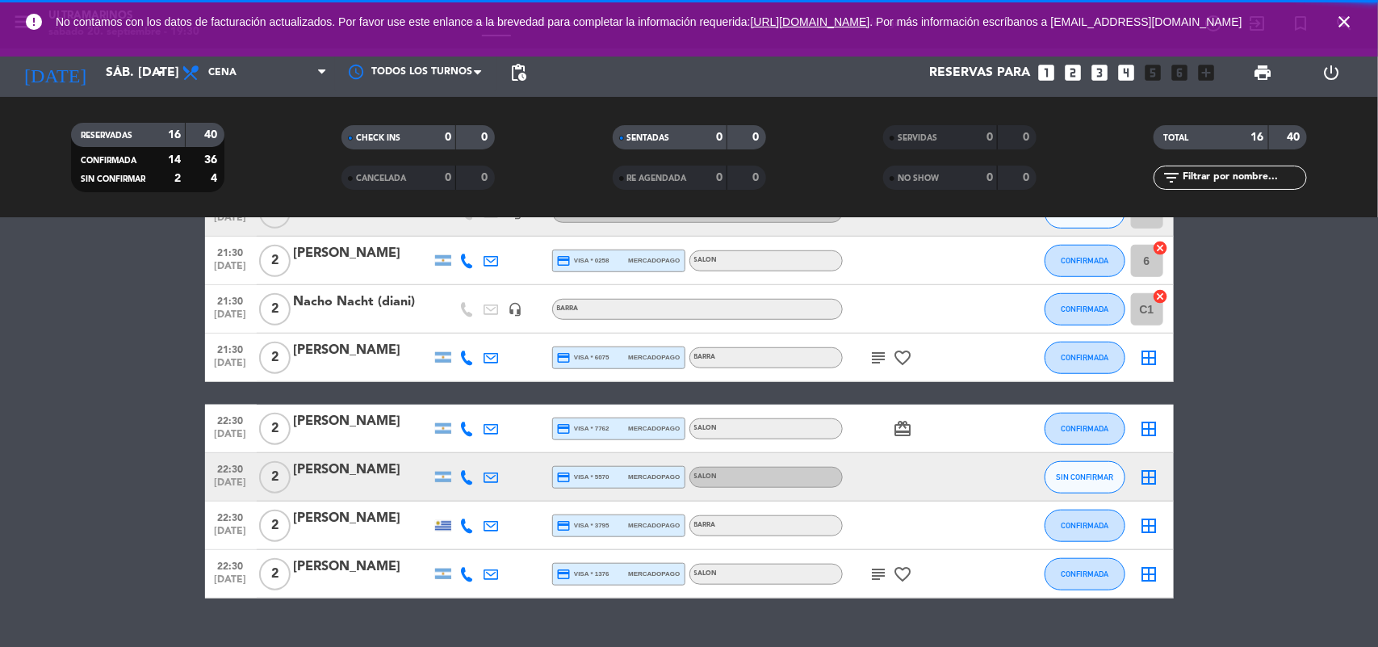
scroll to position [591, 0]
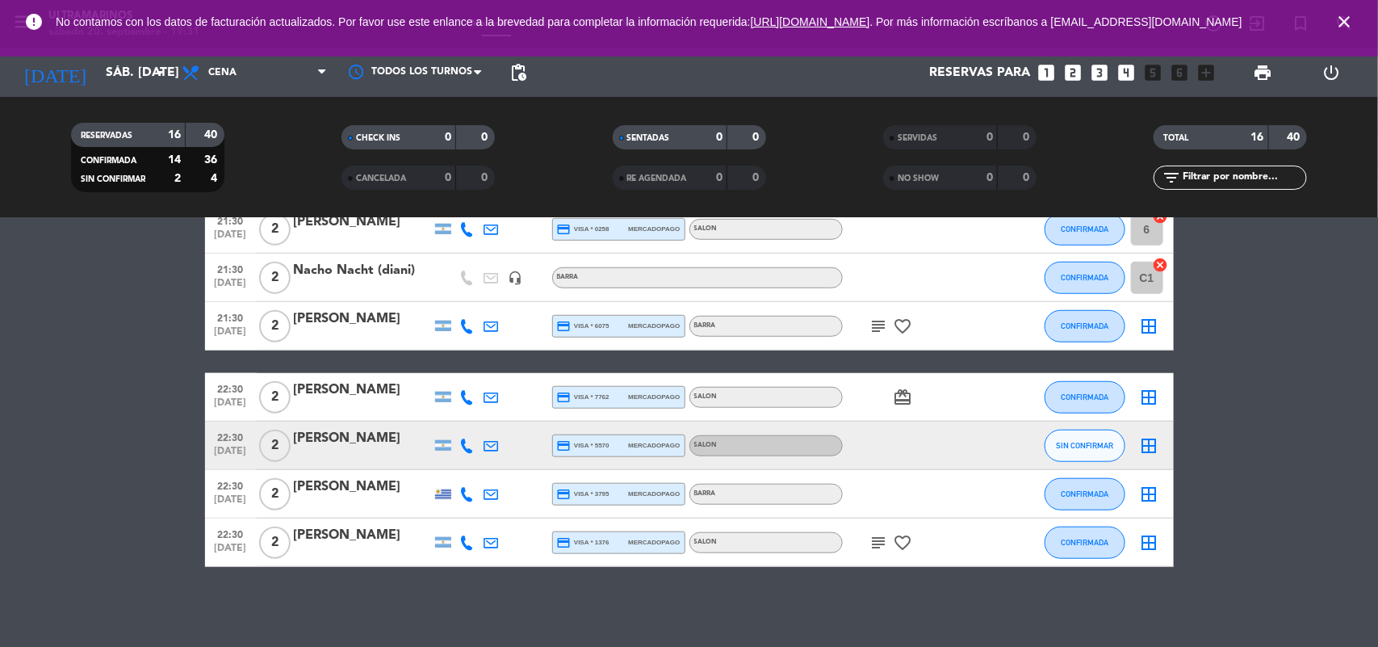
click at [1156, 313] on div "border_all" at bounding box center [1150, 326] width 48 height 48
click at [1157, 323] on icon "border_all" at bounding box center [1149, 326] width 19 height 19
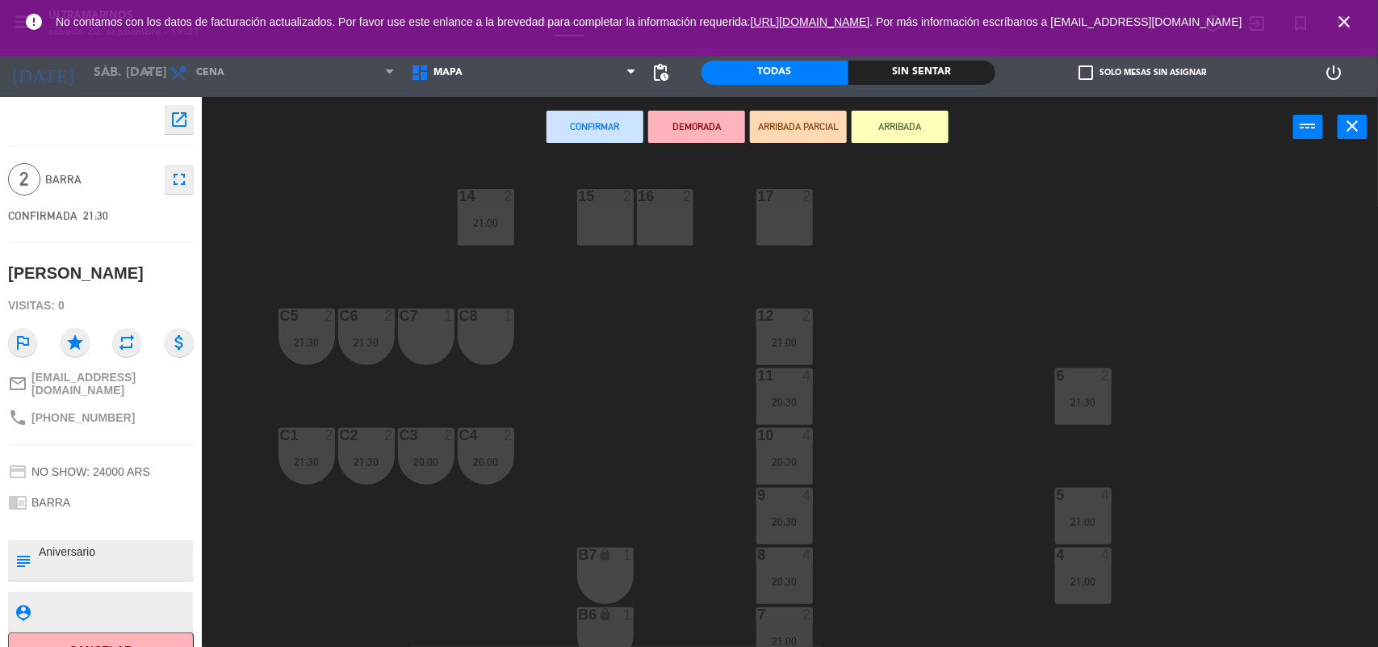
drag, startPoint x: 433, startPoint y: 333, endPoint x: 507, endPoint y: 338, distance: 74.4
click at [442, 331] on div "C7 1" at bounding box center [426, 336] width 57 height 57
click at [510, 339] on div "C8 1" at bounding box center [486, 336] width 57 height 57
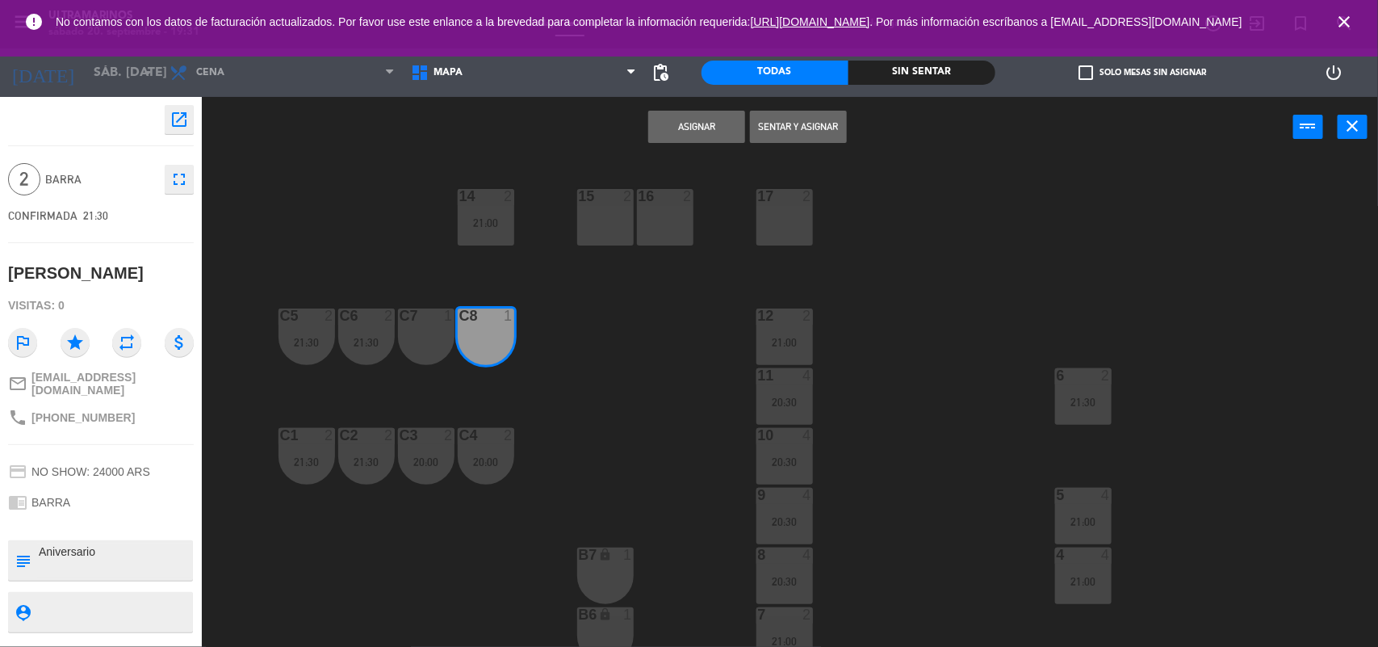
drag, startPoint x: 442, startPoint y: 333, endPoint x: 497, endPoint y: 344, distance: 55.9
click at [442, 333] on div "C7 1" at bounding box center [426, 336] width 57 height 57
click at [711, 126] on button "Asignar" at bounding box center [696, 127] width 97 height 32
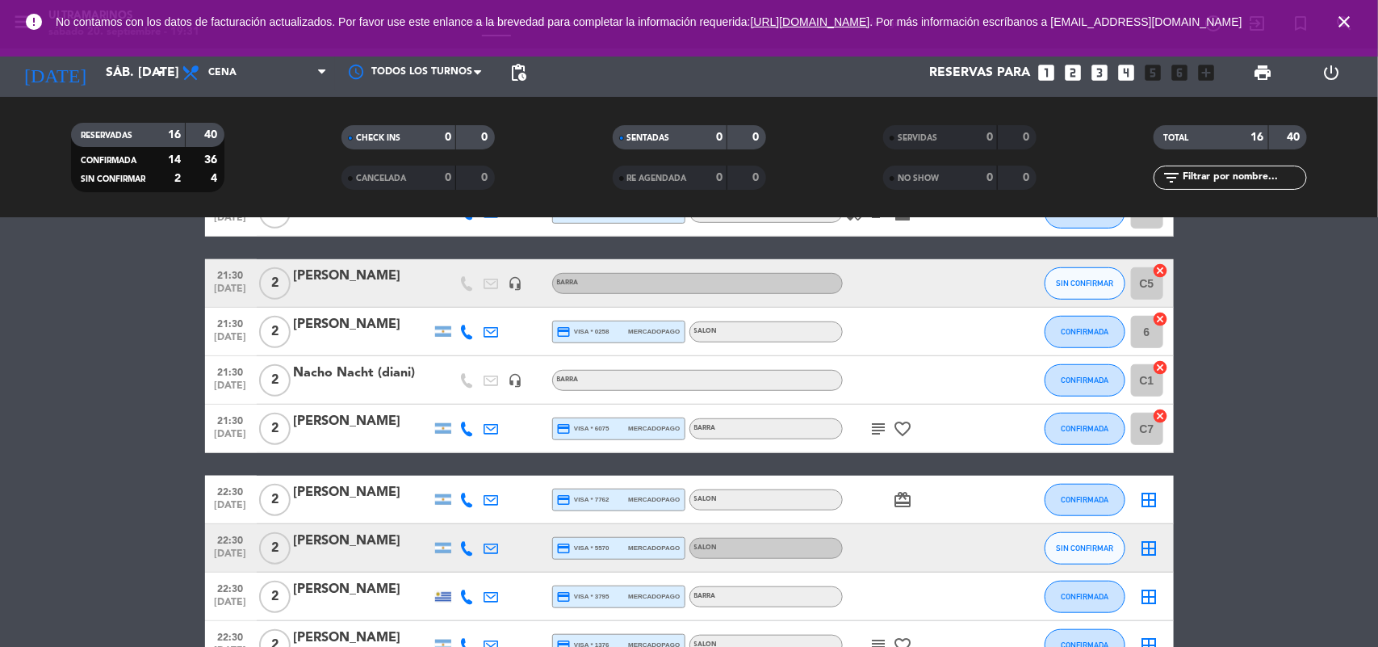
scroll to position [490, 0]
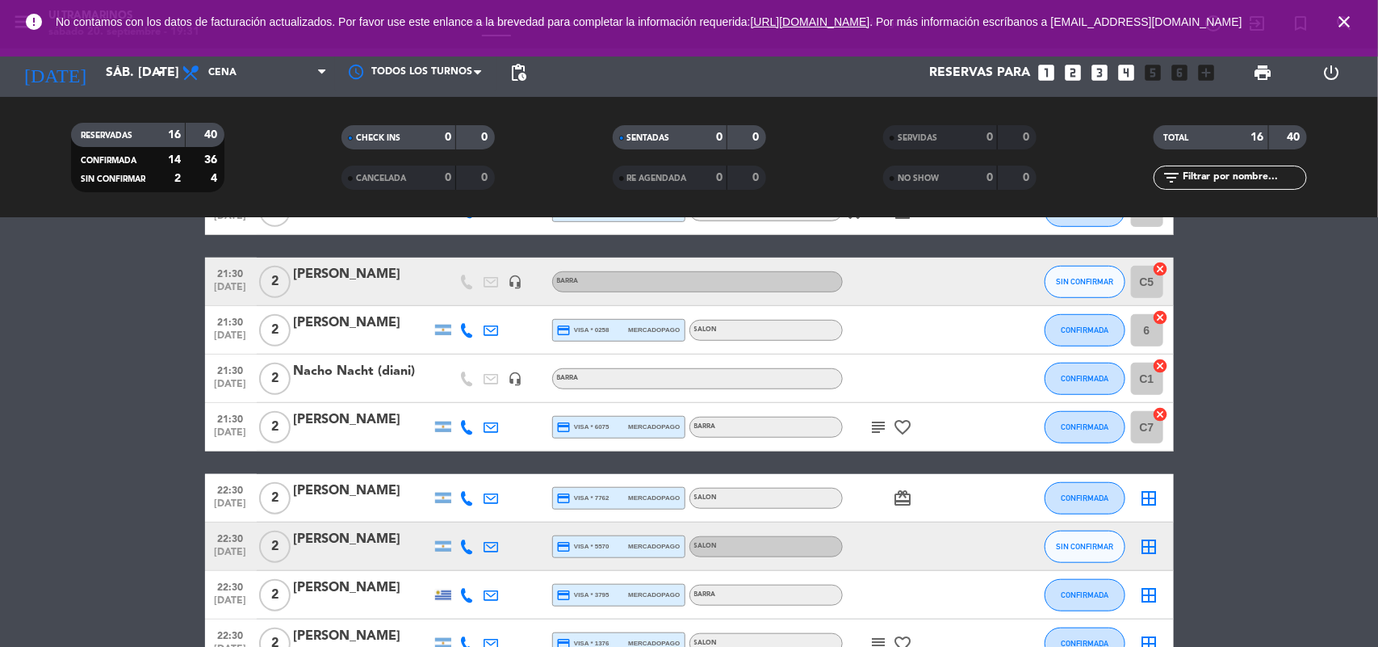
click at [1157, 316] on icon "cancel" at bounding box center [1161, 317] width 16 height 16
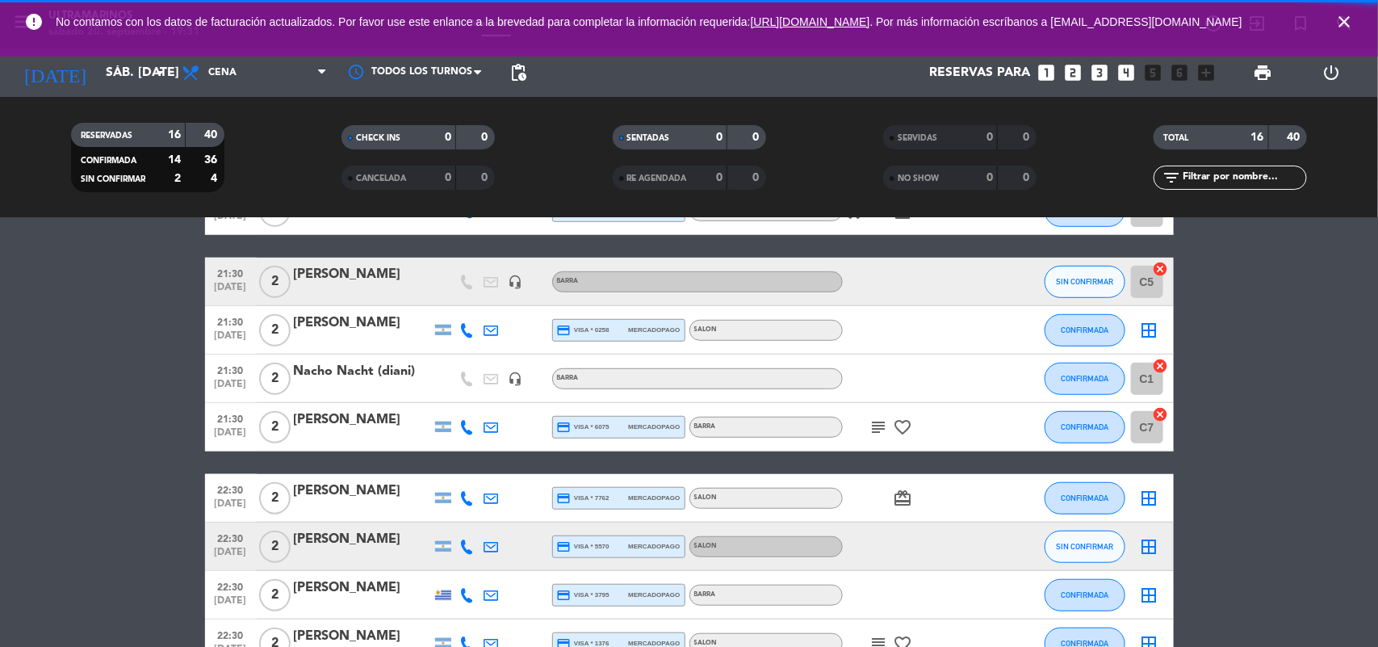
click at [1148, 331] on icon "border_all" at bounding box center [1149, 330] width 19 height 19
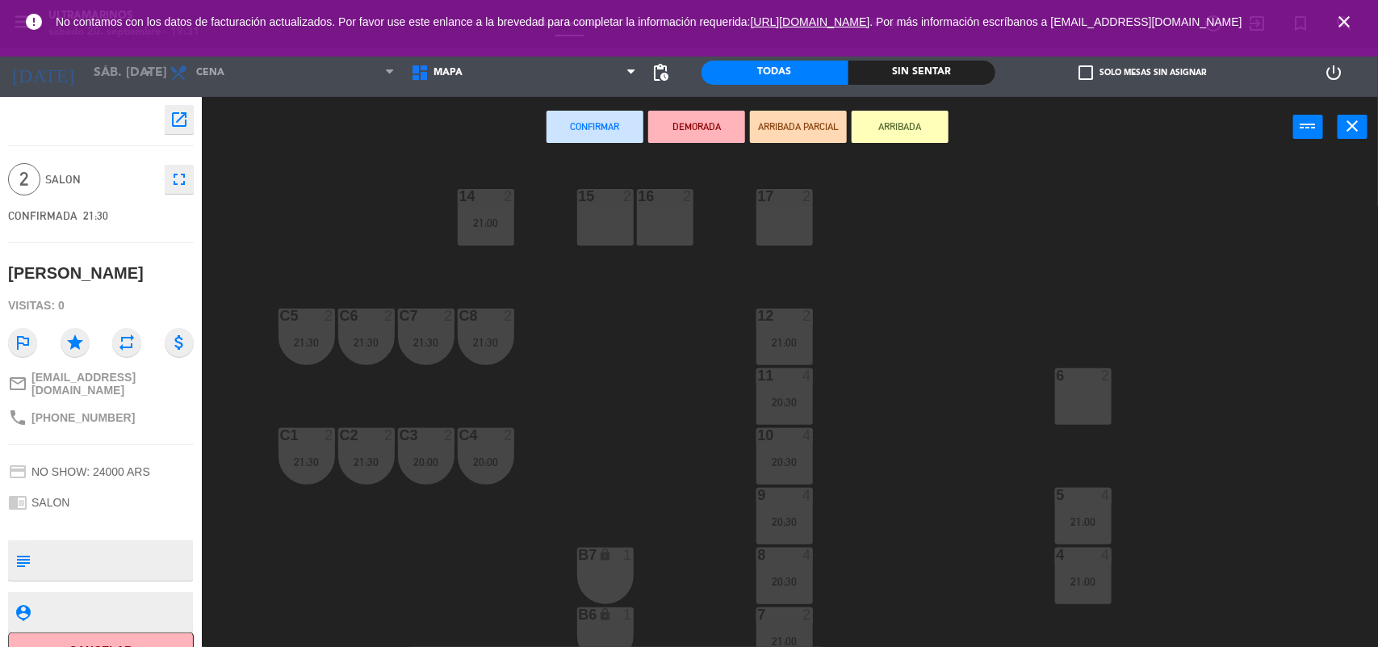
click at [772, 228] on div "17 2" at bounding box center [785, 217] width 57 height 57
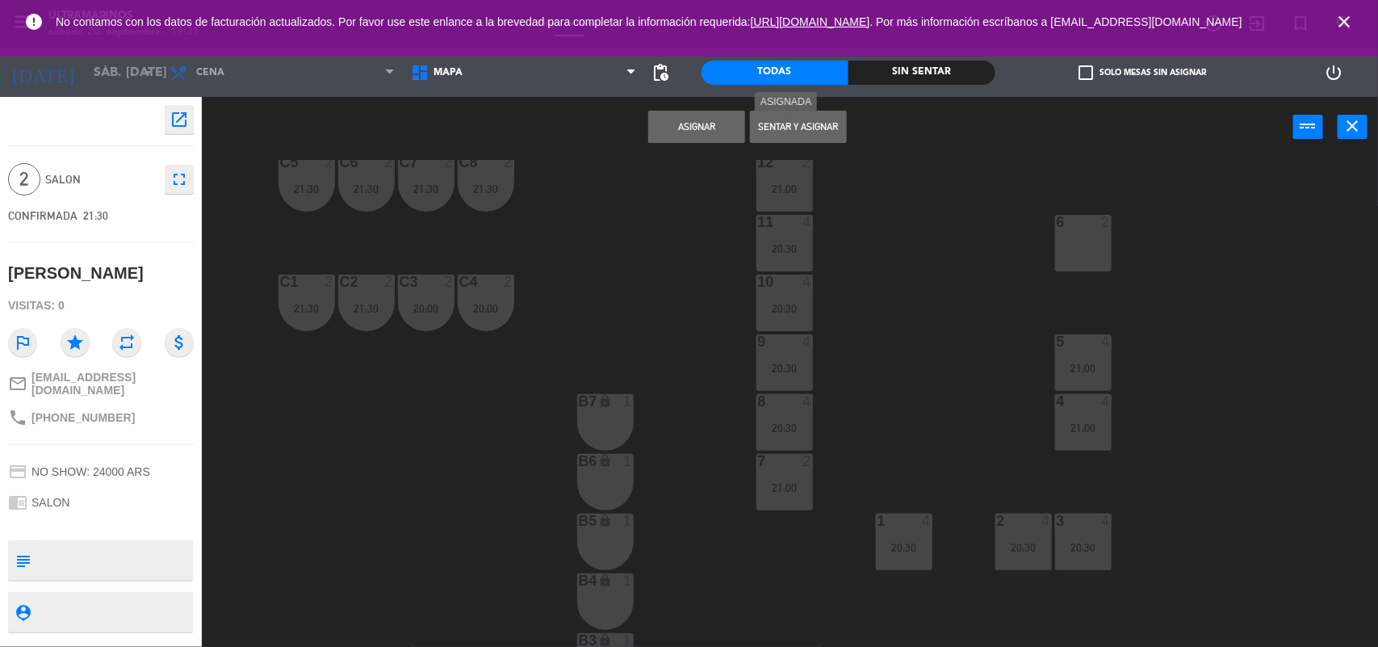
scroll to position [202, 0]
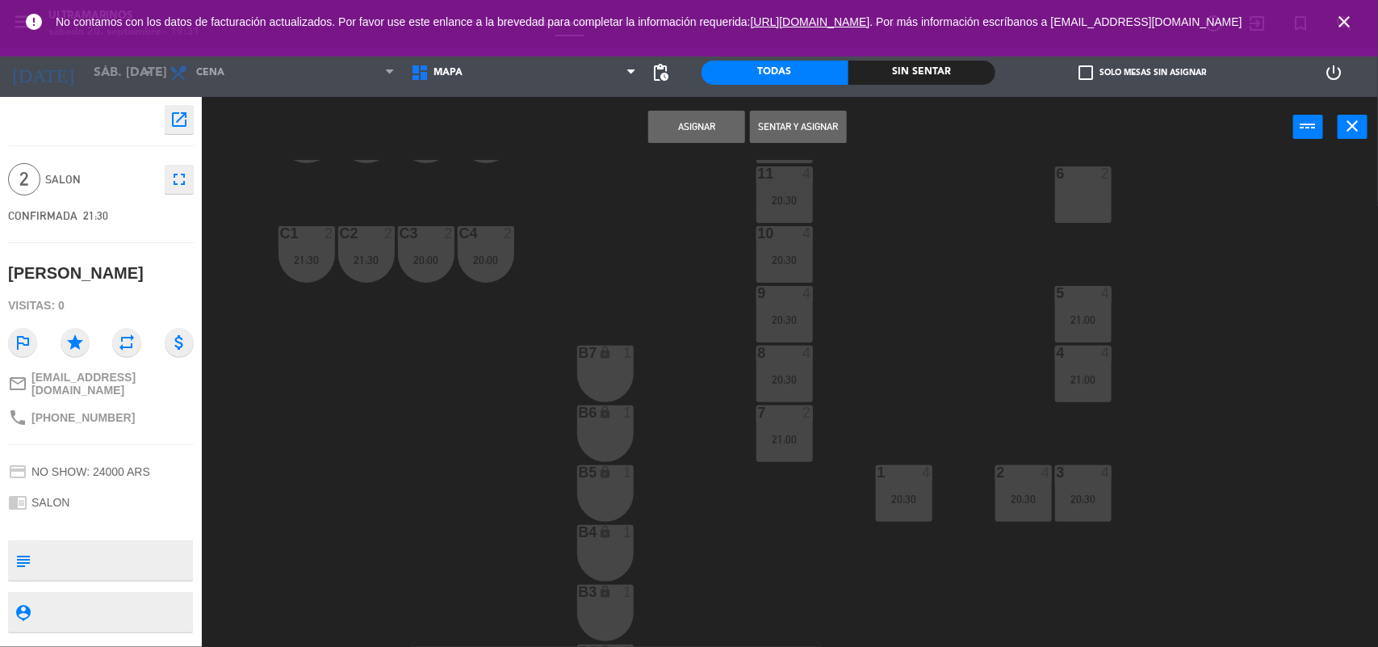
click at [720, 136] on button "Asignar" at bounding box center [696, 127] width 97 height 32
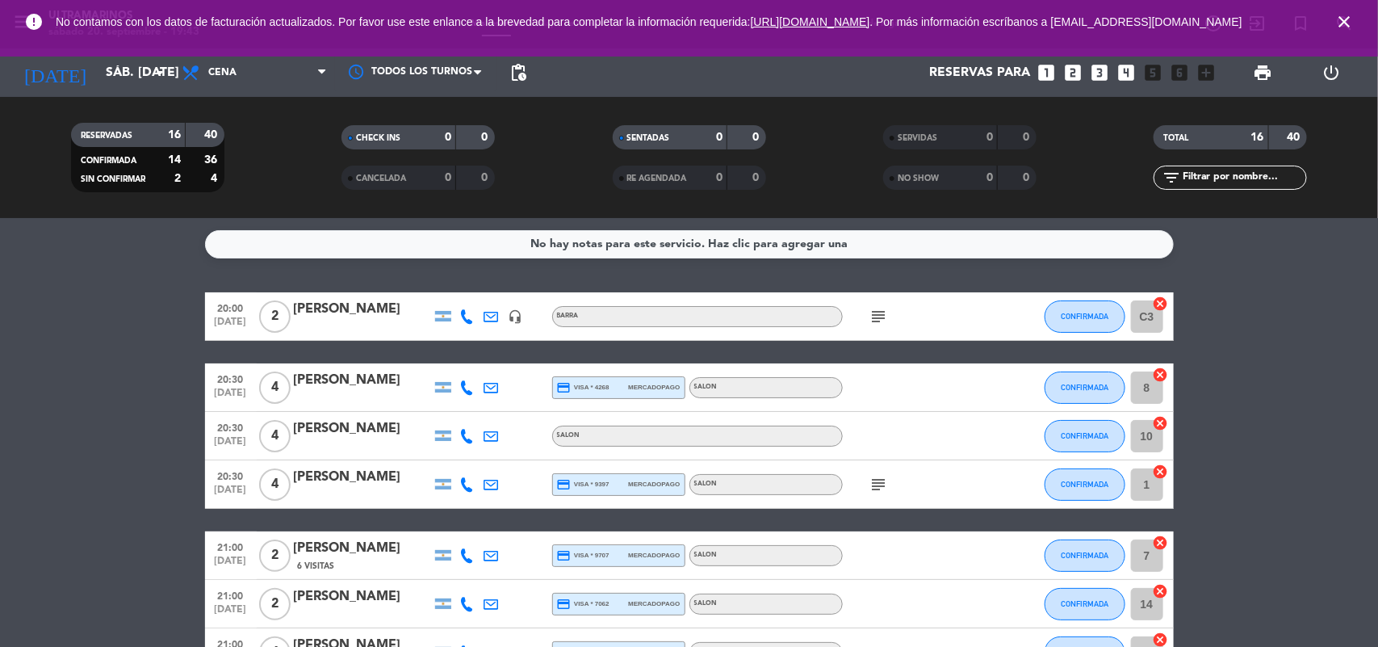
click at [882, 317] on icon "subject" at bounding box center [879, 316] width 19 height 19
click at [888, 486] on span "subject" at bounding box center [879, 484] width 24 height 19
click at [884, 485] on icon "subject" at bounding box center [879, 484] width 19 height 19
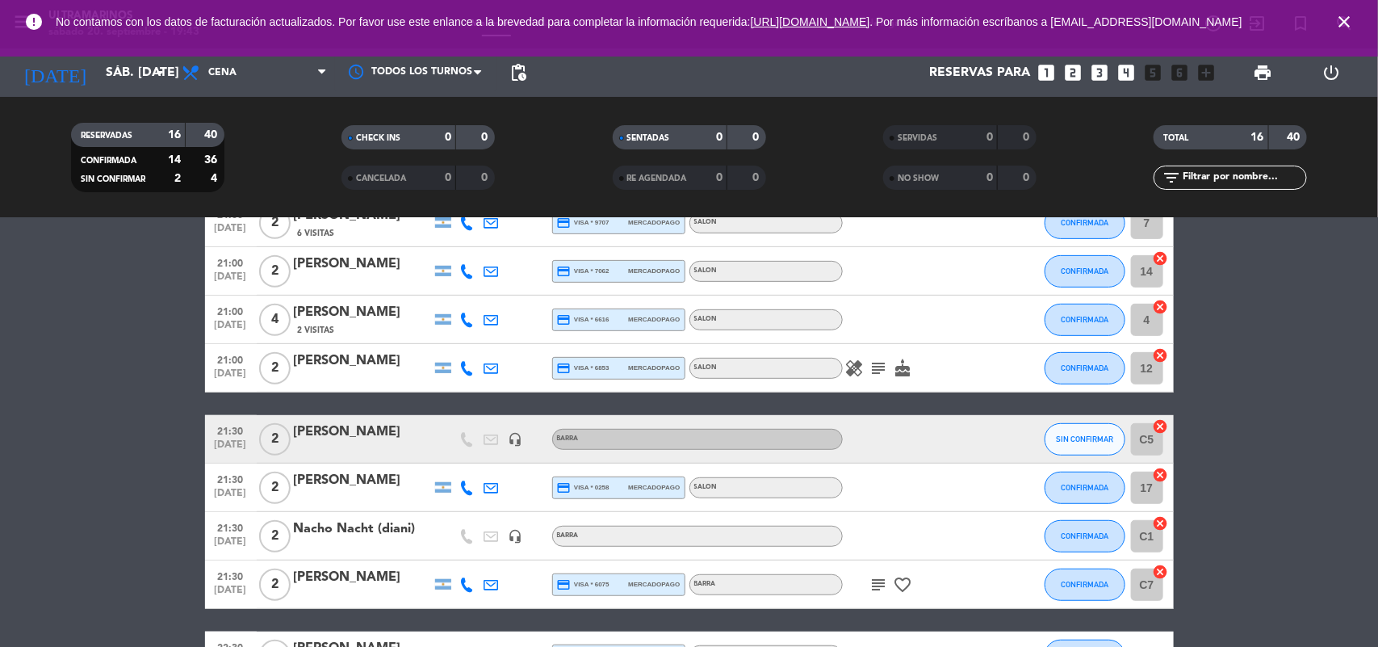
scroll to position [404, 0]
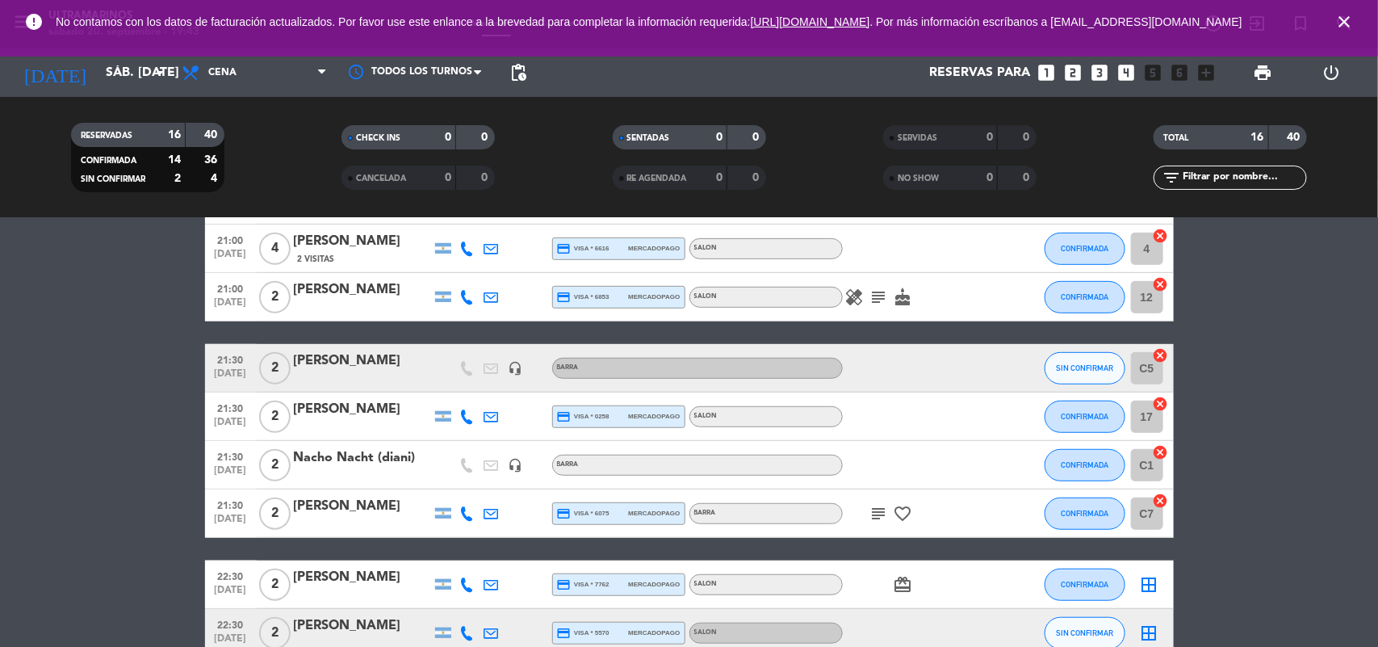
click at [858, 295] on icon "healing" at bounding box center [854, 296] width 19 height 19
click at [884, 296] on icon "subject" at bounding box center [879, 296] width 19 height 19
click at [898, 299] on icon "cake" at bounding box center [903, 296] width 19 height 19
click at [865, 311] on div "healing subject cake CUMPLEAÑOS" at bounding box center [915, 297] width 145 height 48
click at [874, 305] on icon "subject" at bounding box center [879, 296] width 19 height 19
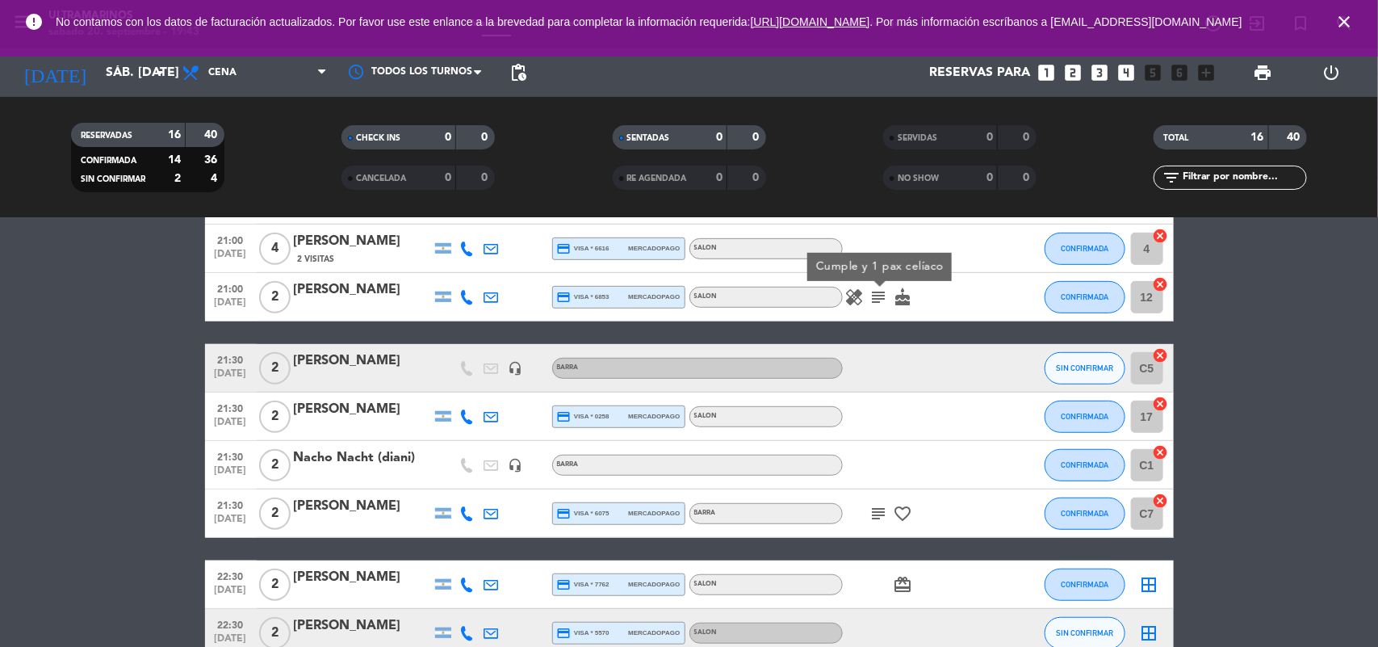
click at [867, 305] on span "subject Cumple y 1 pax celíaco" at bounding box center [879, 296] width 24 height 19
click at [860, 305] on icon "healing" at bounding box center [854, 296] width 19 height 19
click at [877, 297] on icon "subject" at bounding box center [879, 296] width 19 height 19
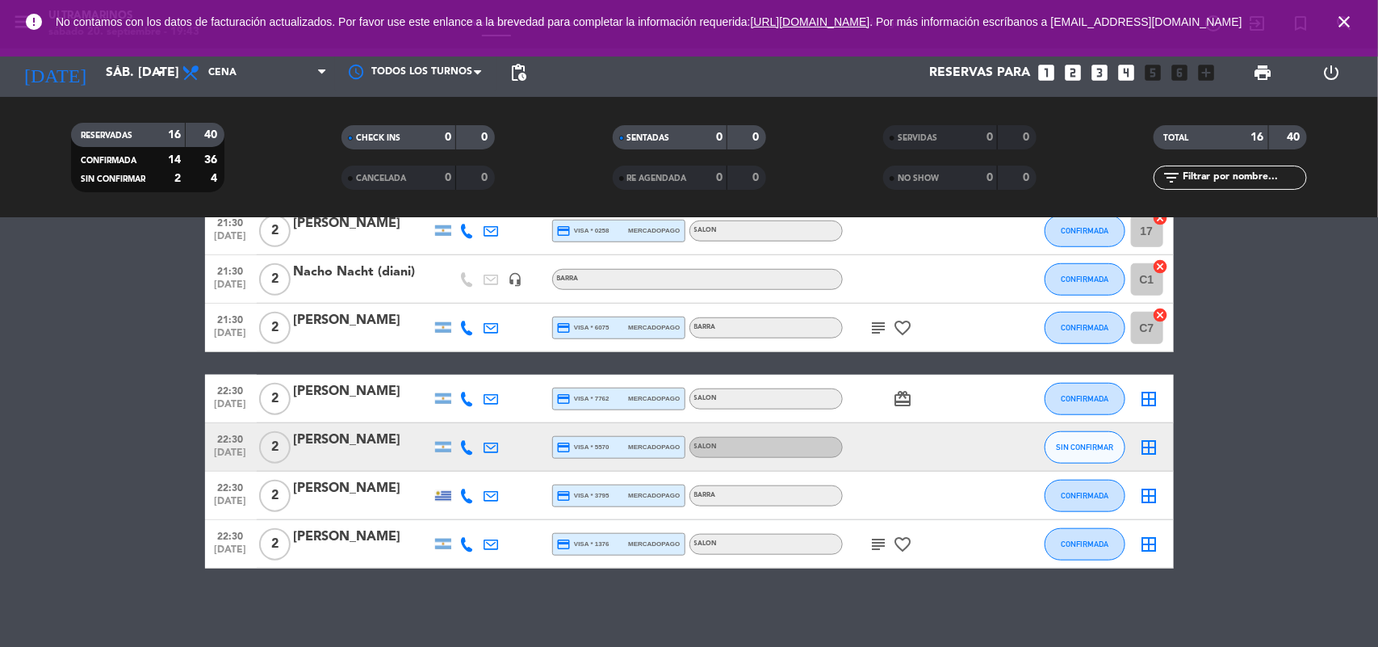
scroll to position [591, 0]
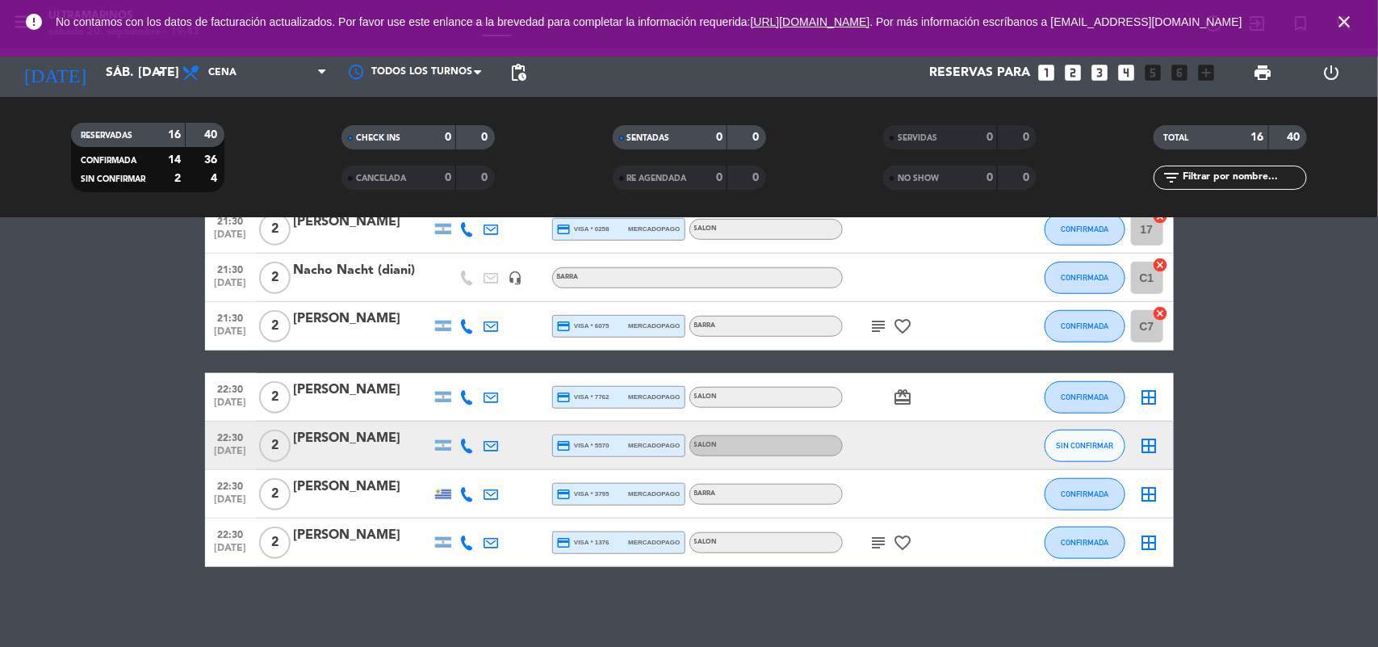
click at [882, 325] on icon "subject" at bounding box center [879, 326] width 19 height 19
click at [899, 320] on icon "favorite_border" at bounding box center [903, 326] width 19 height 19
click at [896, 409] on div "card_giftcard" at bounding box center [915, 397] width 145 height 48
click at [897, 408] on div "card_giftcard" at bounding box center [915, 397] width 145 height 48
click at [910, 392] on icon "card_giftcard" at bounding box center [903, 397] width 19 height 19
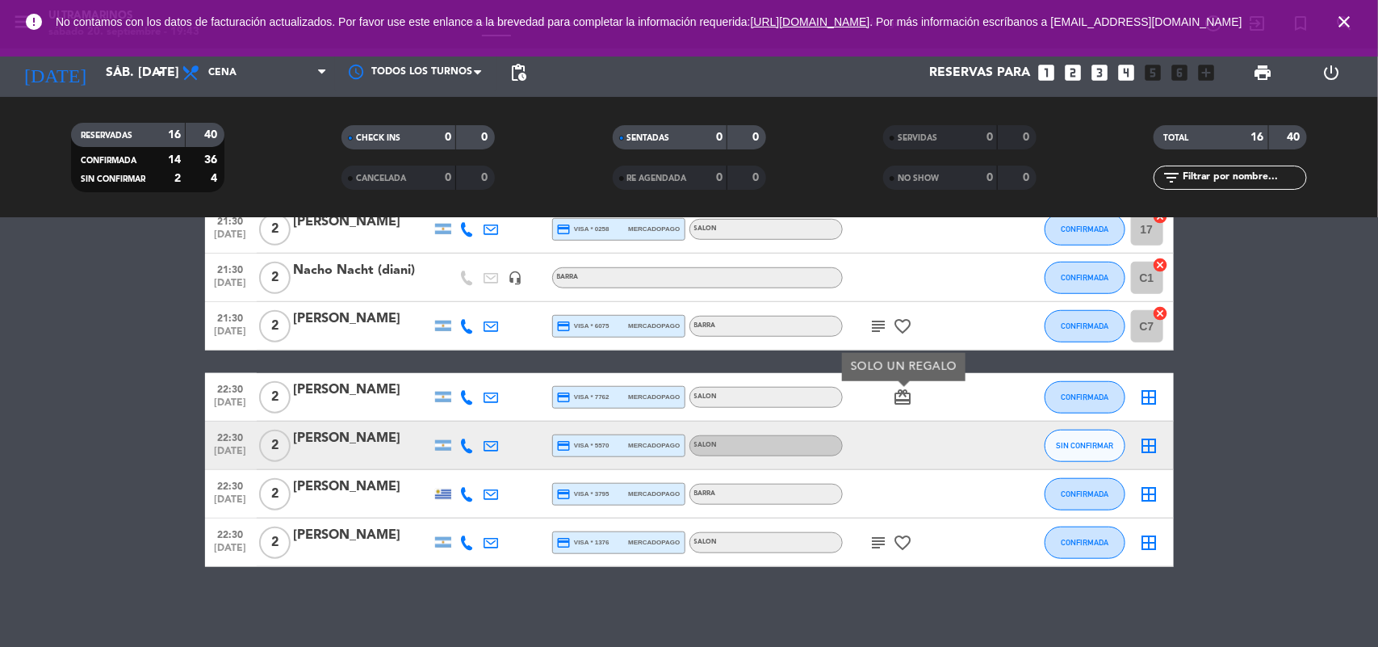
click at [872, 533] on icon "subject" at bounding box center [879, 542] width 19 height 19
click at [902, 535] on icon "favorite_border" at bounding box center [903, 542] width 19 height 19
click at [903, 404] on icon "card_giftcard" at bounding box center [903, 397] width 19 height 19
click at [30, 389] on bookings-row "20:00 [DATE] 2 [PERSON_NAME] headset_mic BARRA subject CONFIRMADA C3 cancel 20:…" at bounding box center [689, 134] width 1378 height 866
click at [1349, 26] on icon "close" at bounding box center [1344, 21] width 19 height 19
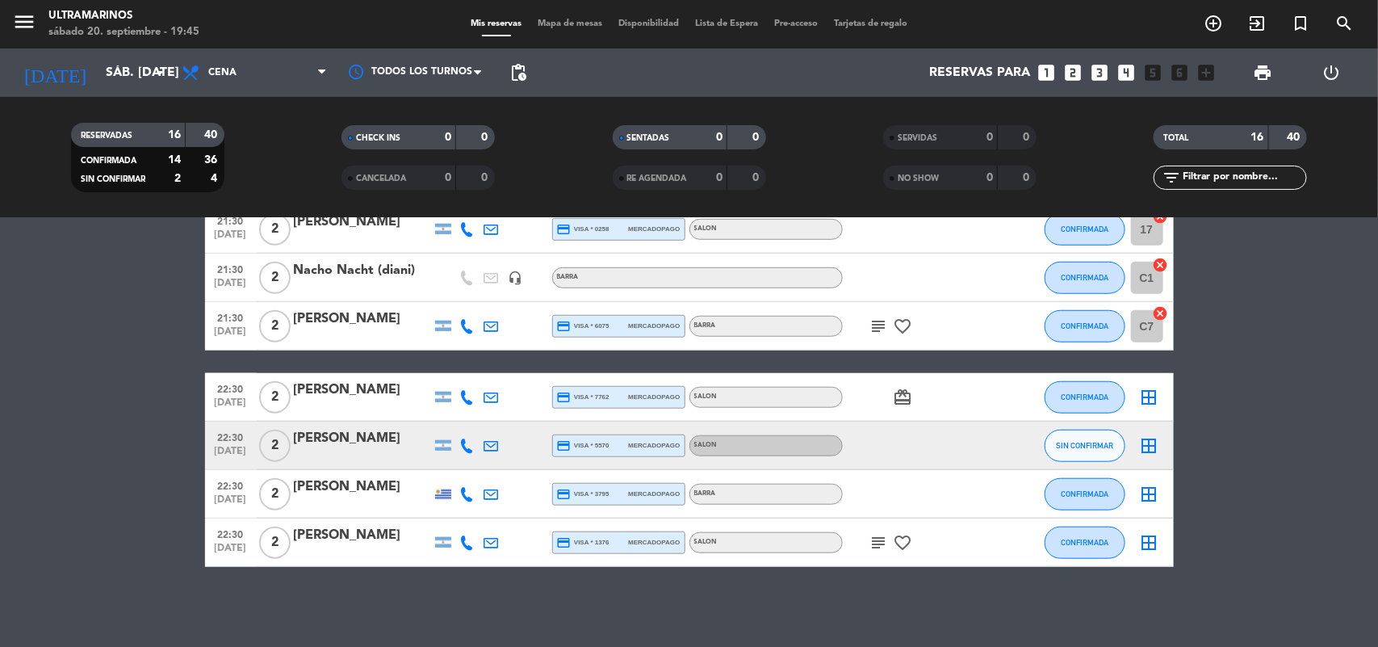
drag, startPoint x: 1374, startPoint y: 424, endPoint x: 891, endPoint y: 568, distance: 504.6
click at [1370, 421] on bookings-row "20:00 [DATE] 2 [PERSON_NAME] headset_mic BARRA subject CONFIRMADA C3 cancel 20:…" at bounding box center [689, 134] width 1378 height 866
click at [1361, 342] on bookings-row "20:00 [DATE] 2 [PERSON_NAME] headset_mic BARRA subject CONFIRMADA C3 cancel 20:…" at bounding box center [689, 134] width 1378 height 866
click at [1337, 545] on bookings-row "20:00 [DATE] 2 [PERSON_NAME] headset_mic BARRA subject CONFIRMADA C3 cancel 20:…" at bounding box center [689, 134] width 1378 height 866
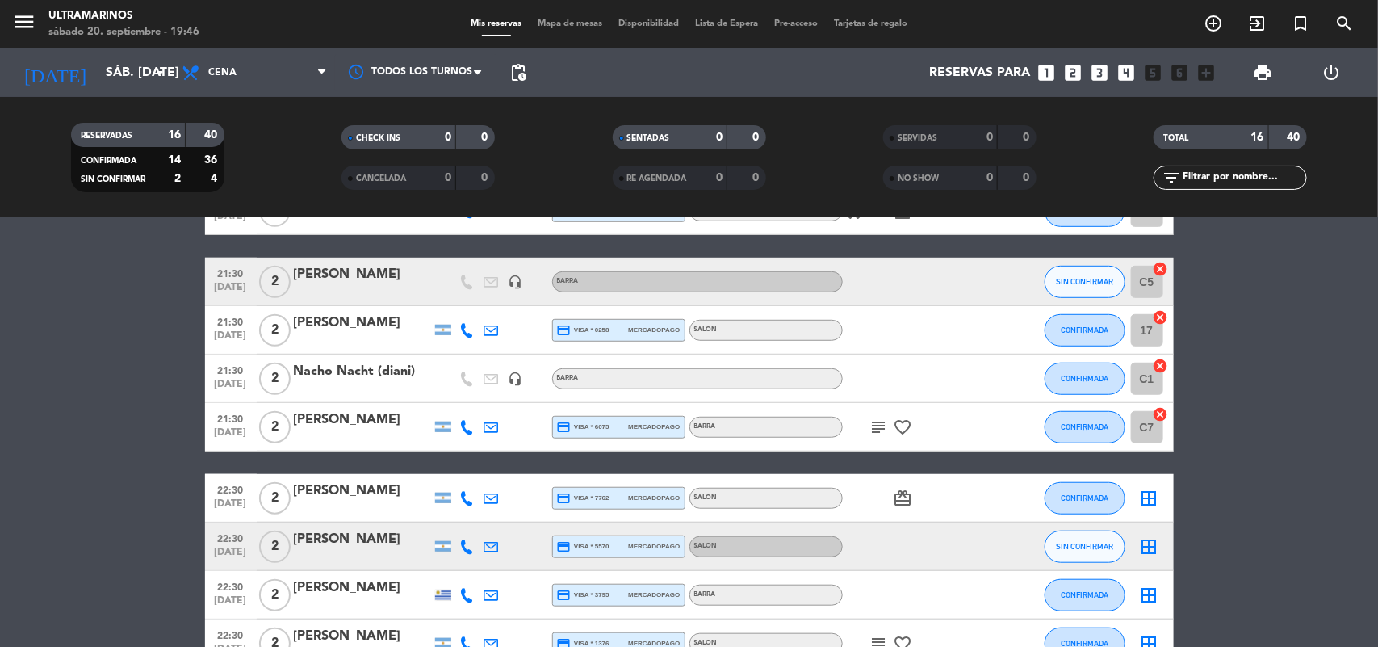
click at [410, 377] on div "Nacho Nacht (diani)" at bounding box center [362, 371] width 137 height 21
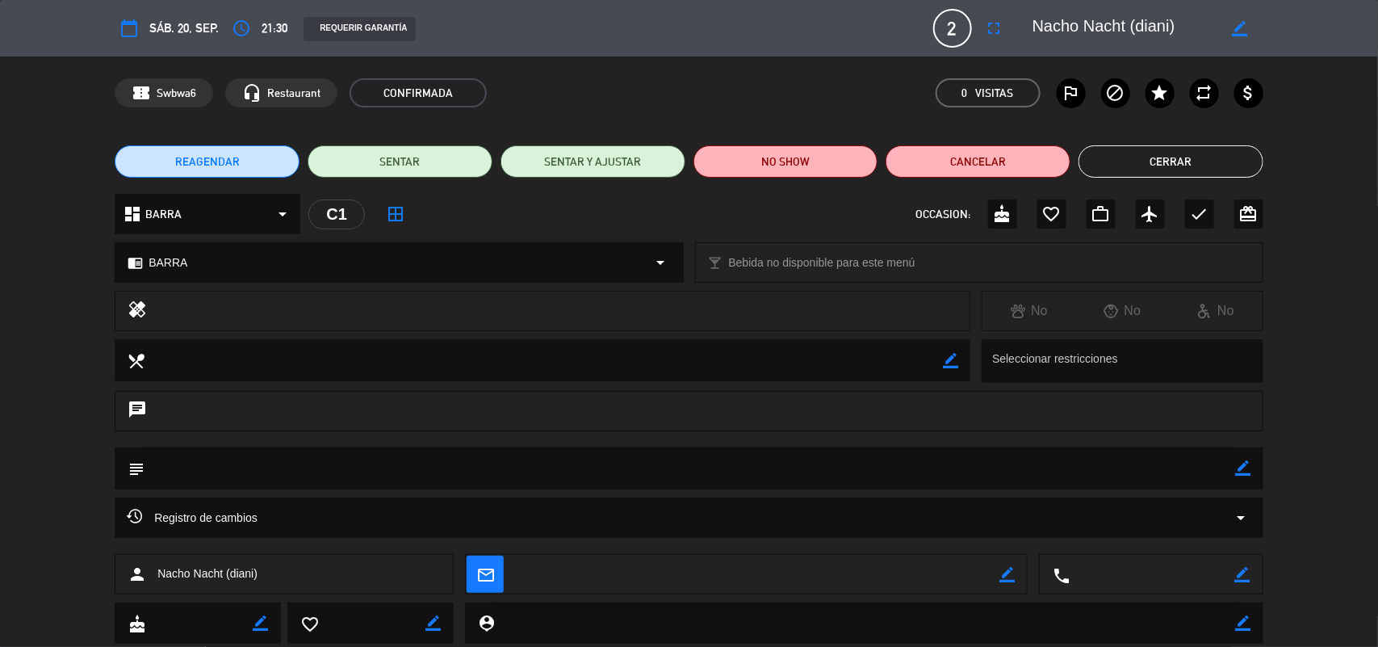
click at [1238, 34] on icon "border_color" at bounding box center [1240, 28] width 15 height 15
click at [1119, 28] on textarea at bounding box center [1125, 28] width 185 height 29
type textarea "[PERSON_NAME]"
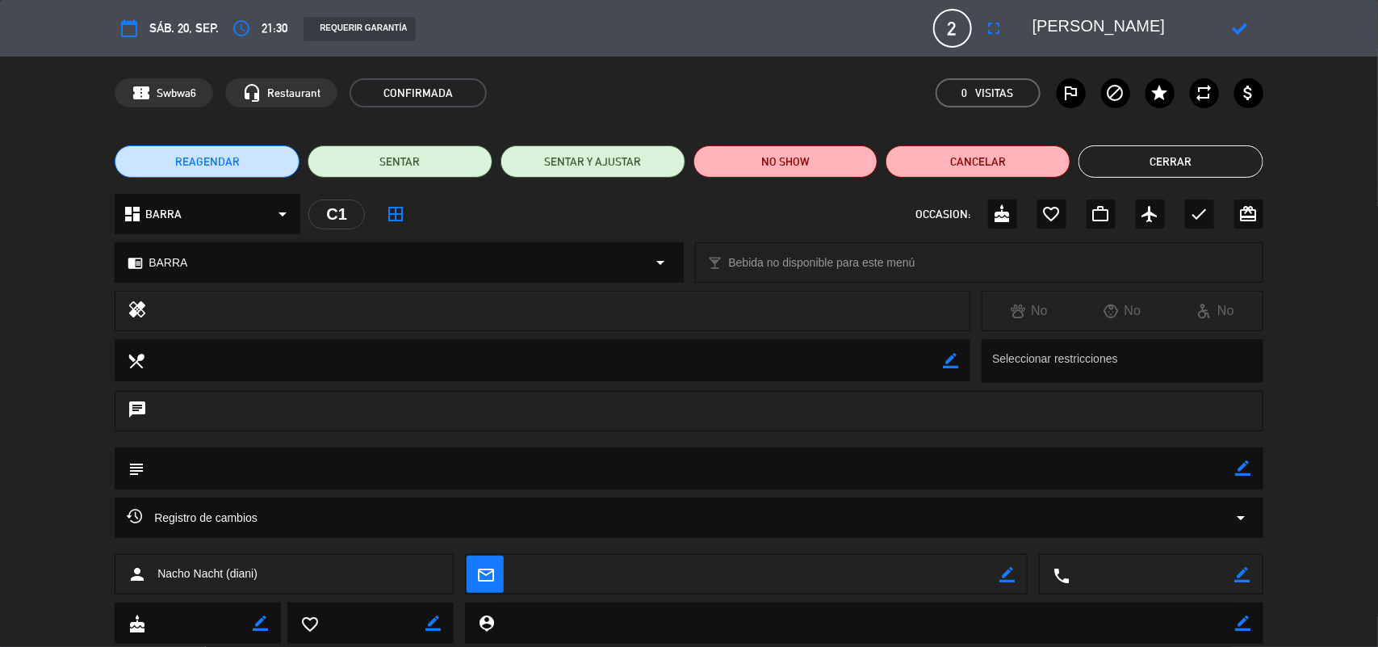
click at [1253, 30] on div at bounding box center [1241, 28] width 46 height 29
click at [1238, 30] on icon at bounding box center [1240, 28] width 15 height 15
click at [1248, 164] on button "Cerrar" at bounding box center [1171, 161] width 185 height 32
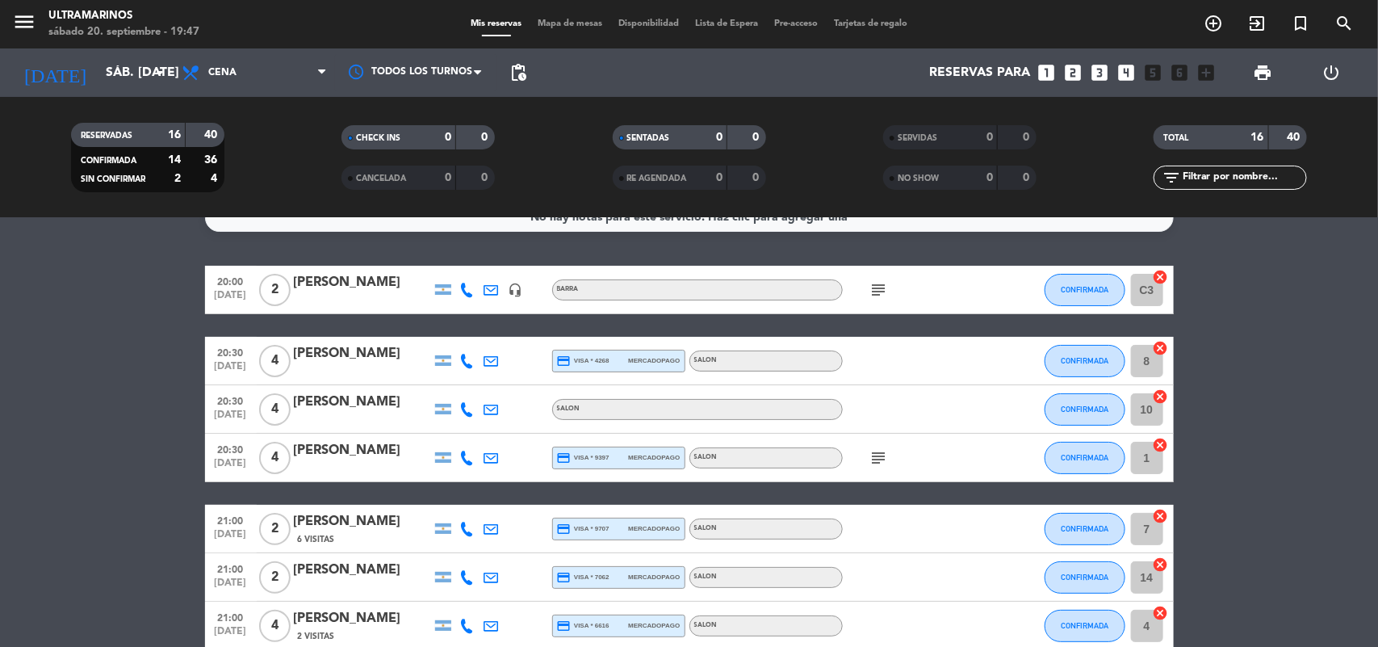
scroll to position [0, 0]
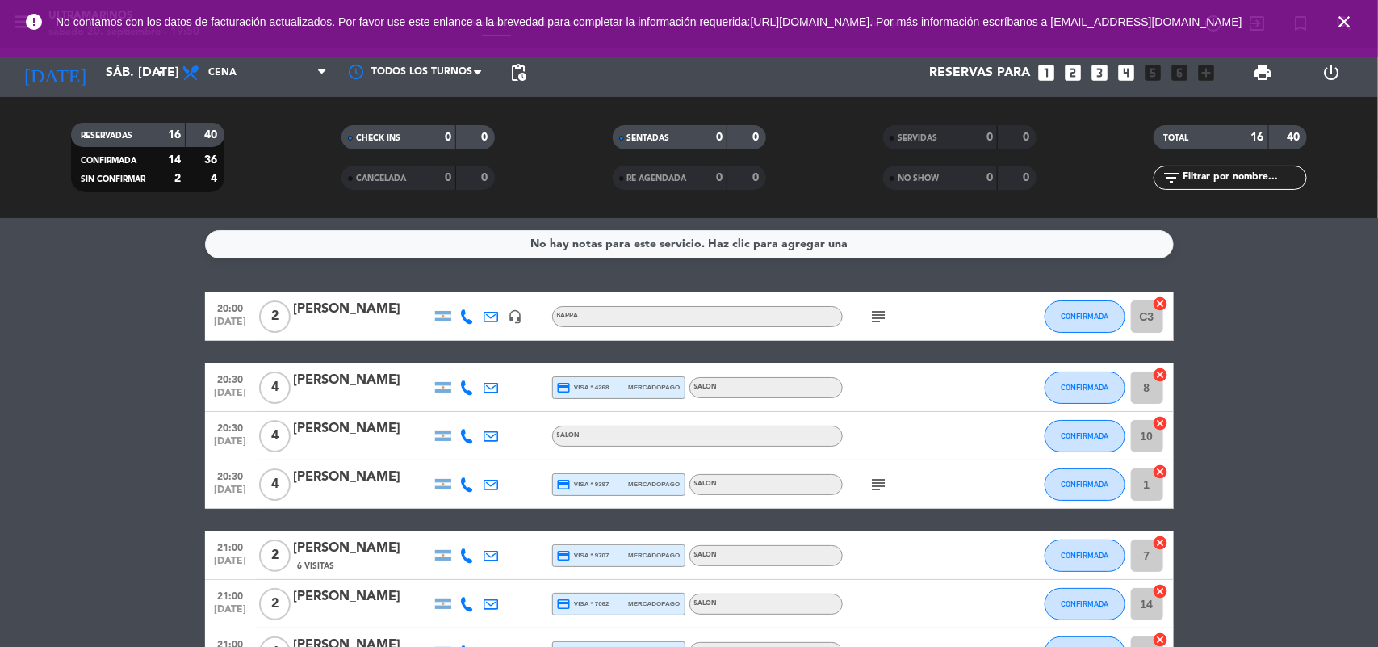
click at [1340, 23] on icon "close" at bounding box center [1344, 21] width 19 height 19
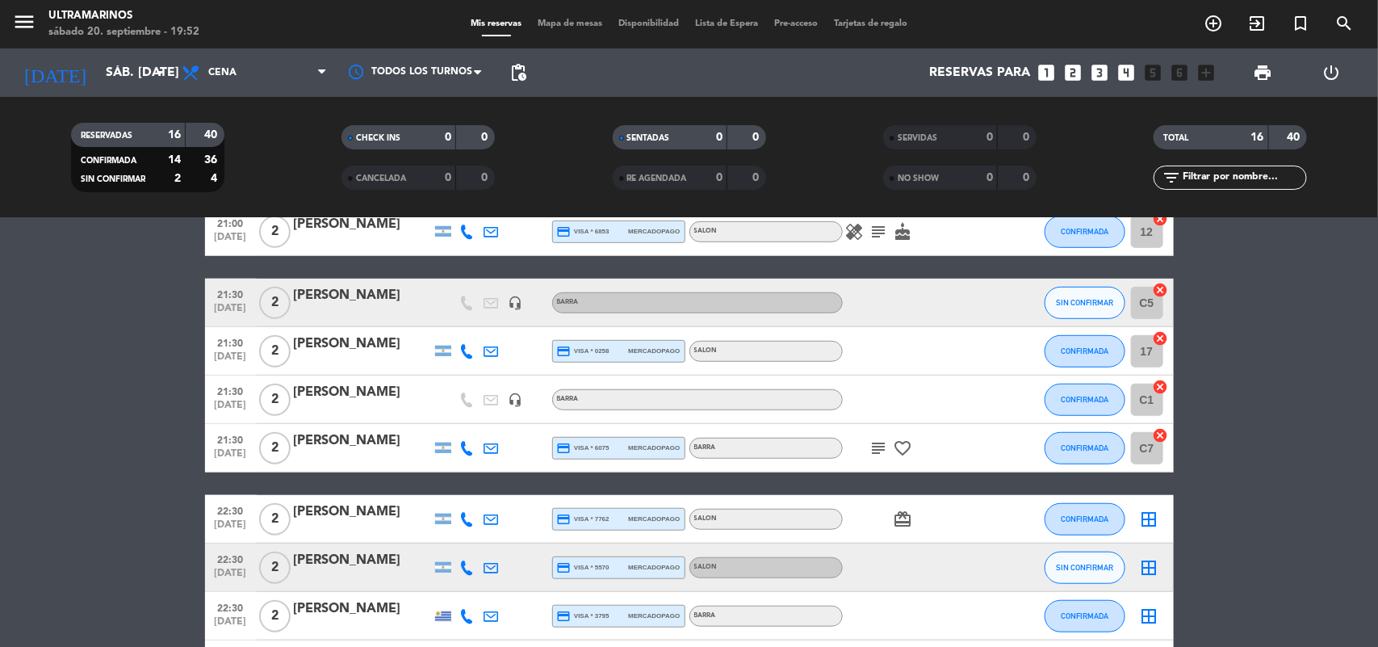
scroll to position [591, 0]
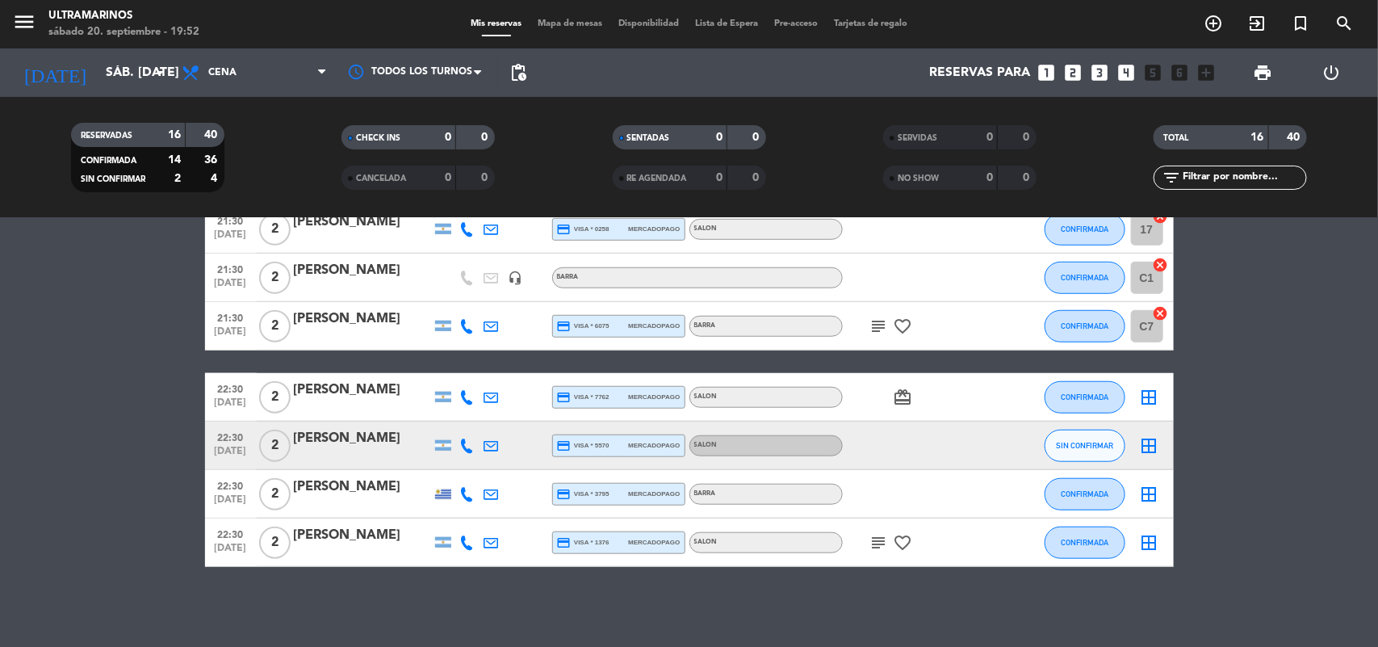
click at [553, 24] on span "Mapa de mesas" at bounding box center [570, 23] width 81 height 9
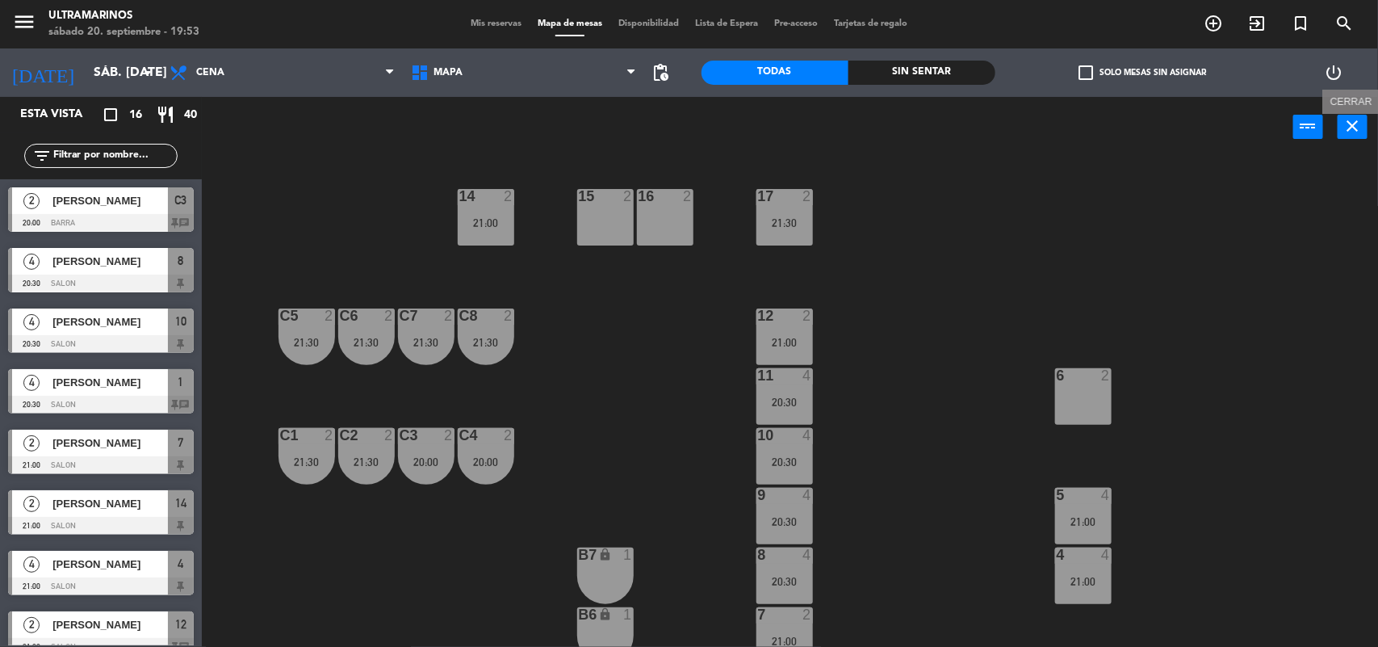
click at [1354, 118] on icon "close" at bounding box center [1353, 125] width 19 height 19
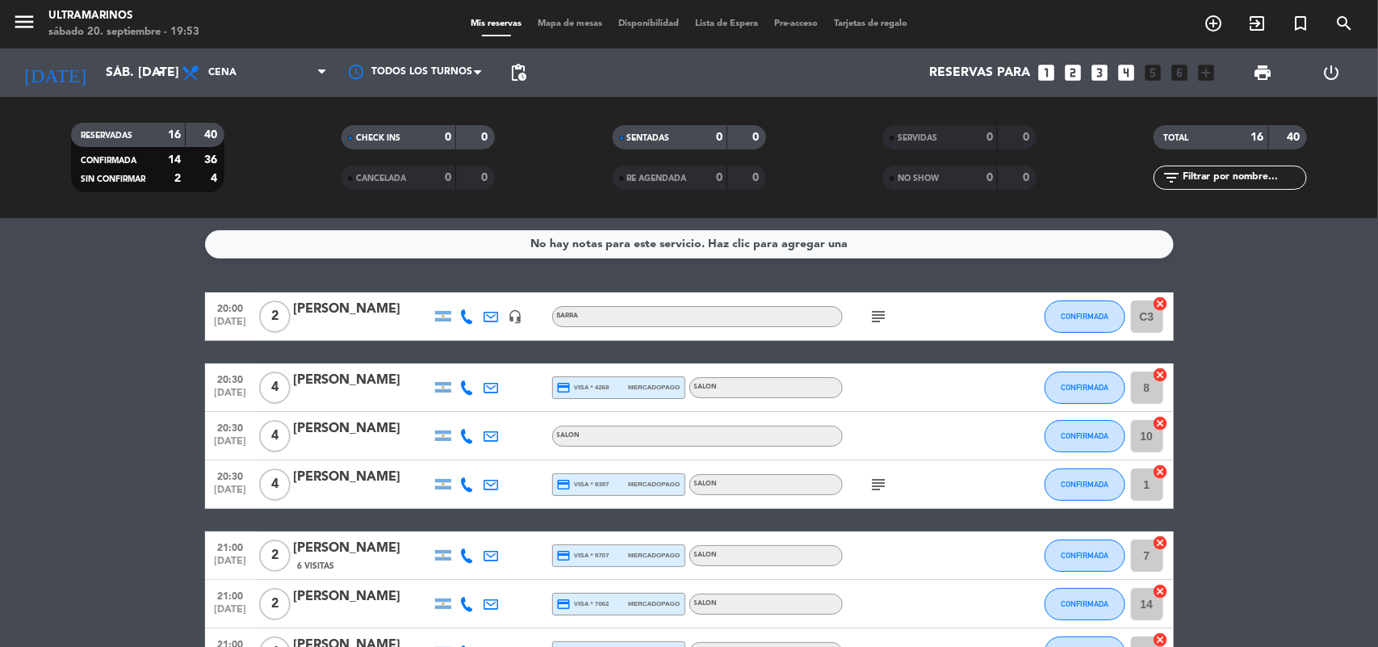
click at [1157, 468] on icon "cancel" at bounding box center [1161, 471] width 16 height 16
click at [1147, 489] on icon "border_all" at bounding box center [1149, 484] width 19 height 19
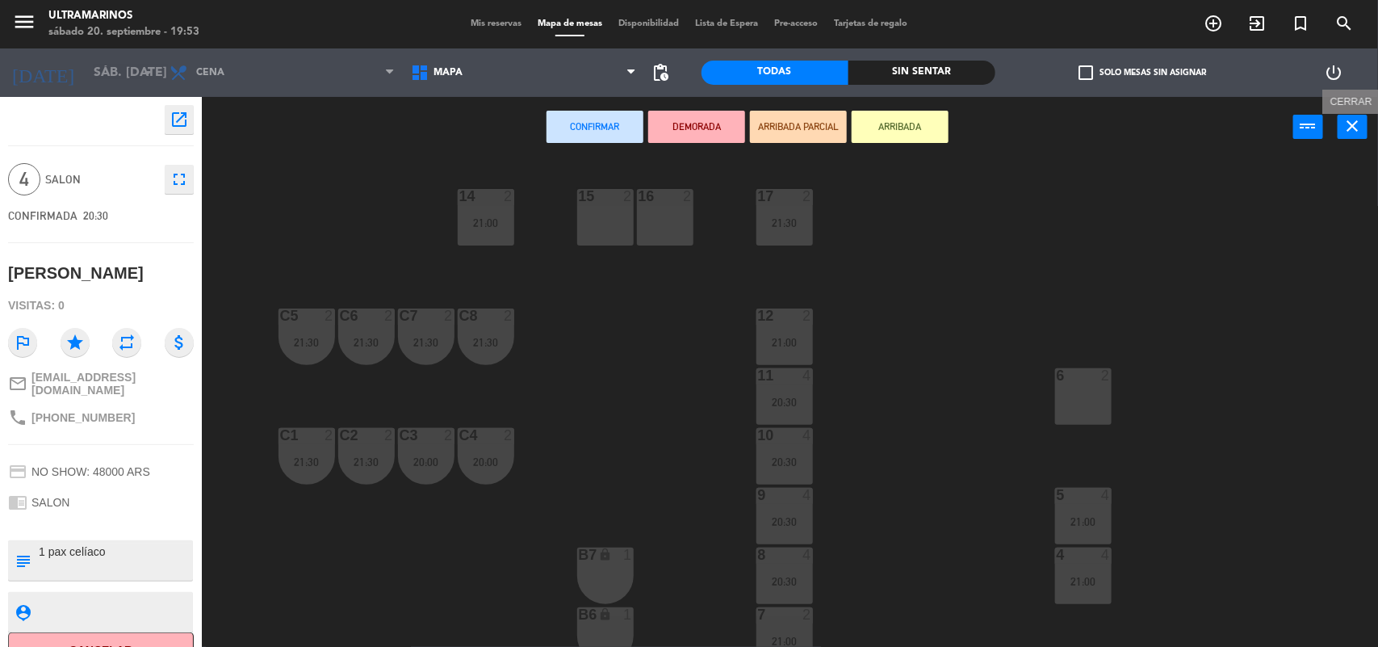
click at [1355, 126] on icon "close" at bounding box center [1353, 125] width 19 height 19
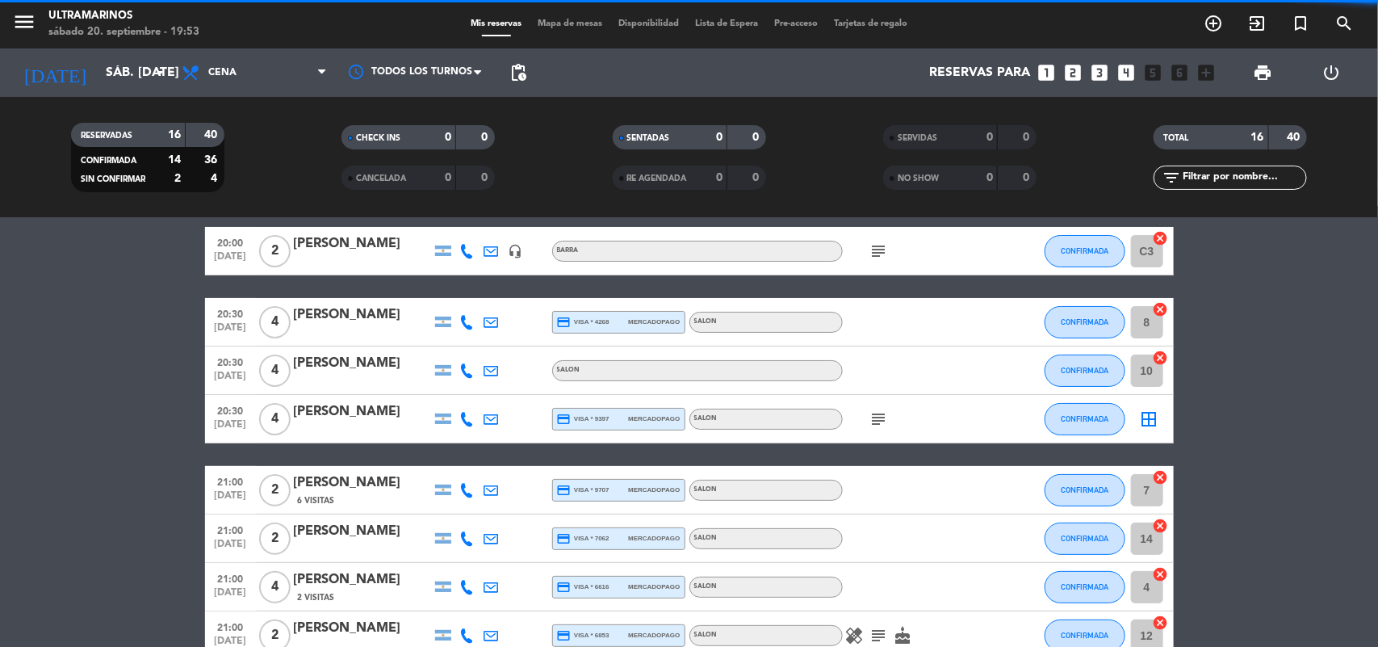
scroll to position [432, 0]
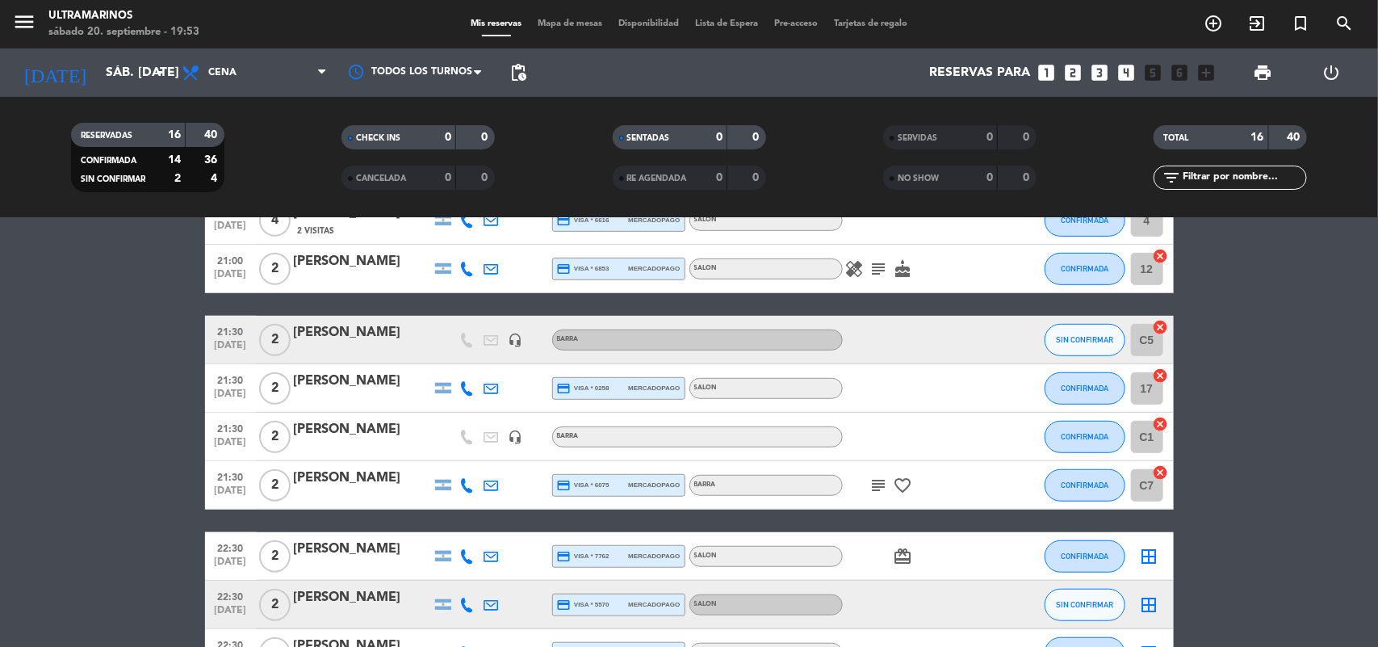
click at [1165, 376] on icon "cancel" at bounding box center [1161, 375] width 16 height 16
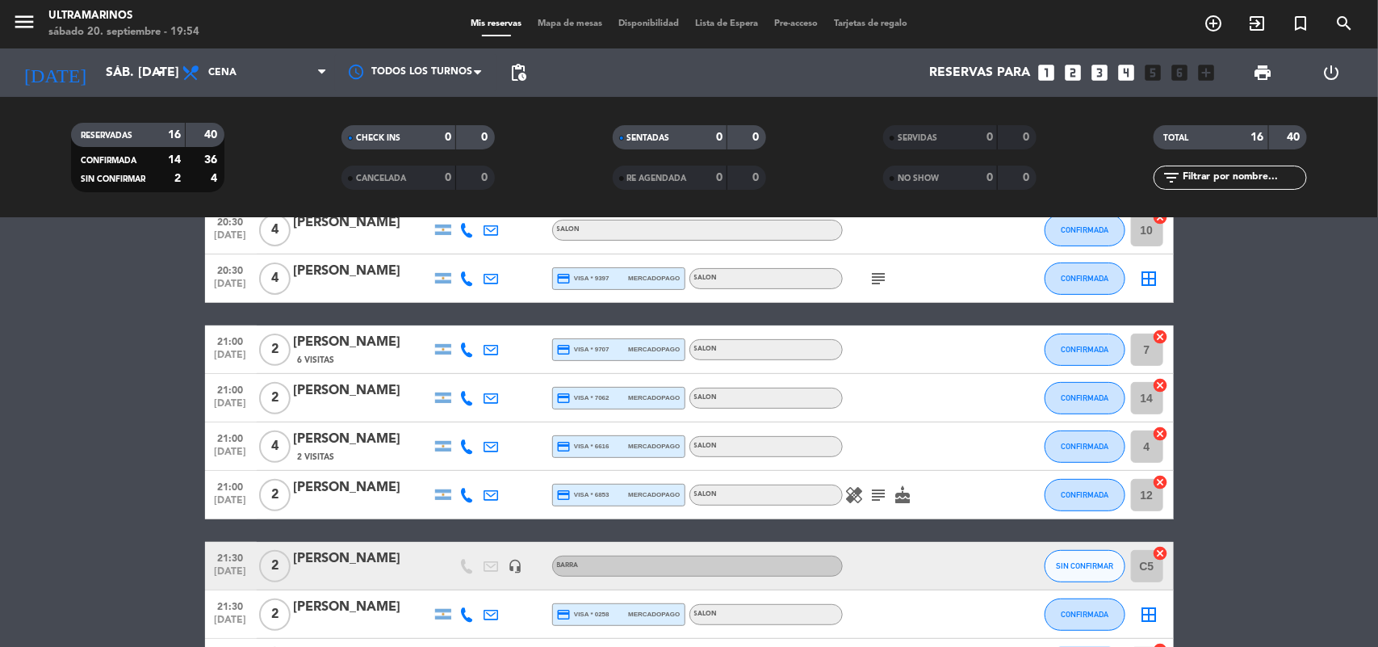
scroll to position [0, 0]
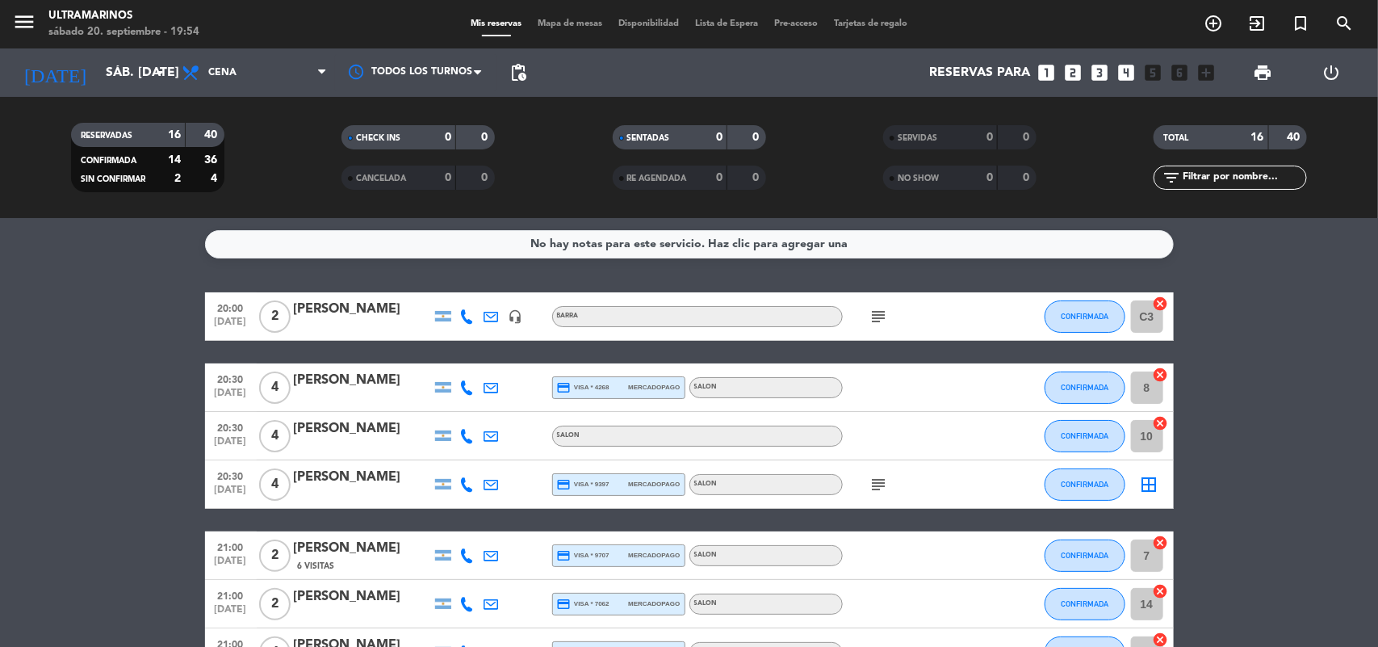
click at [1149, 483] on icon "border_all" at bounding box center [1149, 484] width 19 height 19
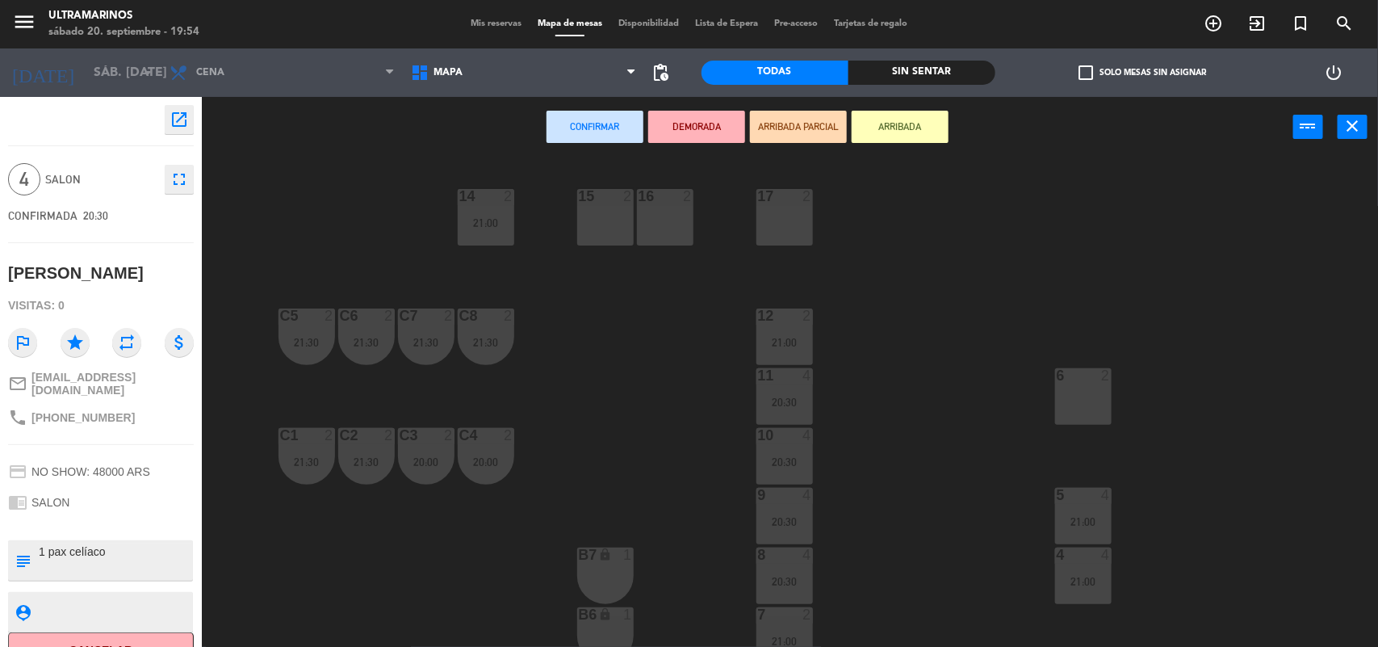
drag, startPoint x: 685, startPoint y: 236, endPoint x: 724, endPoint y: 239, distance: 39.7
click at [686, 237] on div "16 2" at bounding box center [665, 217] width 57 height 57
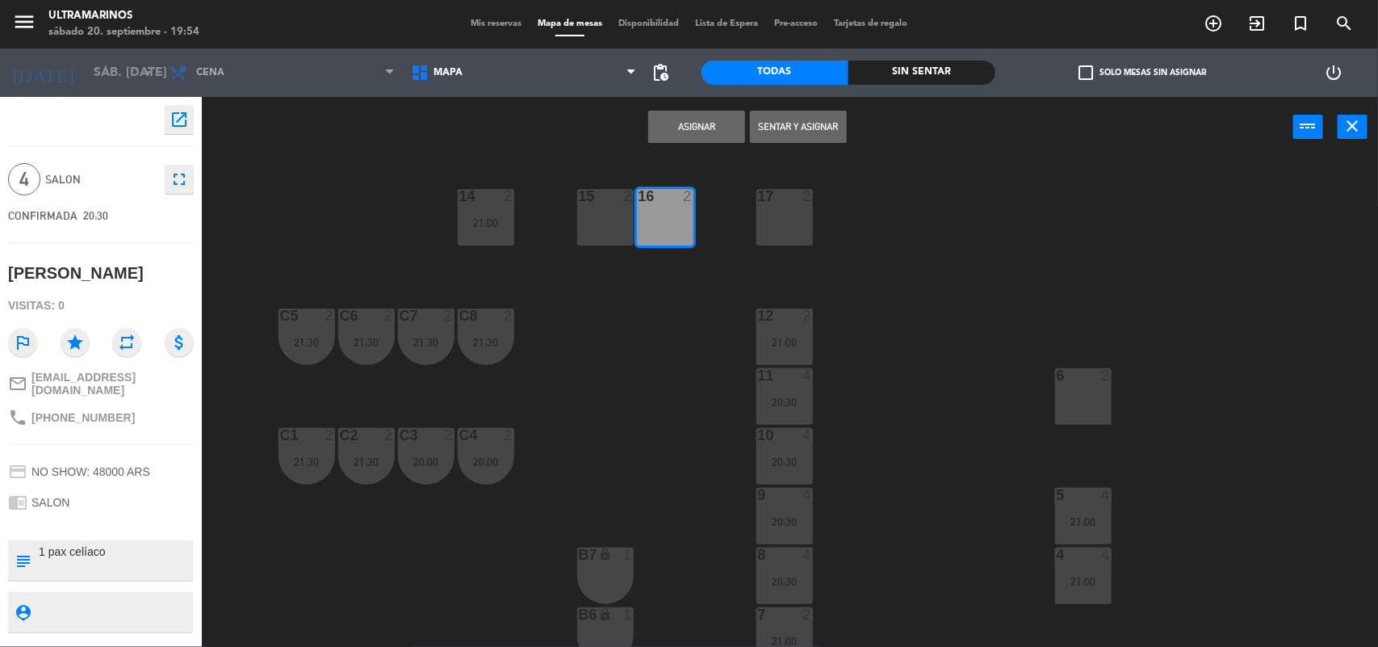
click at [791, 220] on div "17 2" at bounding box center [785, 217] width 57 height 57
click at [720, 125] on button "Asignar" at bounding box center [696, 127] width 97 height 32
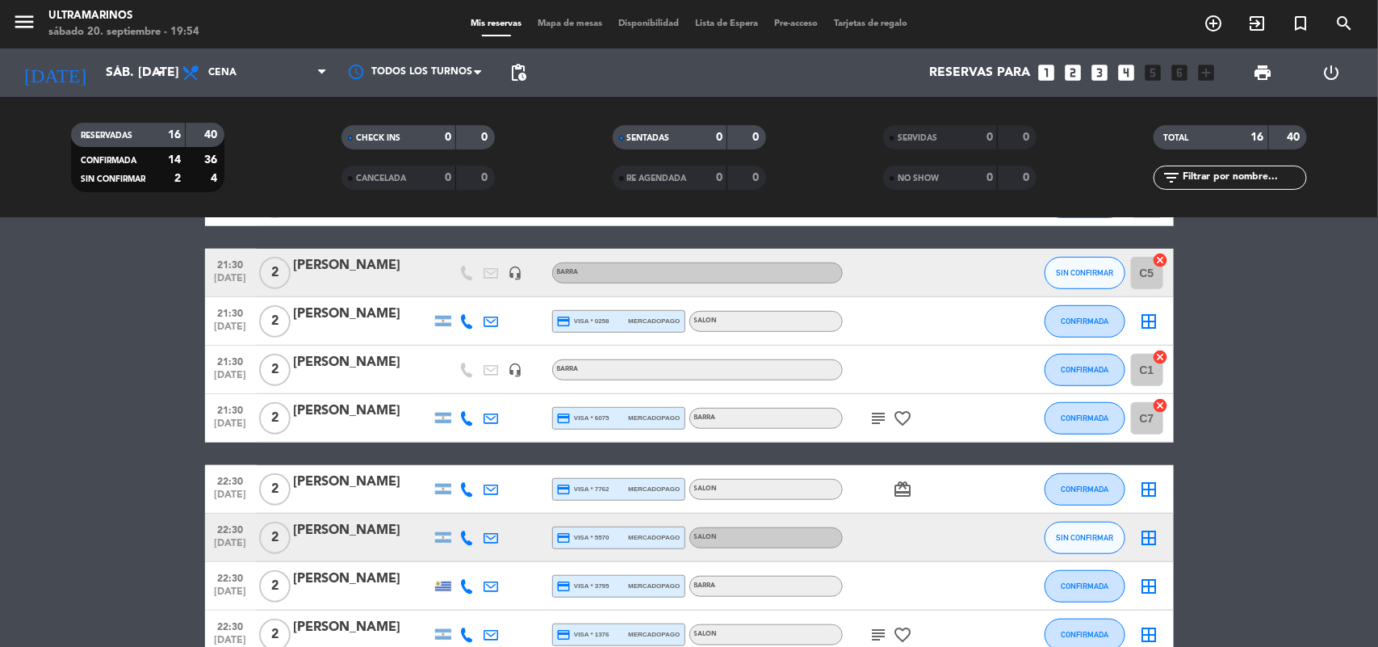
scroll to position [389, 0]
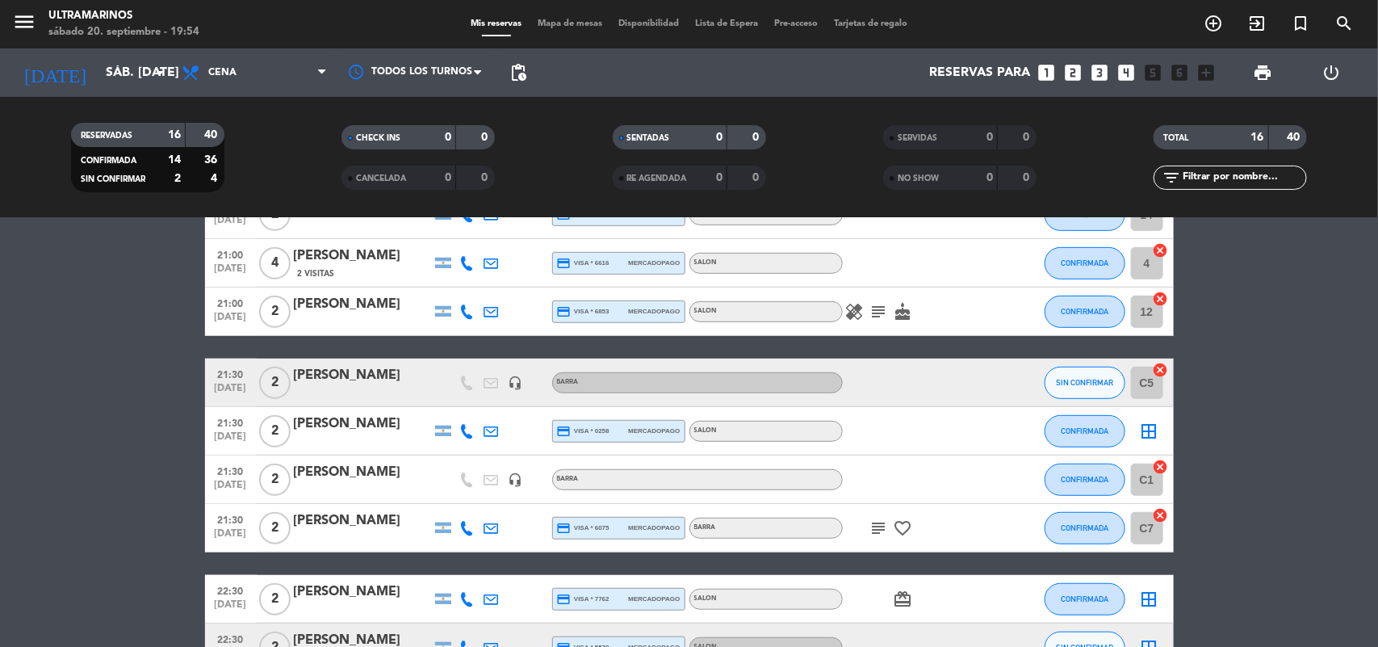
click at [1152, 432] on icon "border_all" at bounding box center [1149, 430] width 19 height 19
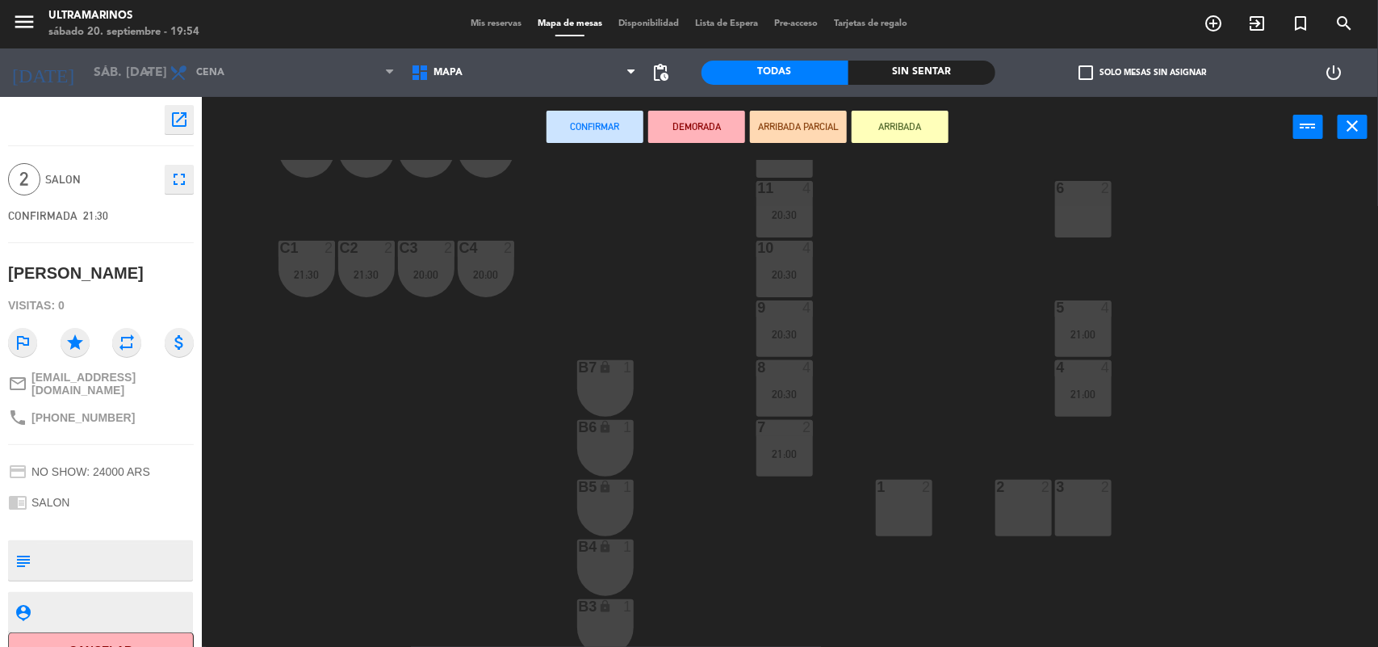
scroll to position [202, 0]
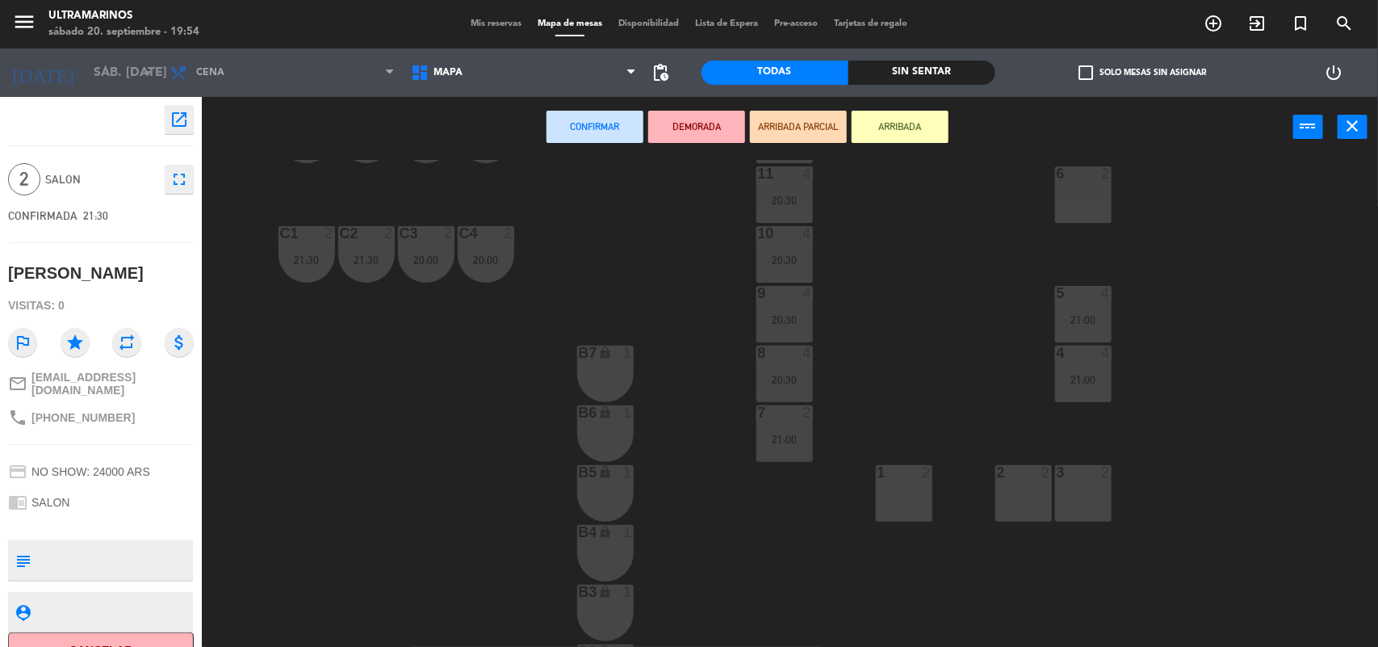
click at [912, 503] on div "1 2" at bounding box center [904, 493] width 57 height 57
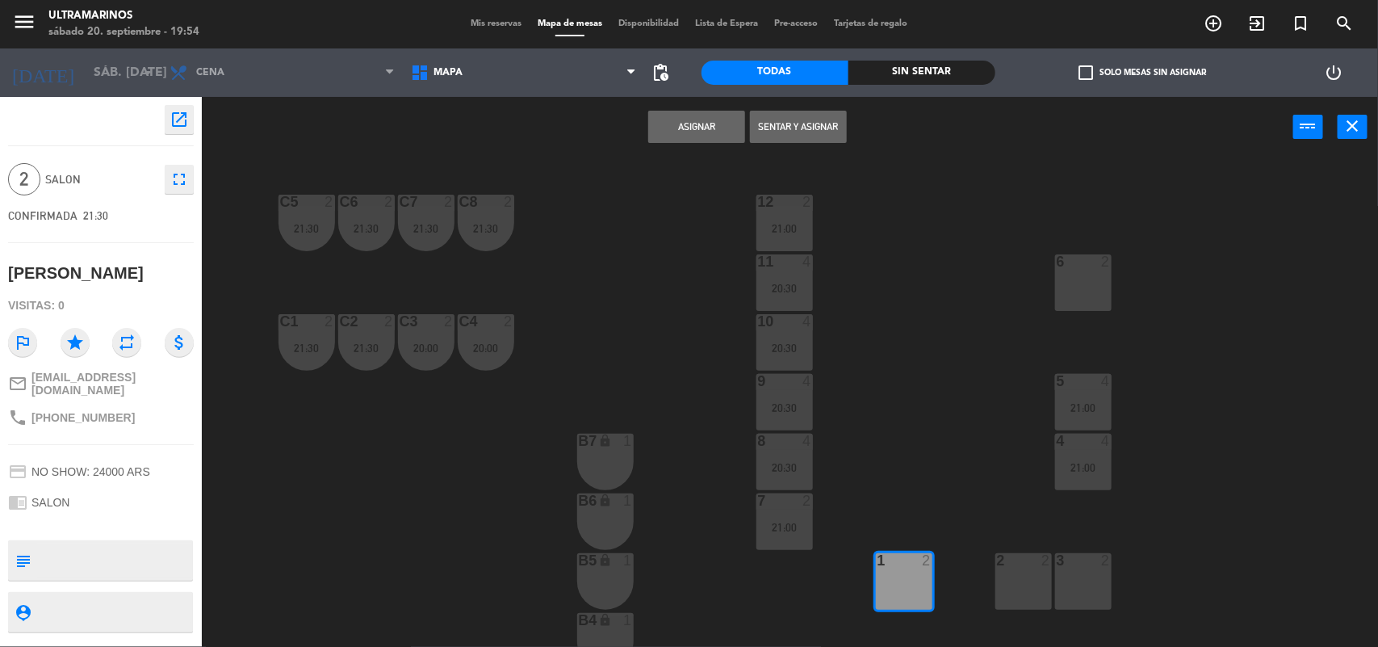
scroll to position [0, 0]
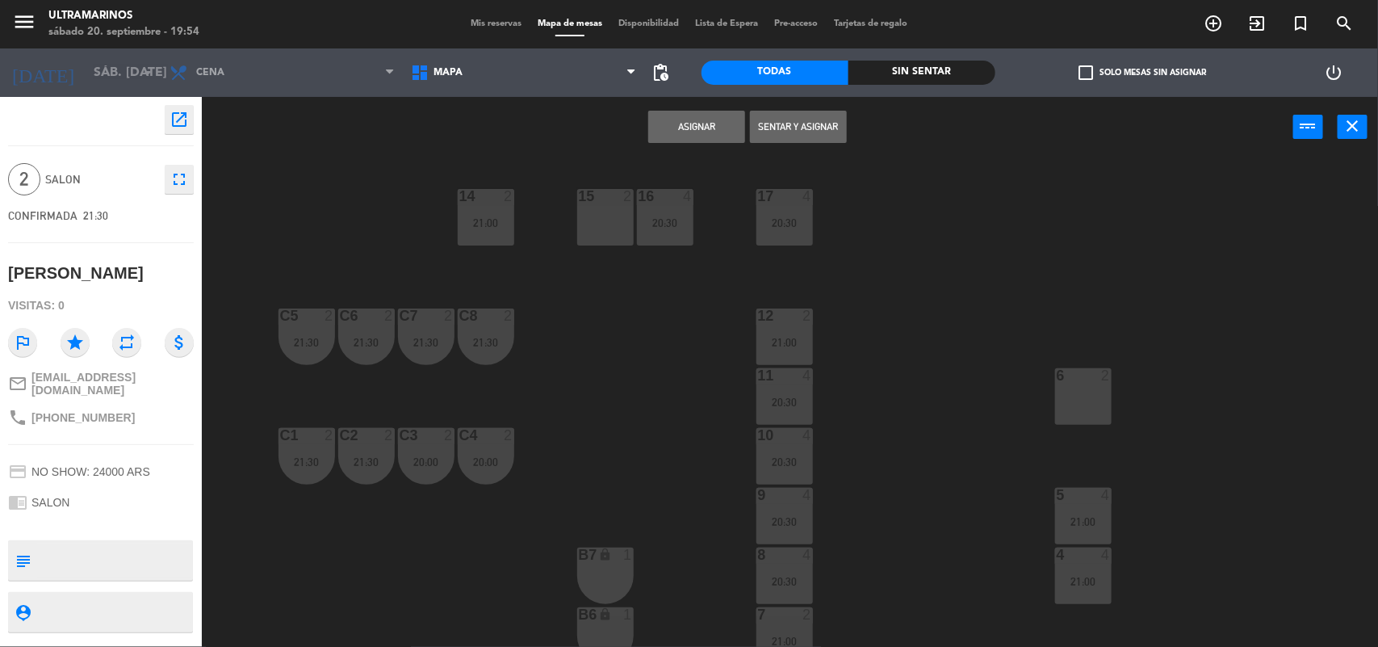
click at [690, 118] on button "Asignar" at bounding box center [696, 127] width 97 height 32
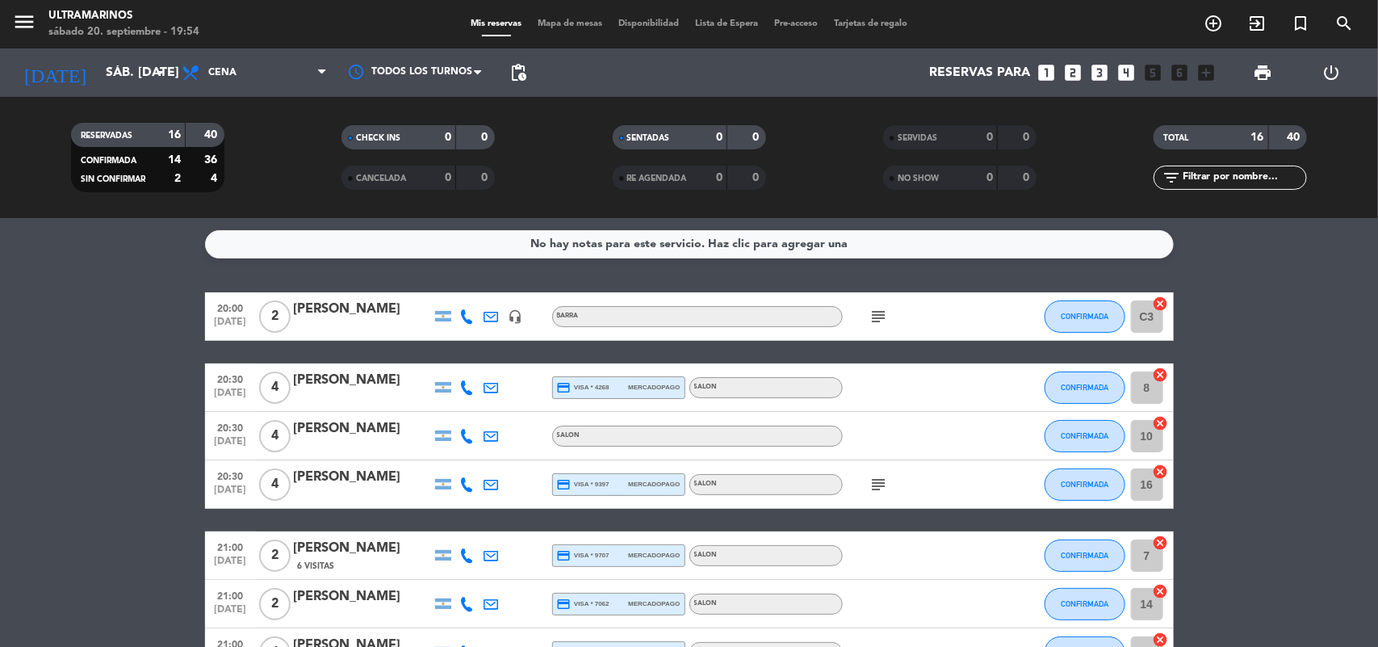
click at [581, 20] on span "Mapa de mesas" at bounding box center [570, 23] width 81 height 9
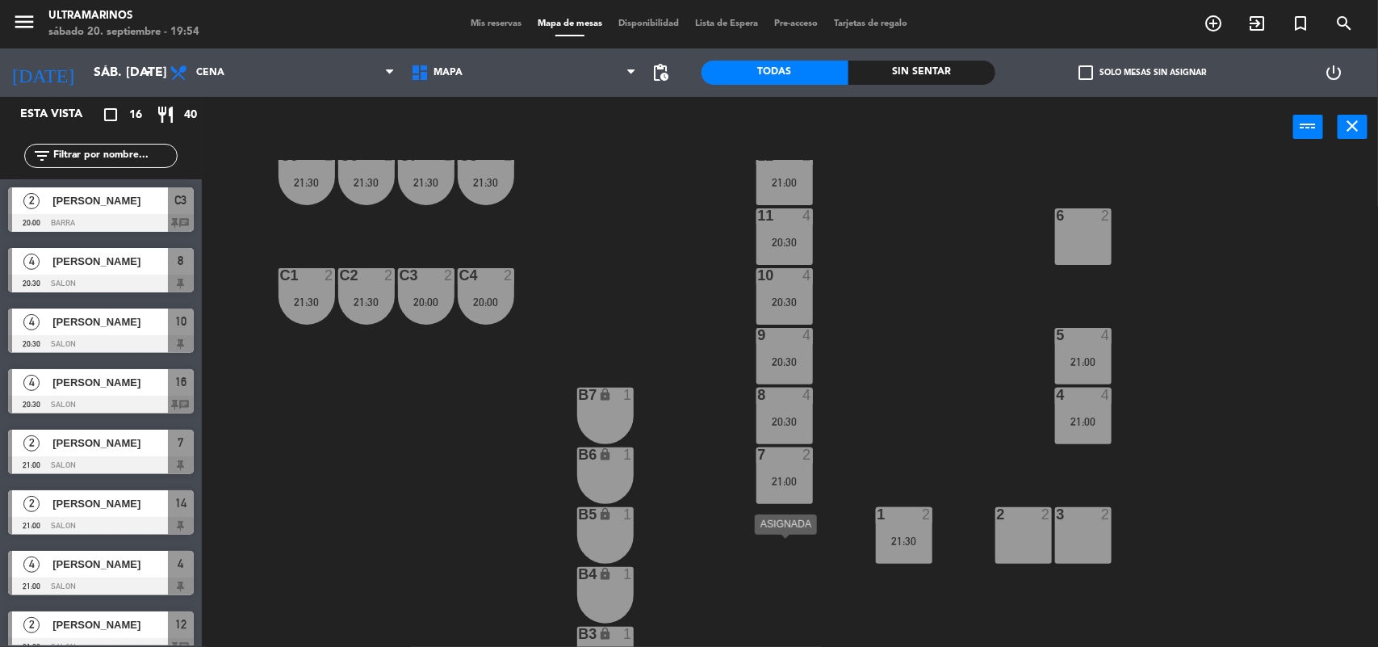
scroll to position [312, 0]
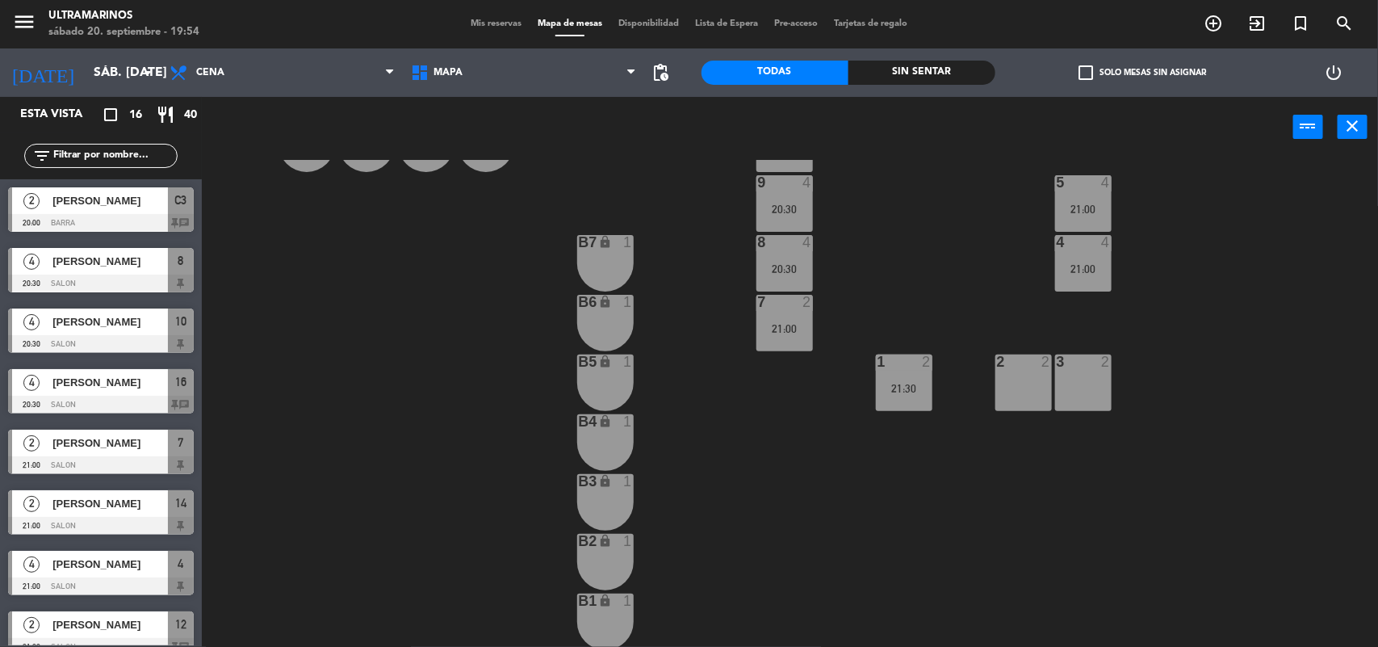
click at [1347, 140] on div "power_input close" at bounding box center [790, 127] width 1176 height 61
click at [1349, 135] on icon "close" at bounding box center [1353, 125] width 19 height 19
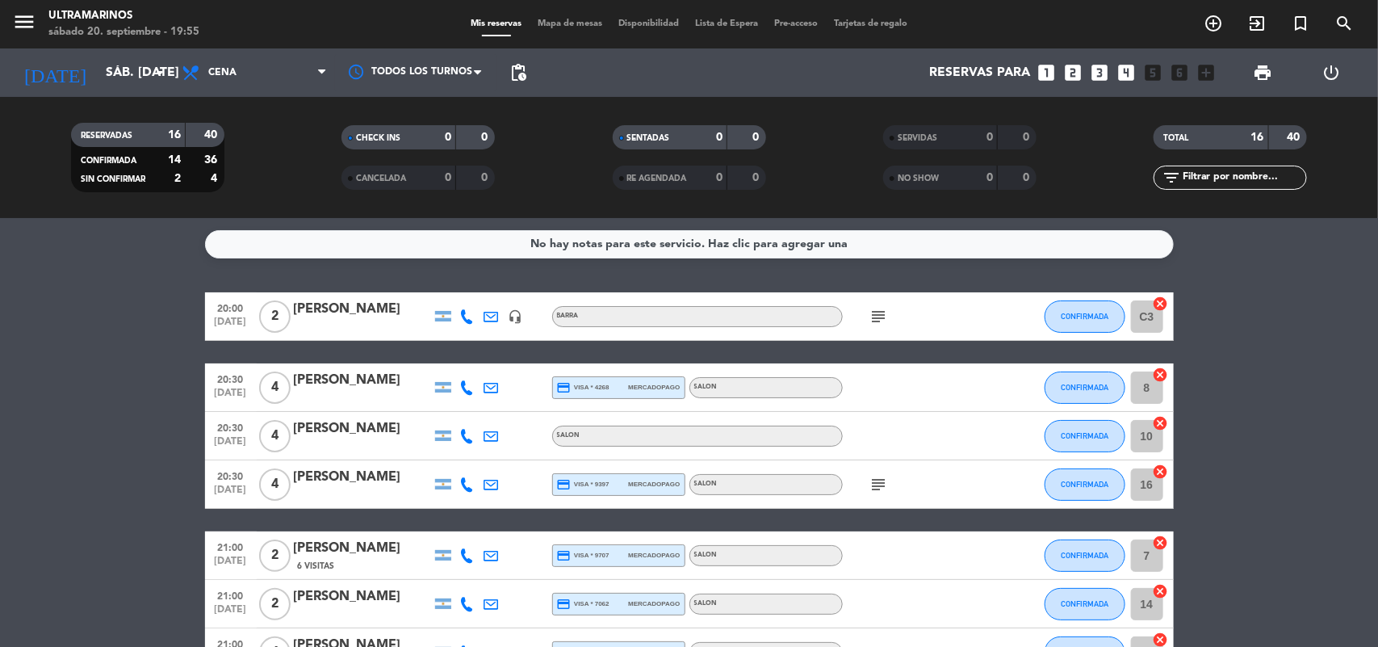
click at [1079, 74] on icon "looks_two" at bounding box center [1073, 72] width 21 height 21
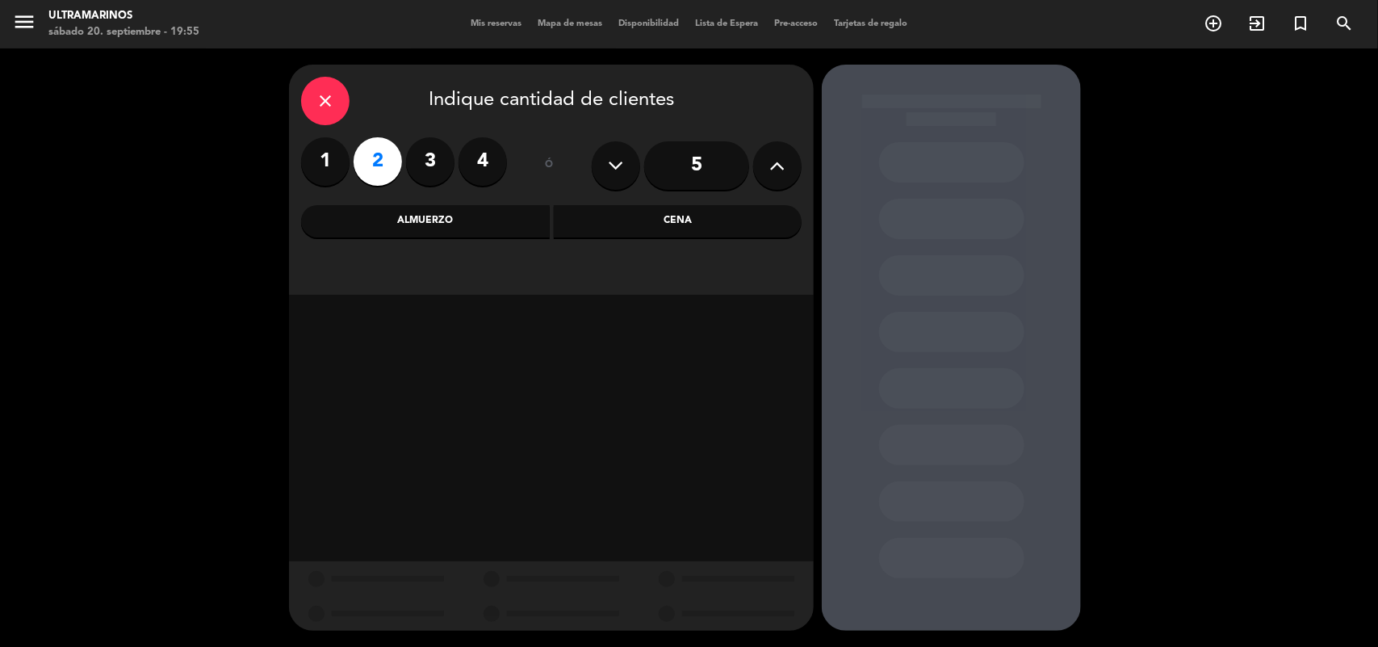
click at [713, 236] on div "Cena" at bounding box center [678, 221] width 249 height 32
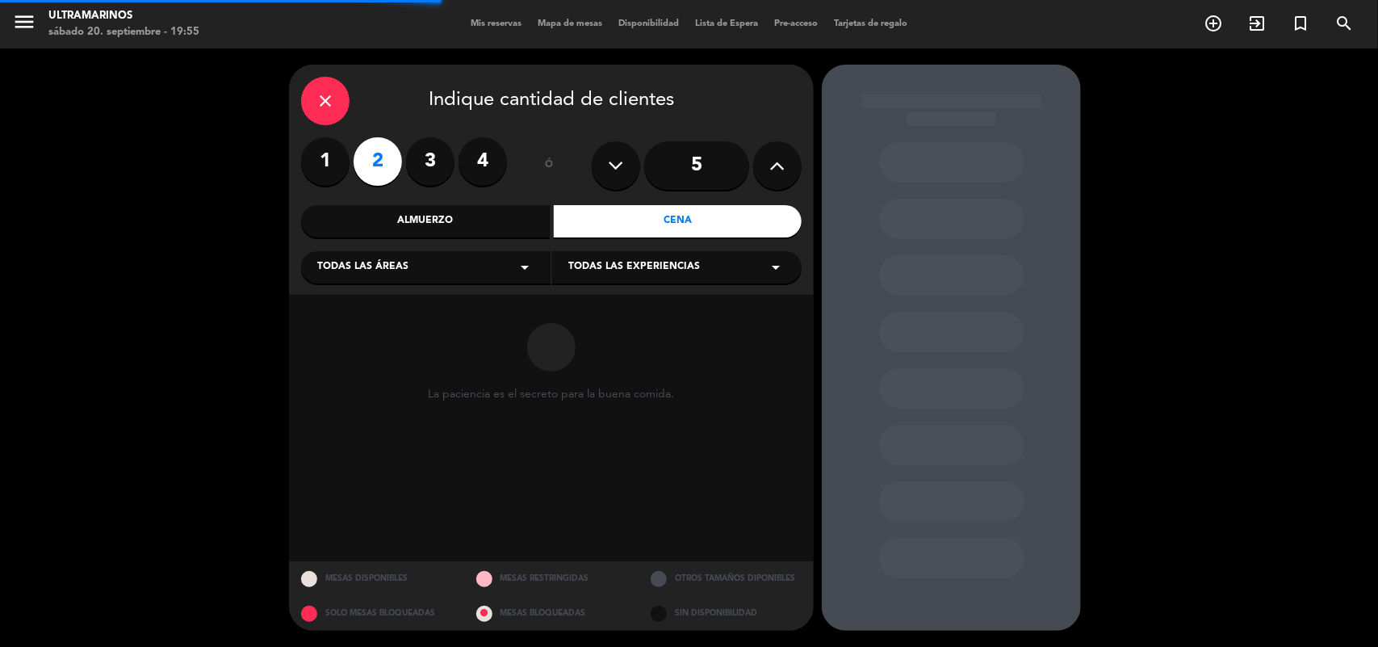
click at [445, 256] on div "Todas las áreas arrow_drop_down" at bounding box center [426, 267] width 250 height 32
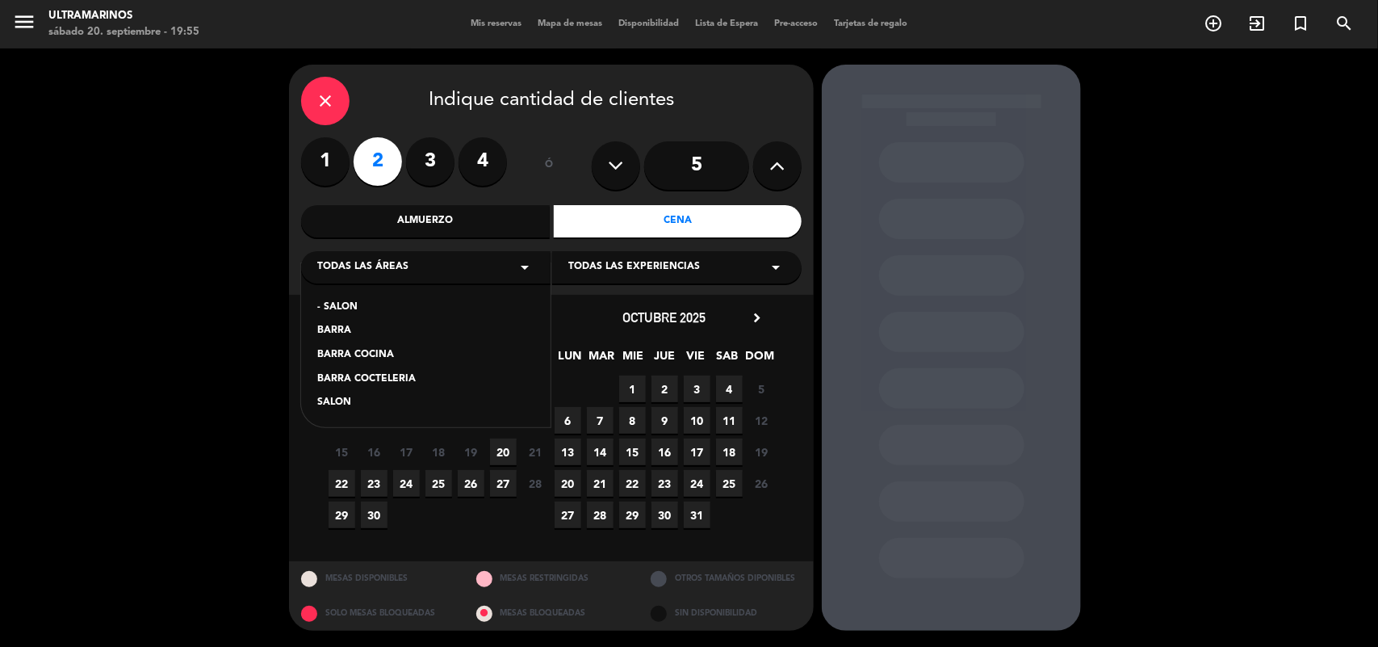
click at [353, 300] on div "- SALON" at bounding box center [425, 308] width 217 height 16
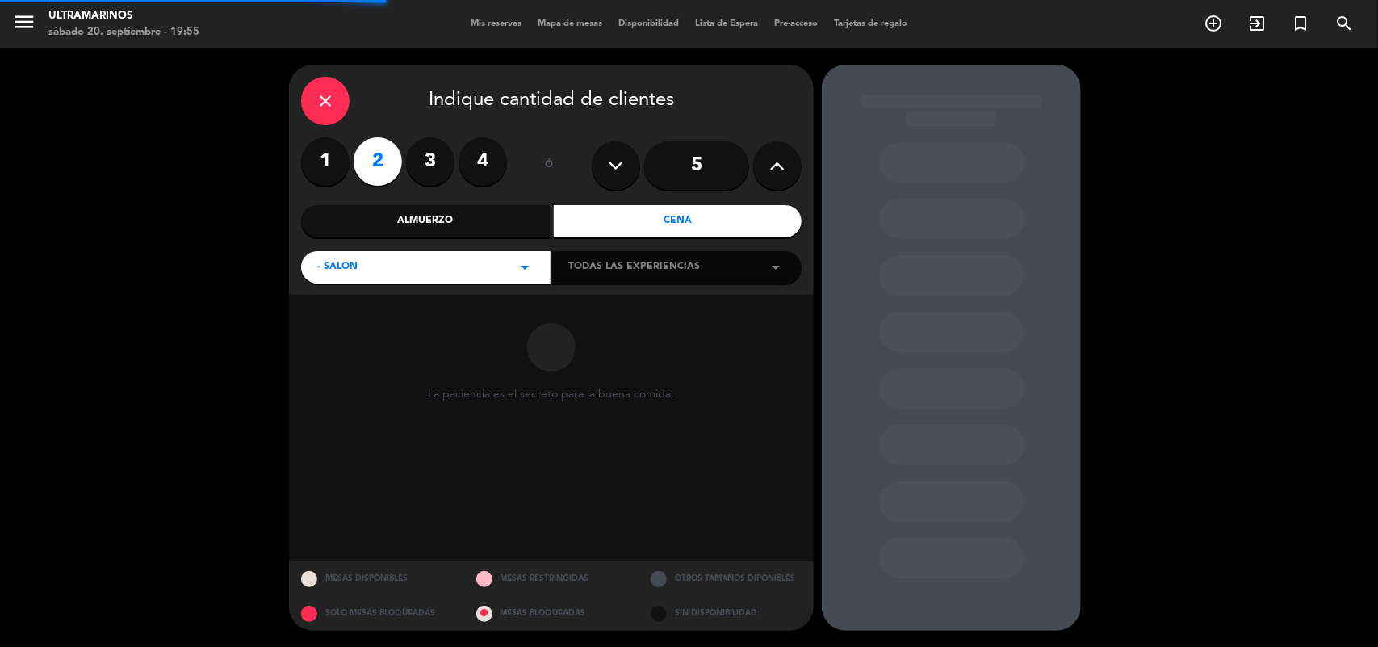
click at [619, 287] on div "close Indique cantidad de clientes 1 2 3 4 ó 5 Almuerzo Cena - SALON arrow_drop…" at bounding box center [551, 180] width 525 height 230
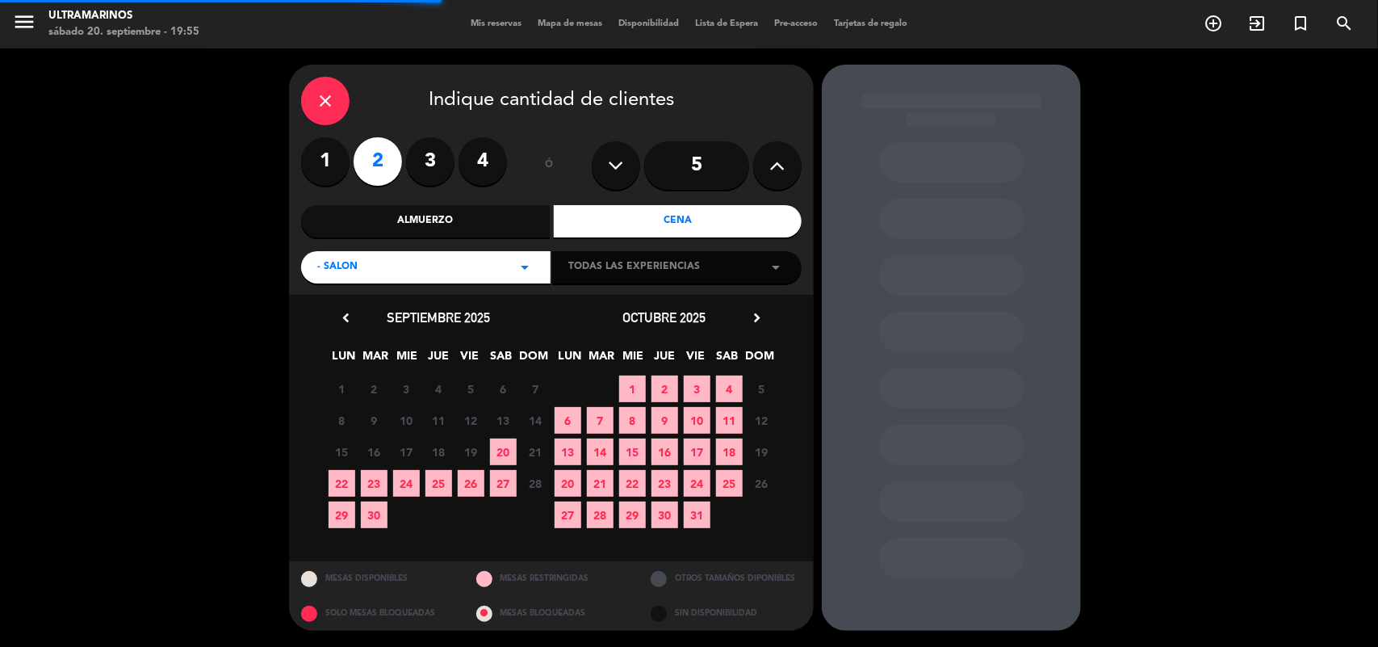
click at [623, 275] on span "Todas las experiencias" at bounding box center [634, 267] width 132 height 16
drag, startPoint x: 494, startPoint y: 432, endPoint x: 509, endPoint y: 444, distance: 18.9
click at [503, 438] on div "chevron_left septiembre 2025 LUN MAR [PERSON_NAME] VIE SAB DOM 1 2 3 4 5 6 7 8 …" at bounding box center [438, 419] width 226 height 224
click at [509, 444] on span "20" at bounding box center [503, 451] width 27 height 27
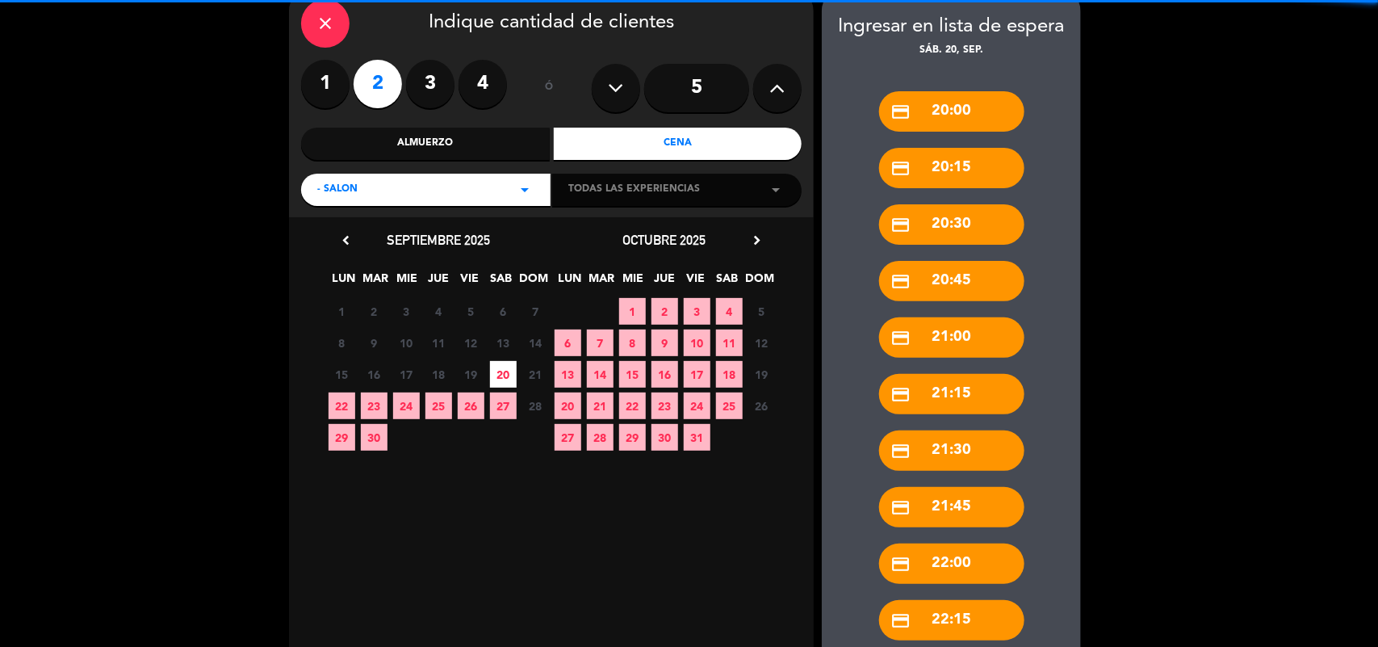
scroll to position [229, 0]
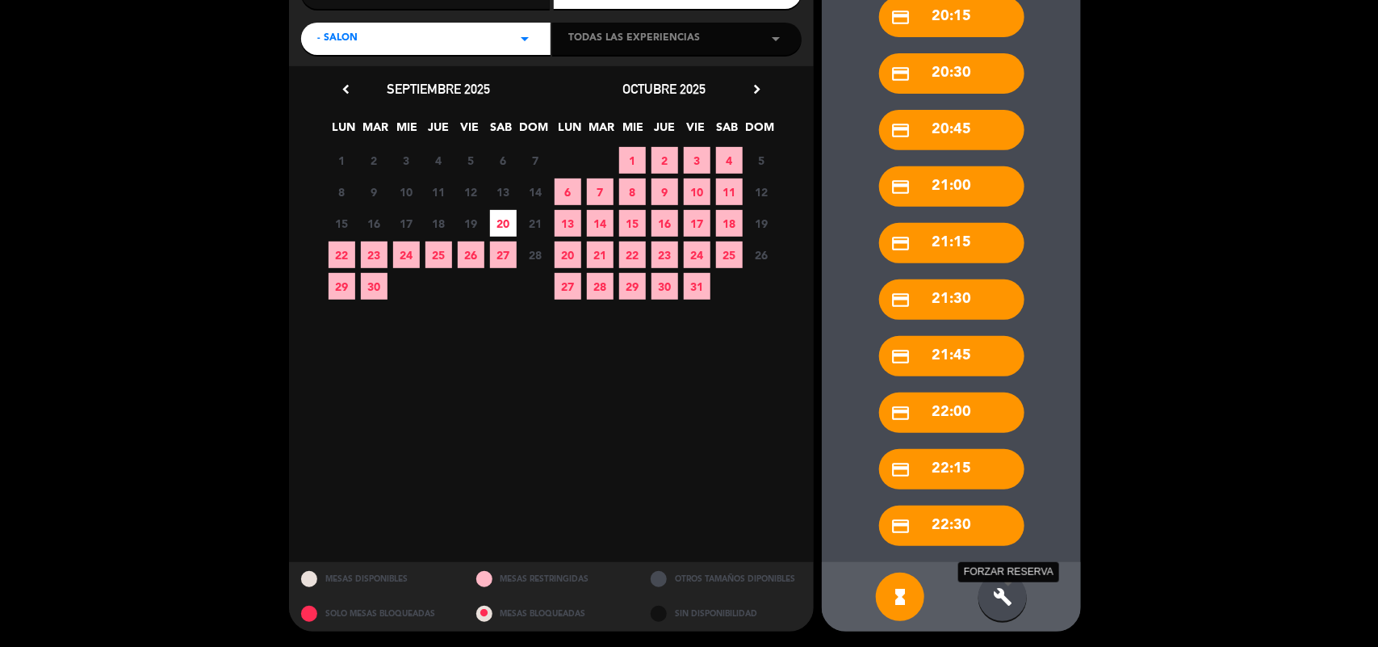
drag, startPoint x: 1001, startPoint y: 588, endPoint x: 995, endPoint y: 571, distance: 18.1
click at [1000, 588] on icon "build" at bounding box center [1002, 596] width 19 height 19
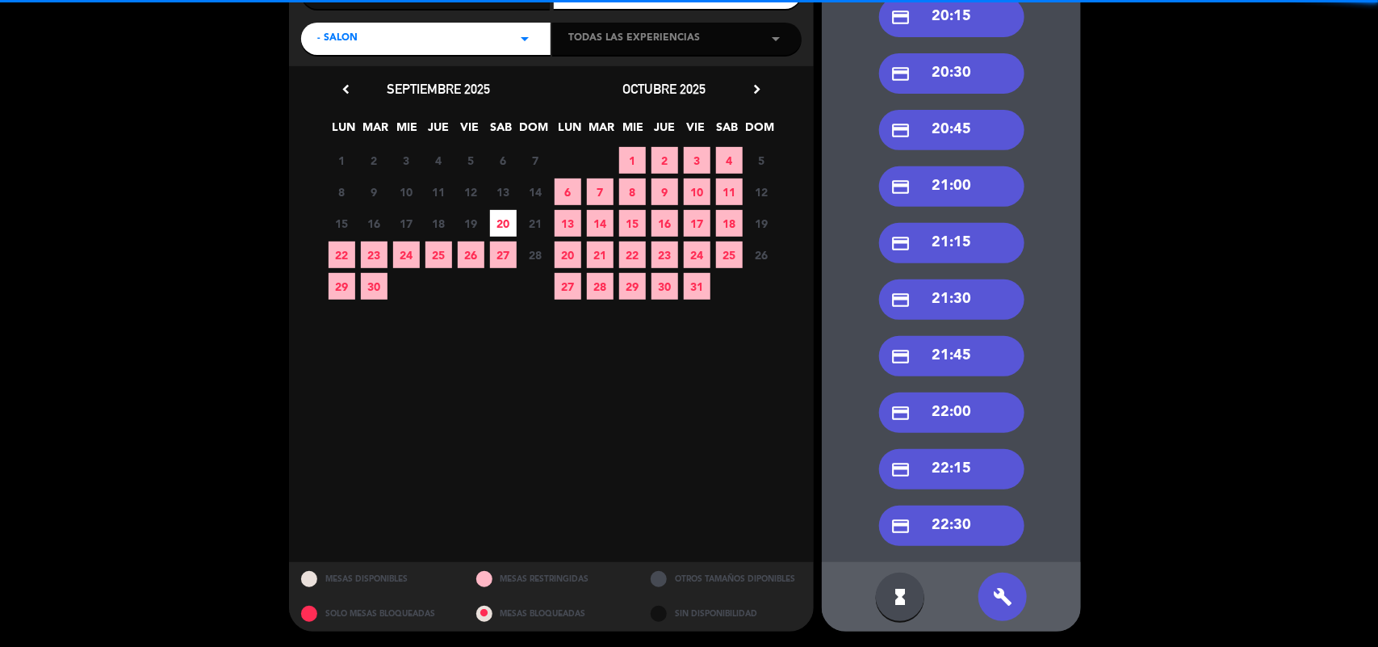
click at [985, 525] on div "credit_card 22:30" at bounding box center [951, 525] width 145 height 40
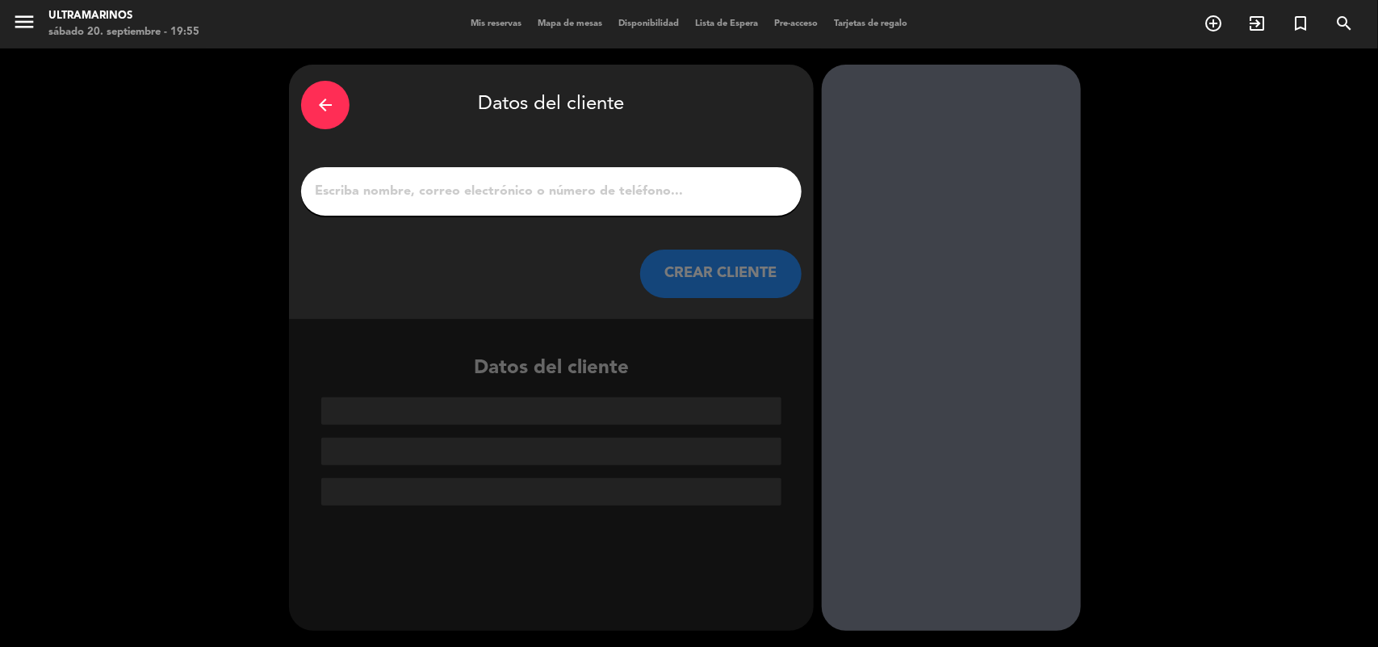
scroll to position [0, 0]
click at [580, 164] on div "arrow_back Datos del cliente CREAR CLIENTE" at bounding box center [551, 192] width 525 height 254
click at [589, 188] on input "1" at bounding box center [551, 191] width 476 height 23
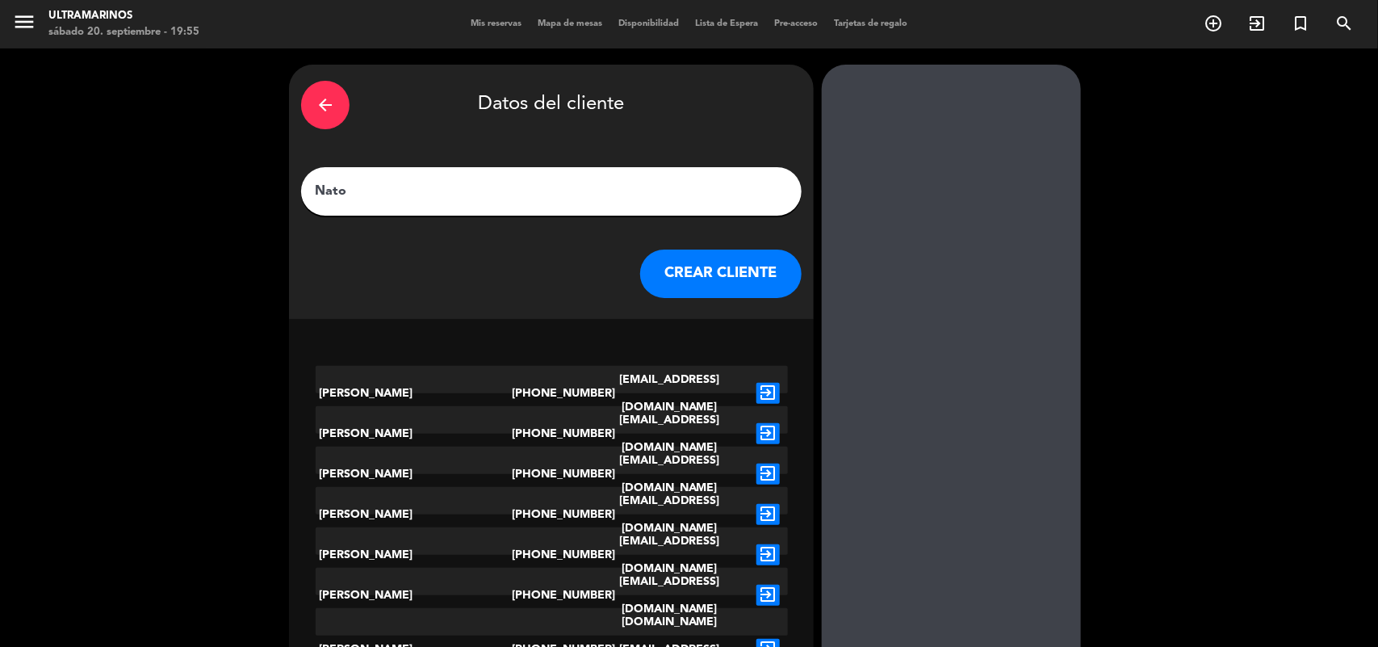
type input "Nato"
drag, startPoint x: 719, startPoint y: 259, endPoint x: 465, endPoint y: 0, distance: 363.2
click at [712, 253] on button "CREAR CLIENTE" at bounding box center [720, 274] width 161 height 48
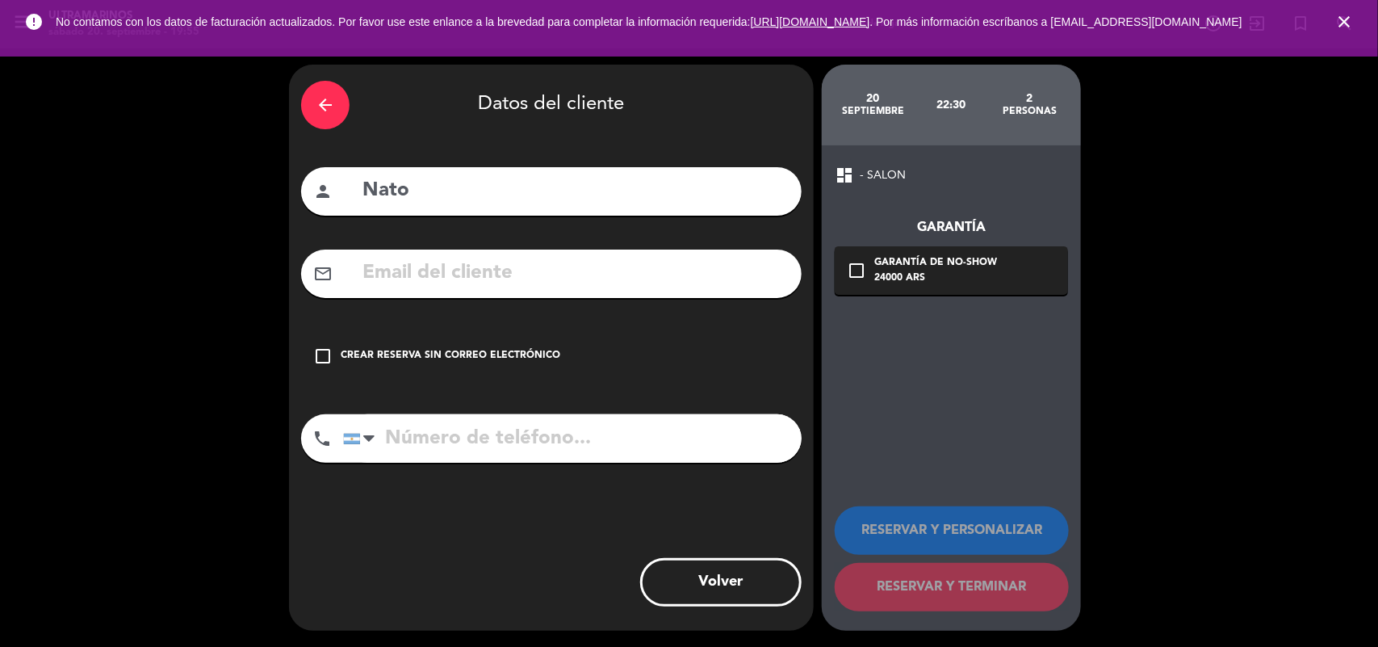
click at [409, 202] on input "Nato" at bounding box center [575, 190] width 429 height 33
type input "[PERSON_NAME]"
click at [554, 353] on div "Crear reserva sin correo electrónico" at bounding box center [451, 356] width 220 height 16
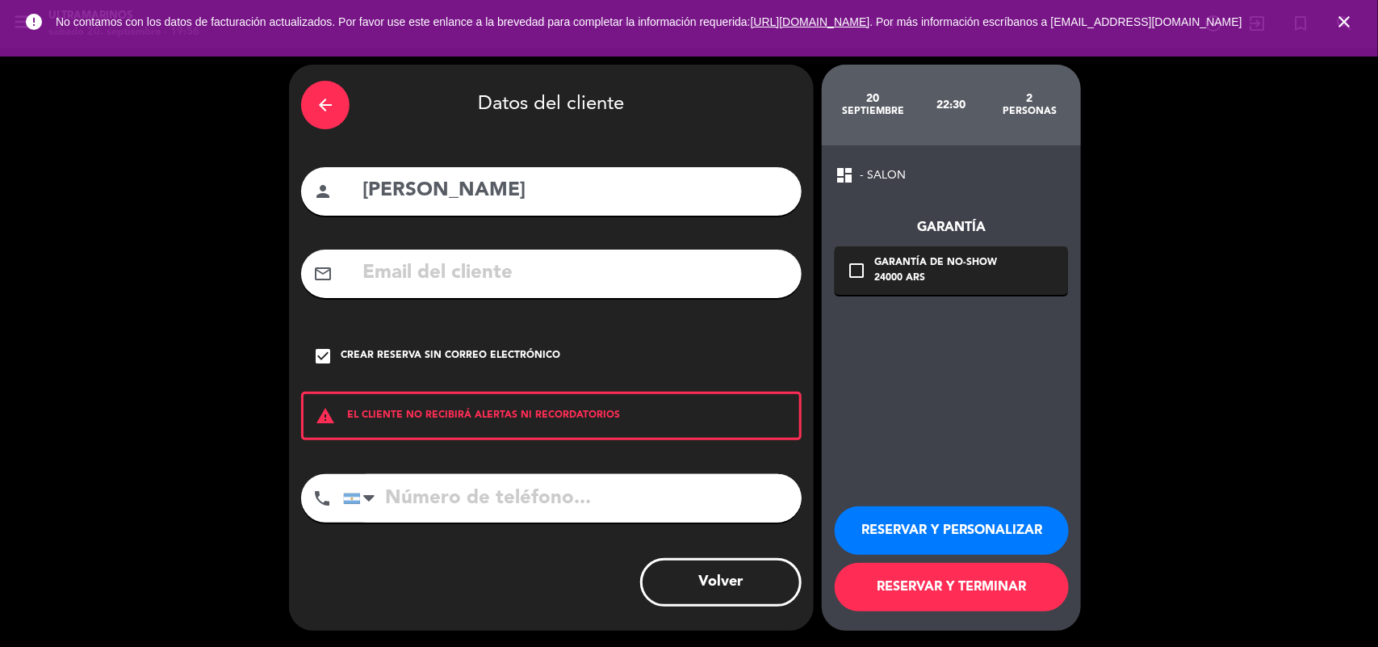
click at [950, 596] on button "RESERVAR Y TERMINAR" at bounding box center [952, 587] width 234 height 48
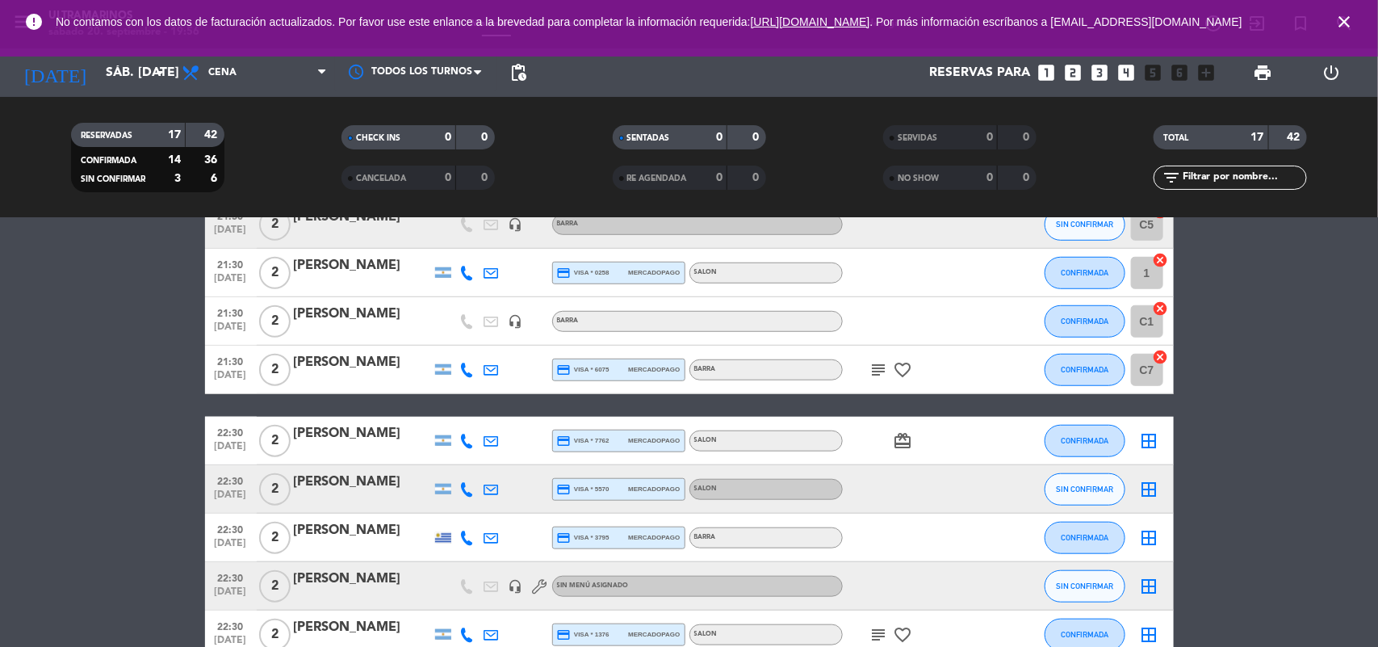
scroll to position [606, 0]
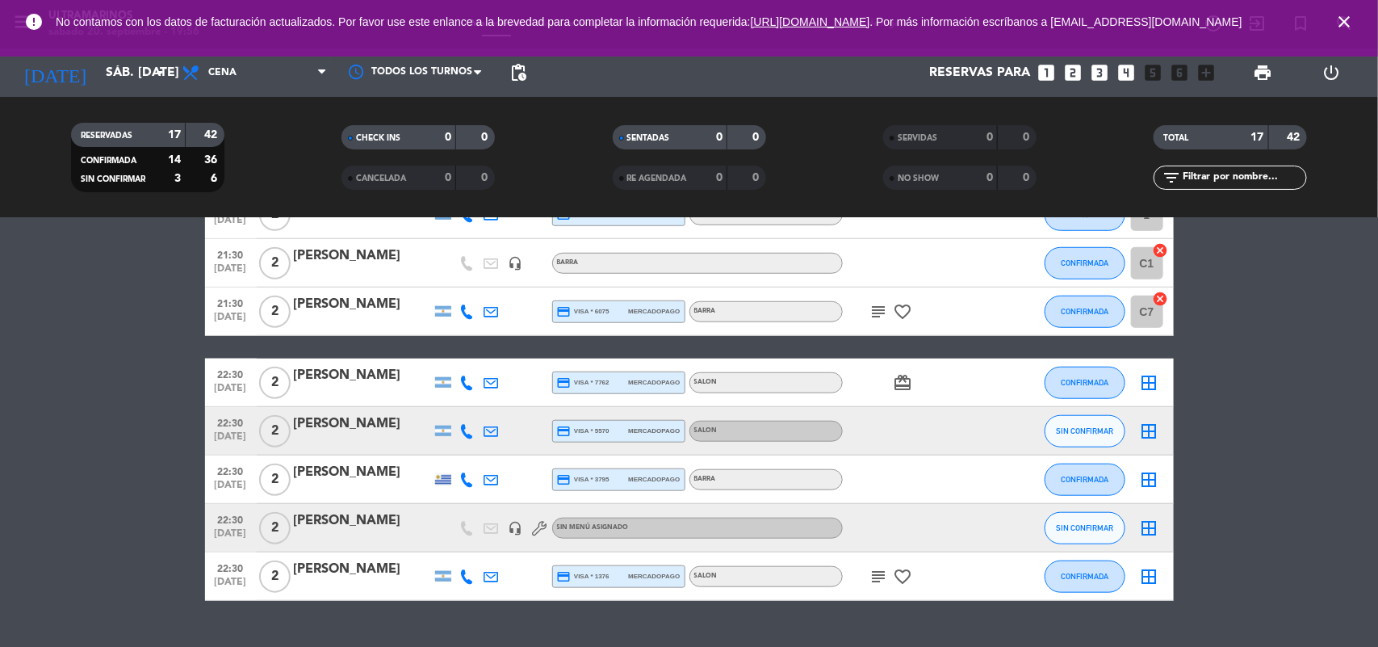
click at [1338, 22] on icon "close" at bounding box center [1344, 21] width 19 height 19
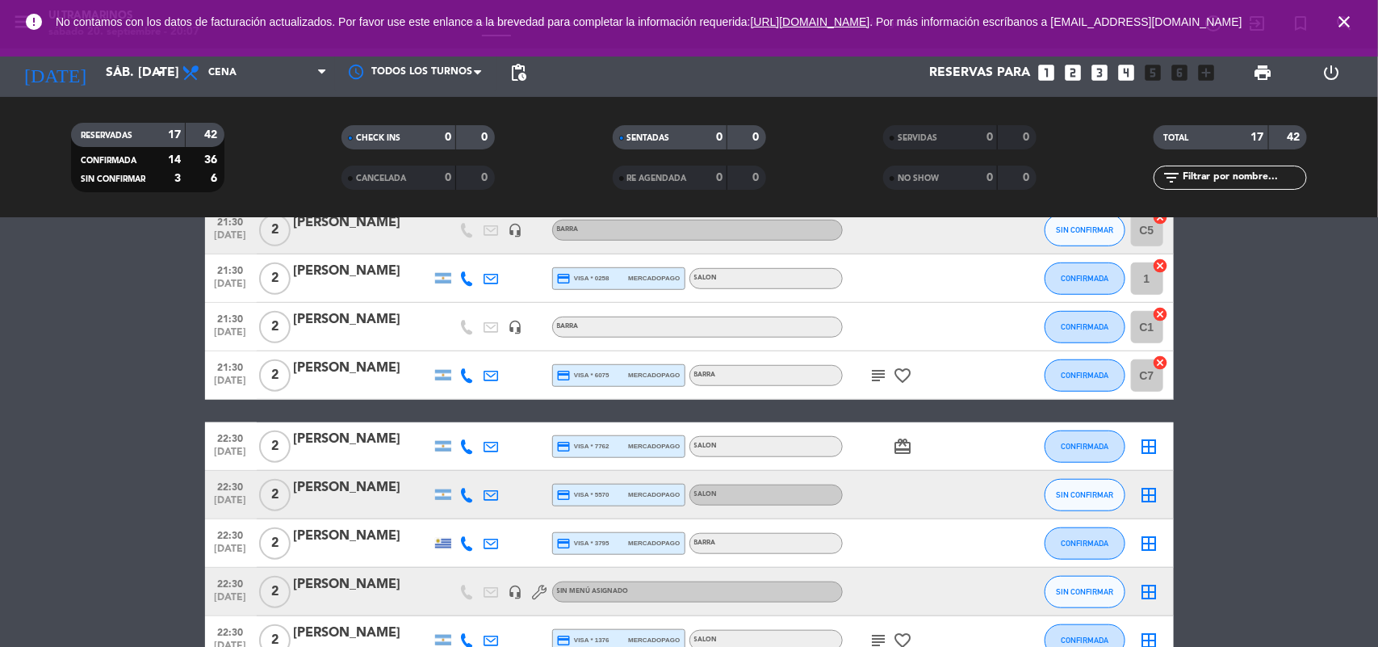
scroll to position [0, 0]
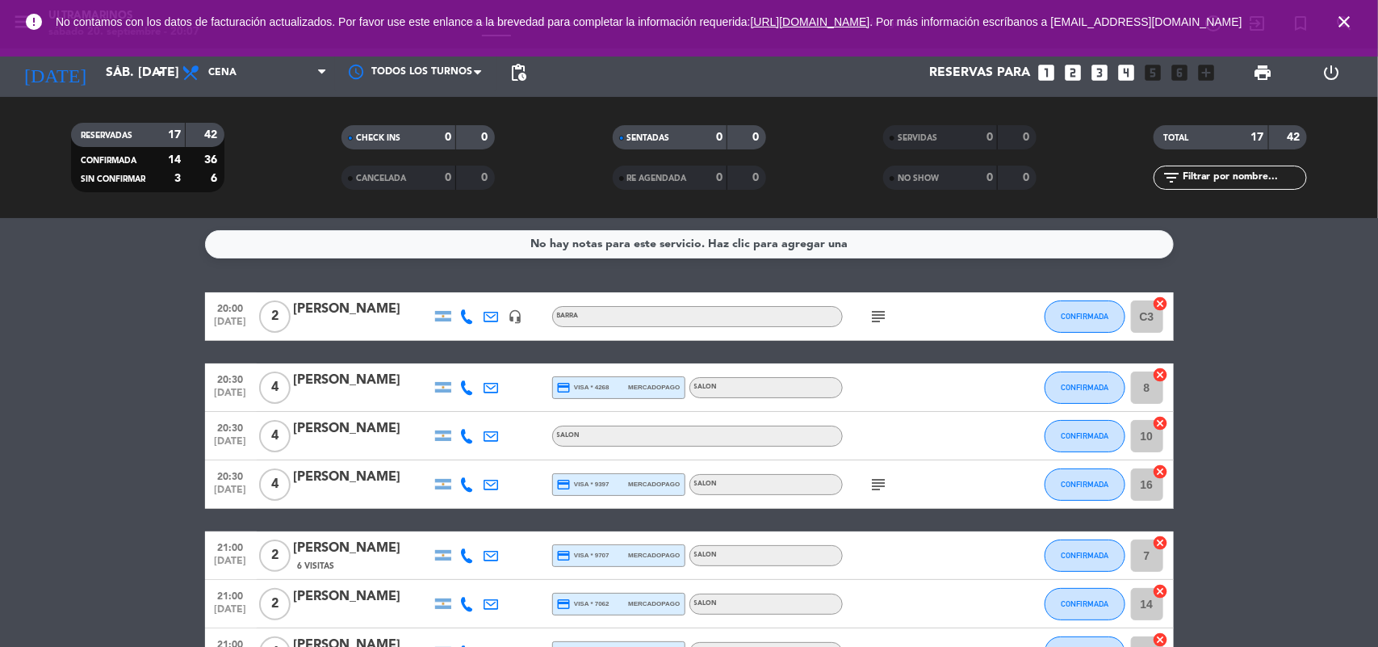
click at [1354, 23] on span "close" at bounding box center [1345, 22] width 44 height 44
click at [1339, 31] on icon "close" at bounding box center [1344, 21] width 19 height 19
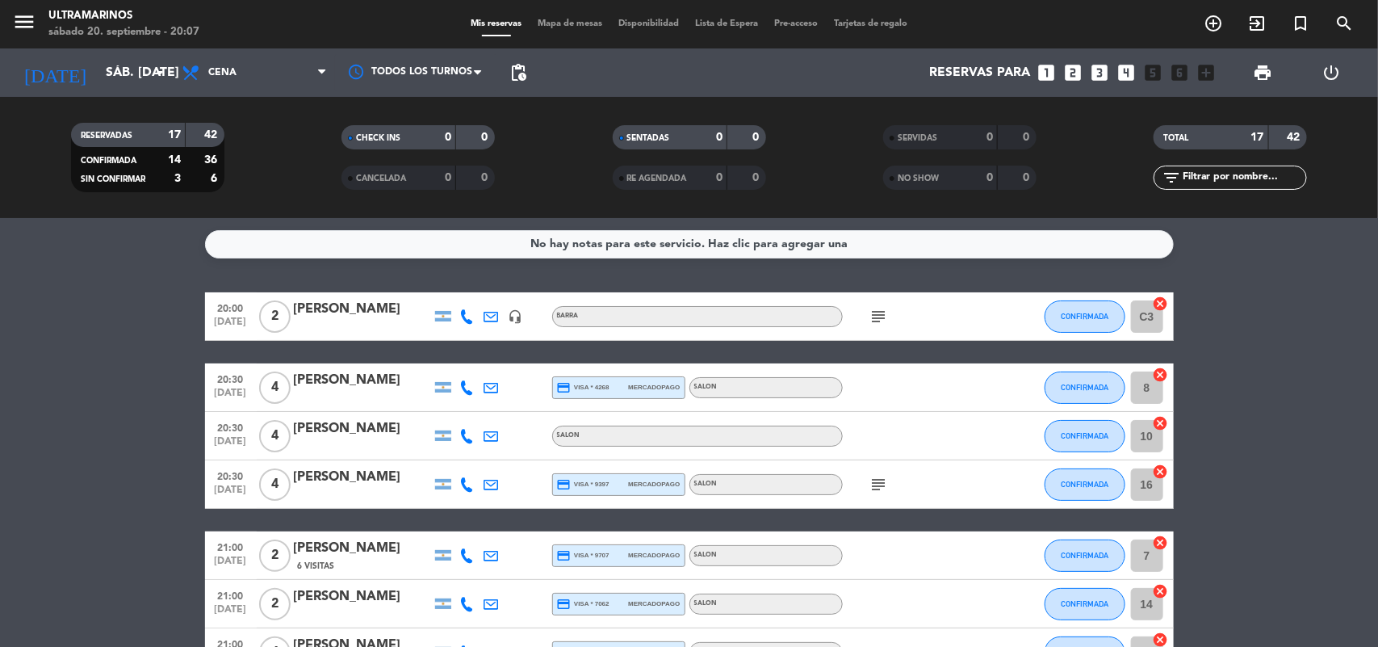
click at [580, 23] on span "Mapa de mesas" at bounding box center [570, 23] width 81 height 9
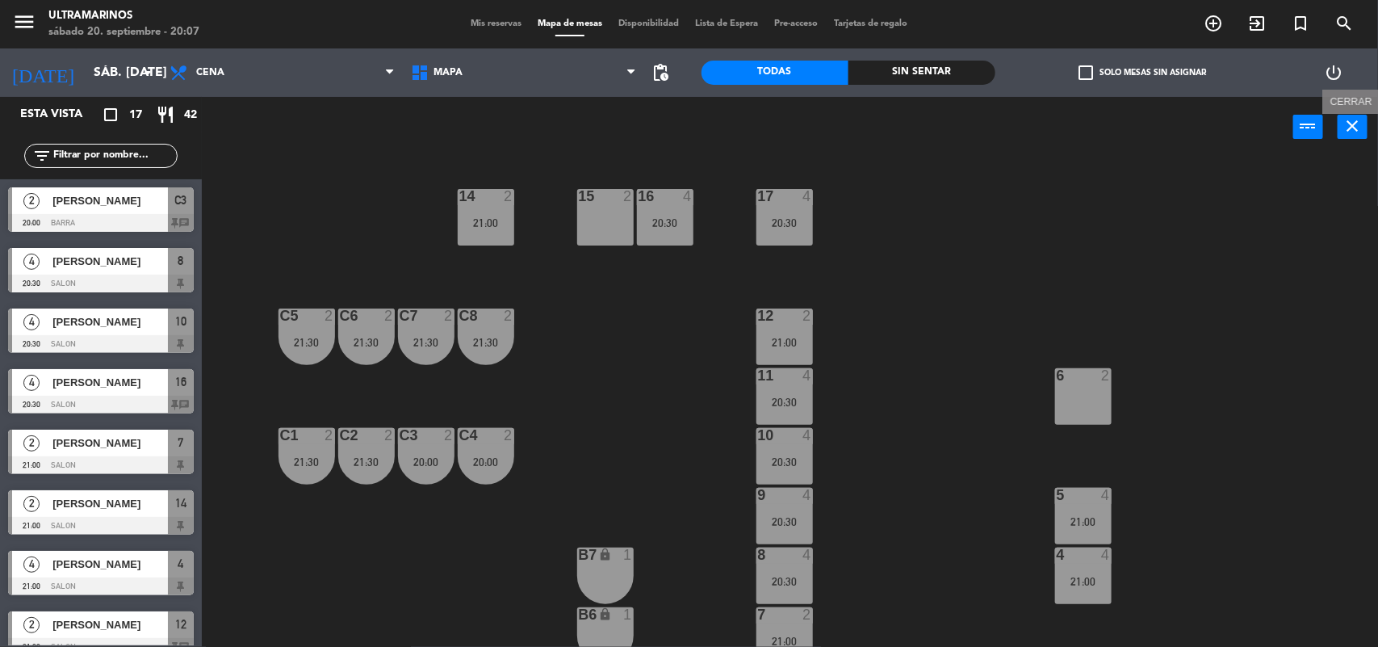
click at [1361, 115] on button "close" at bounding box center [1353, 127] width 30 height 24
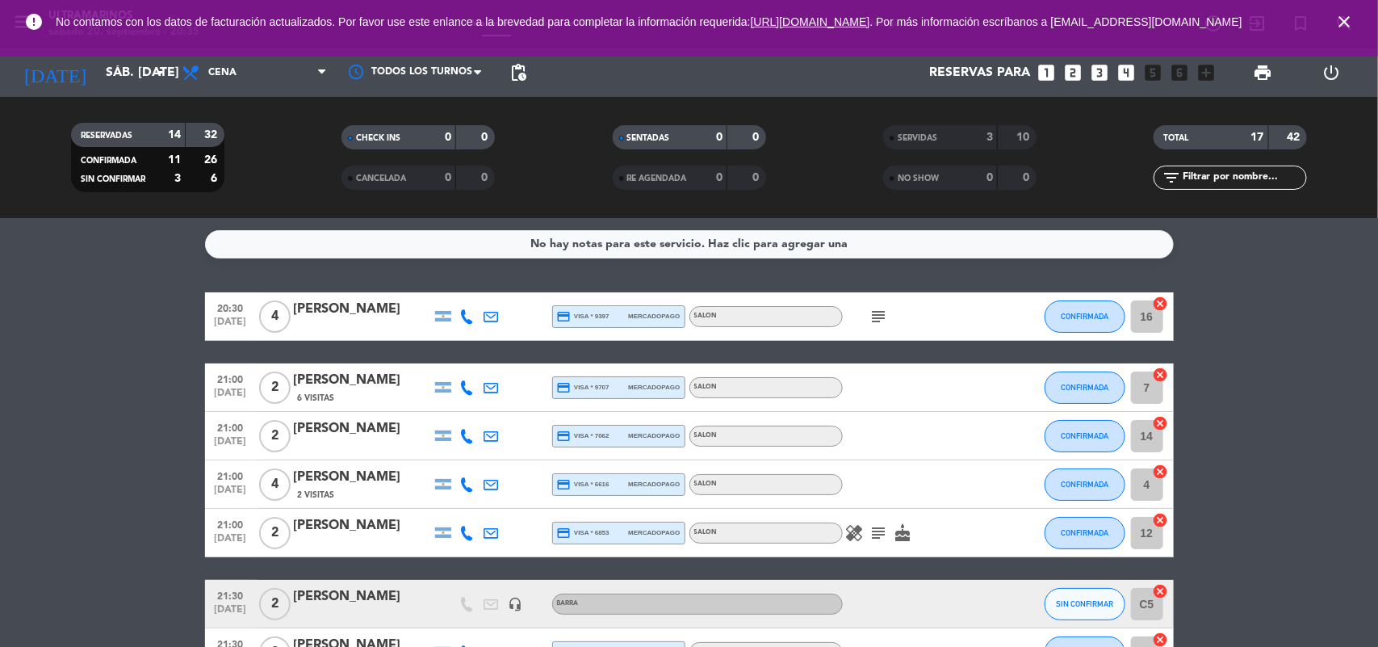
click at [955, 129] on div "SERVIDAS" at bounding box center [924, 137] width 74 height 19
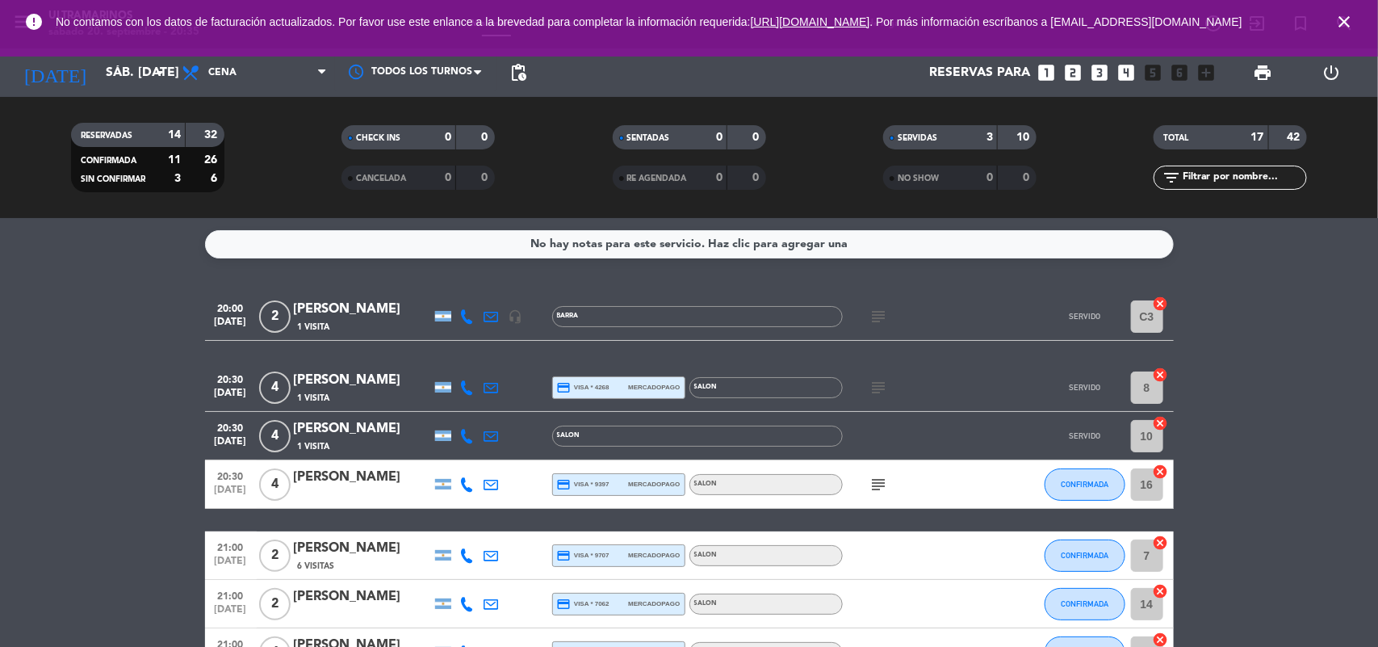
click at [1350, 27] on icon "close" at bounding box center [1344, 21] width 19 height 19
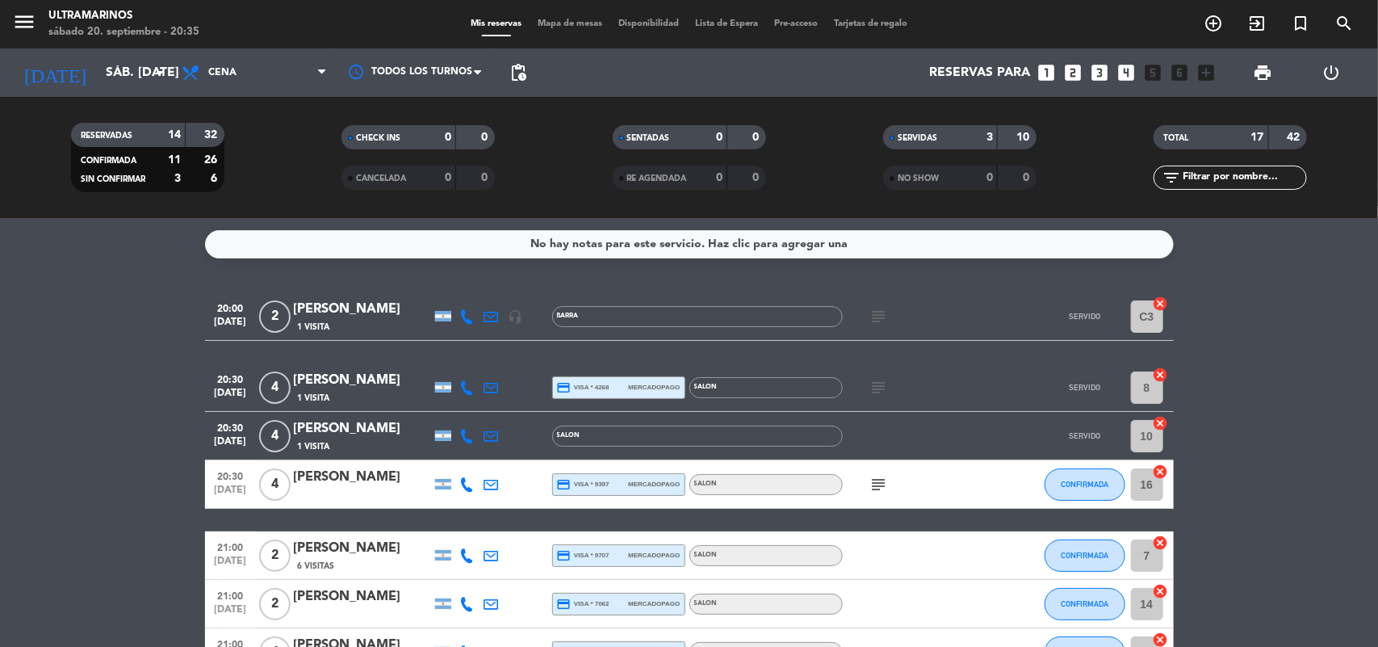
click at [949, 143] on div "SERVIDAS" at bounding box center [924, 137] width 74 height 19
